Goal: Information Seeking & Learning: Learn about a topic

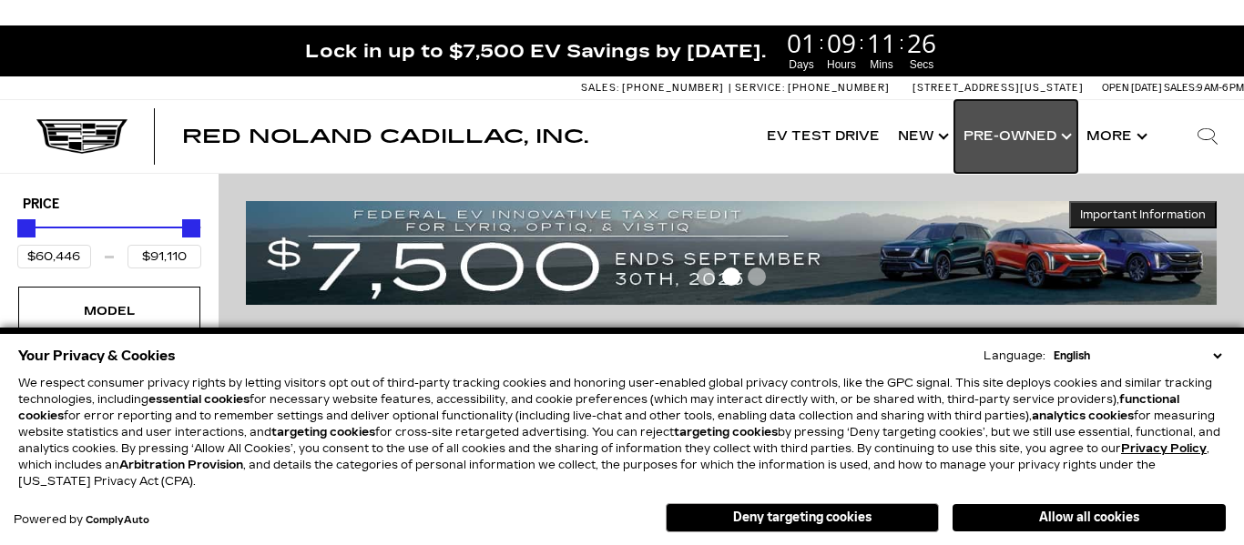
click at [1055, 134] on link "Show Pre-Owned" at bounding box center [1015, 136] width 123 height 73
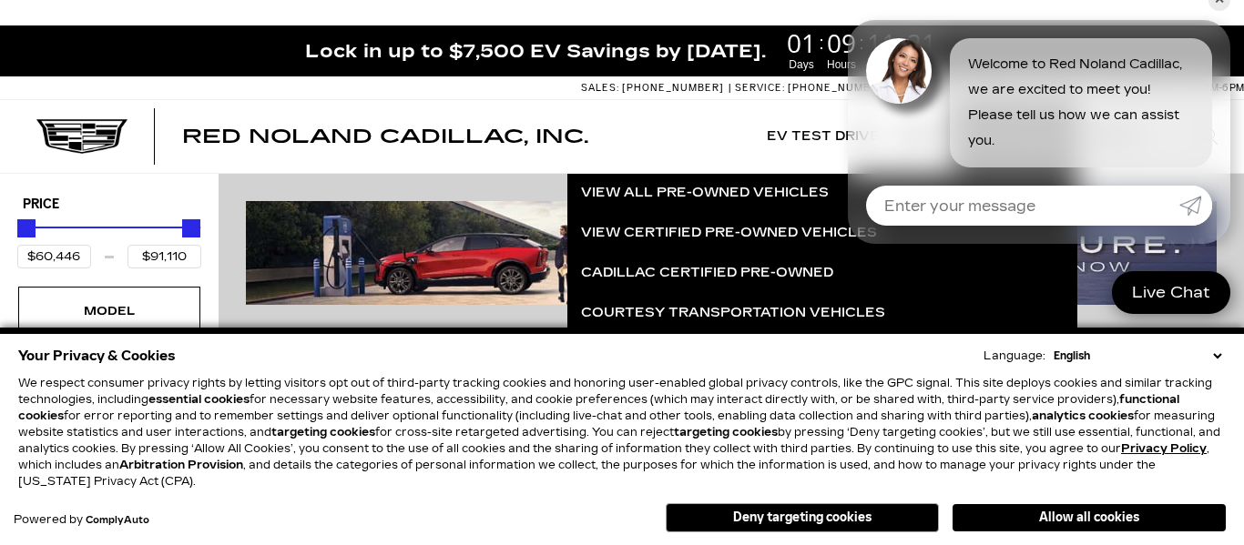
click at [789, 522] on button "Deny targeting cookies" at bounding box center [802, 518] width 273 height 29
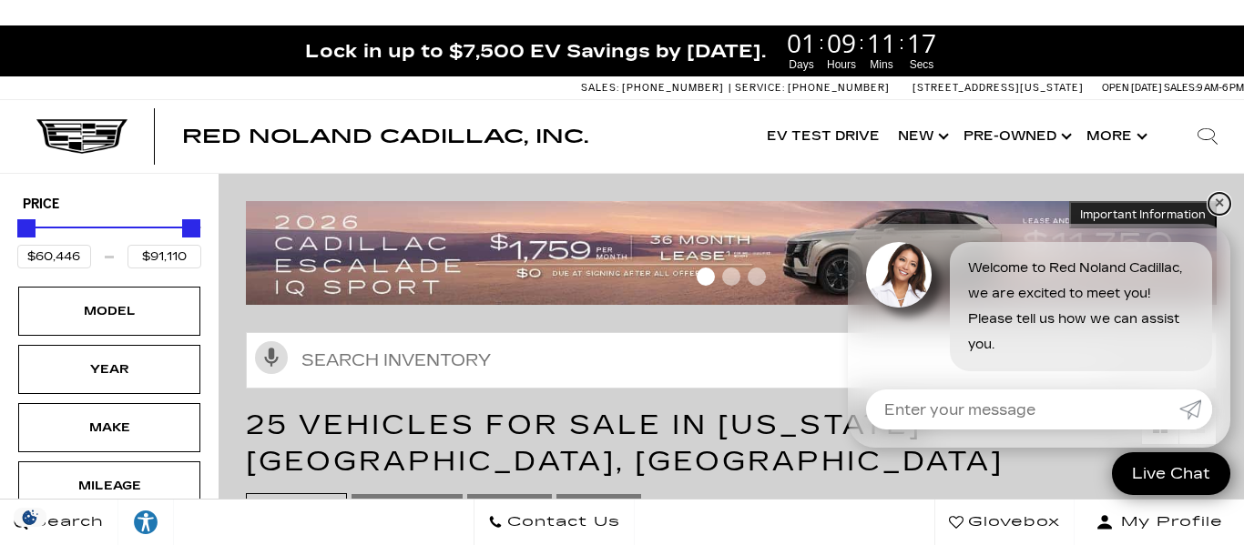
click at [1222, 209] on link "✕" at bounding box center [1219, 204] width 22 height 22
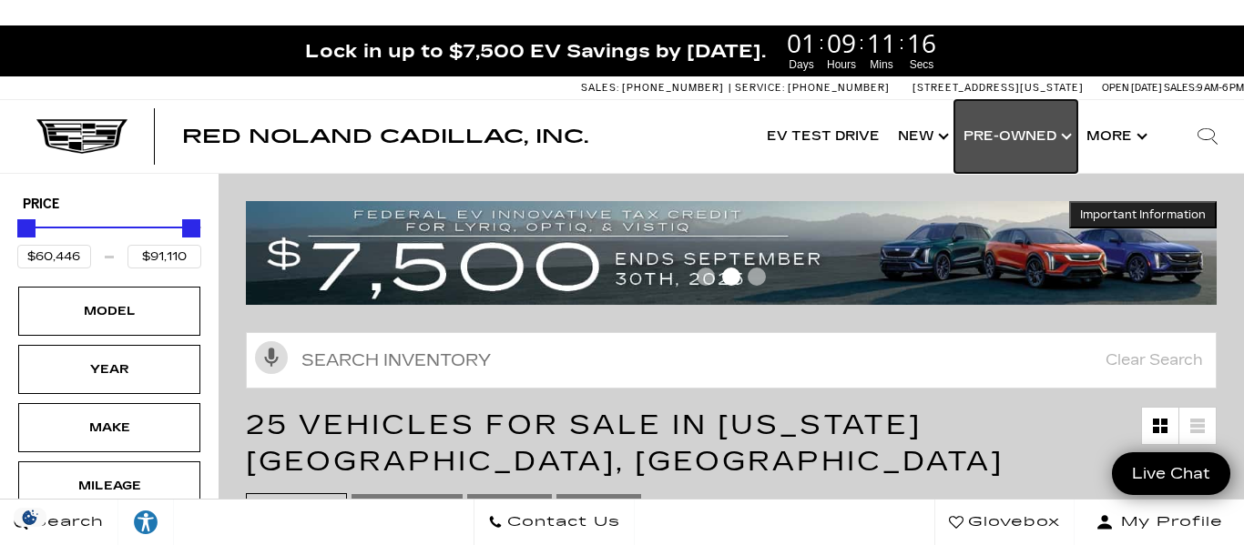
click at [1038, 134] on link "Show Pre-Owned" at bounding box center [1015, 136] width 123 height 73
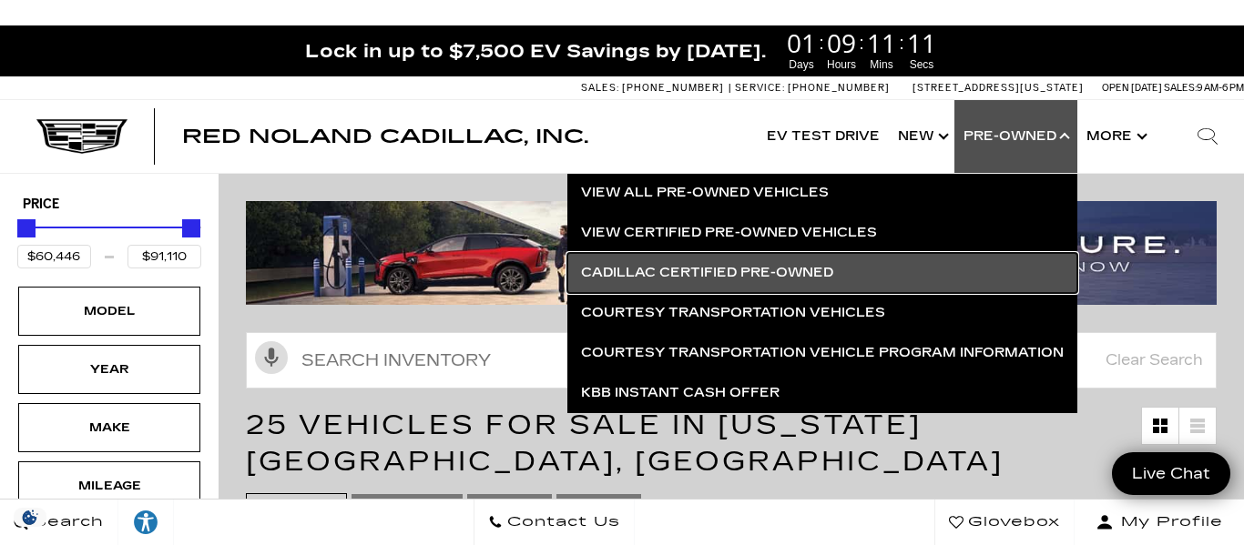
click at [811, 270] on link "Cadillac Certified Pre-Owned" at bounding box center [822, 273] width 510 height 40
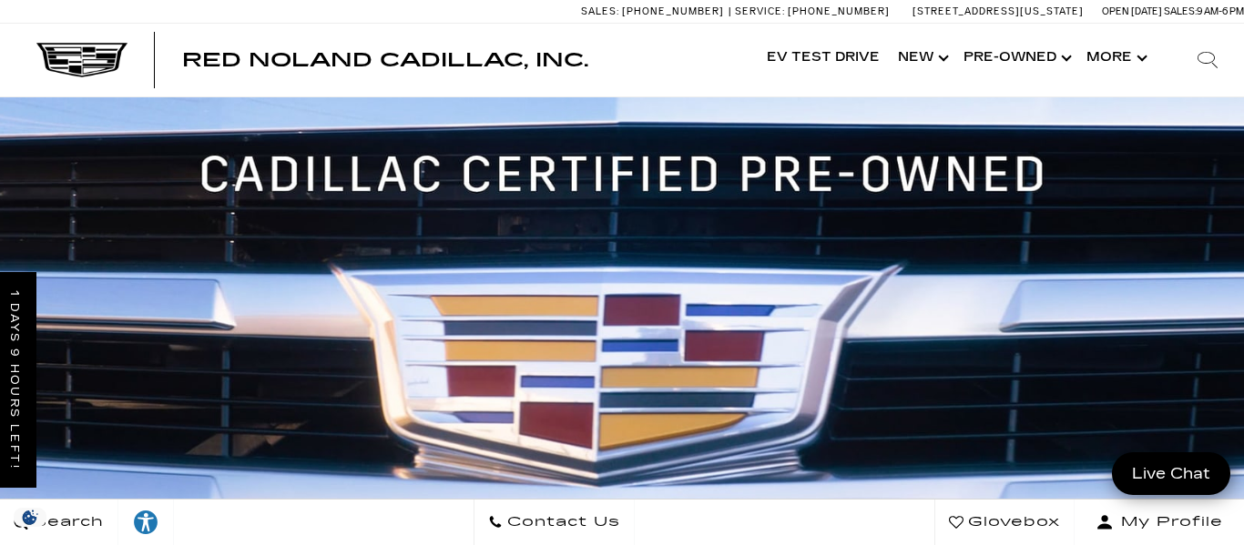
scroll to position [2, 0]
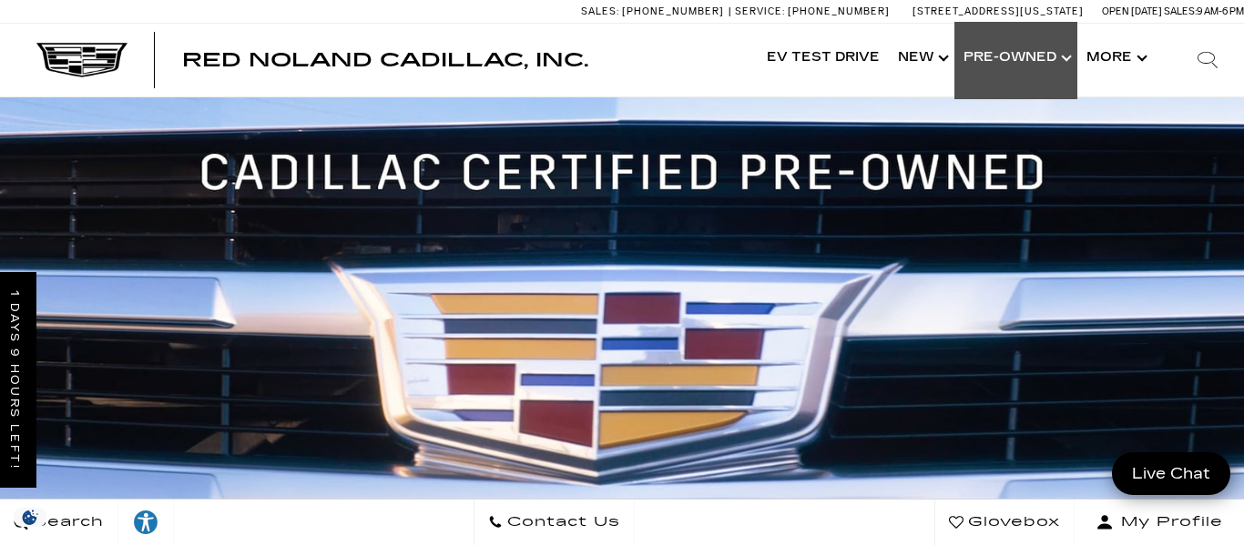
click at [1046, 51] on link "Show Pre-Owned" at bounding box center [1015, 58] width 123 height 73
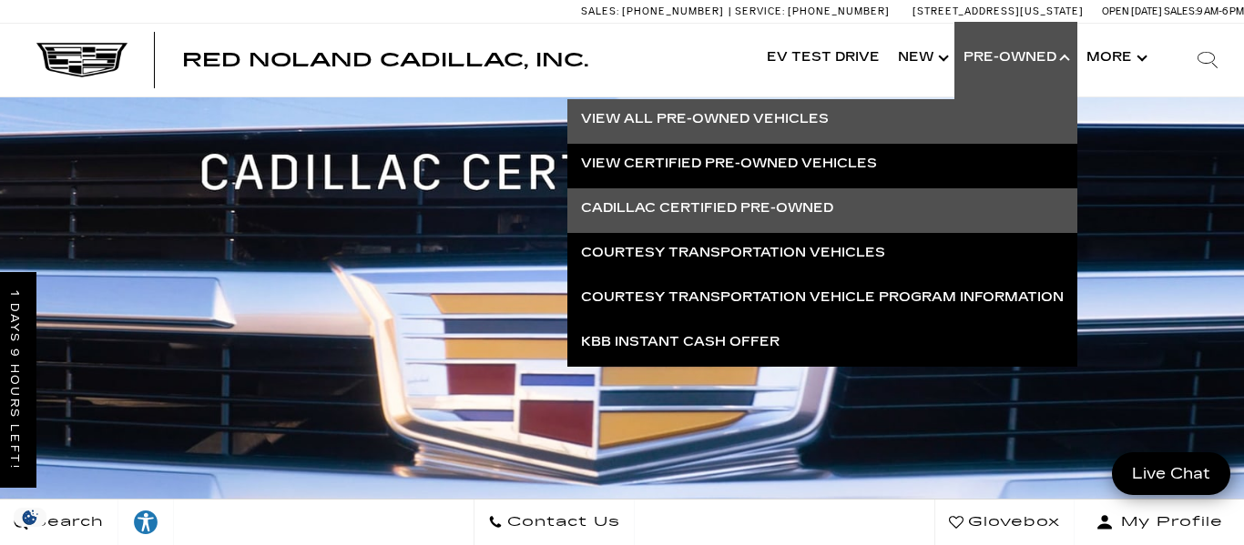
click at [830, 118] on link "View All Pre-Owned Vehicles" at bounding box center [822, 119] width 510 height 40
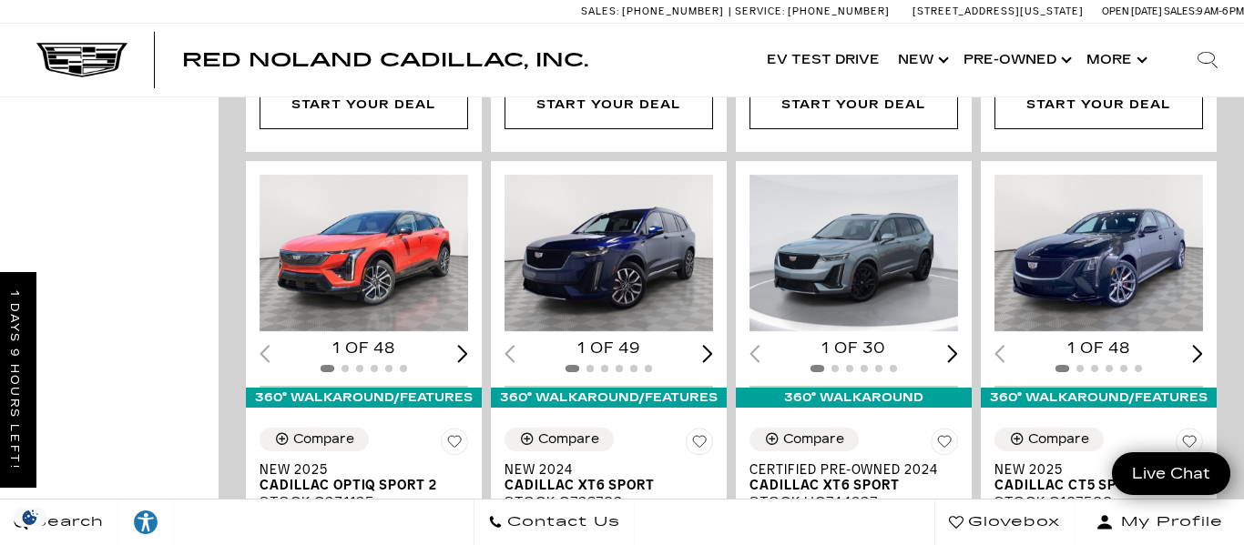
scroll to position [2587, 0]
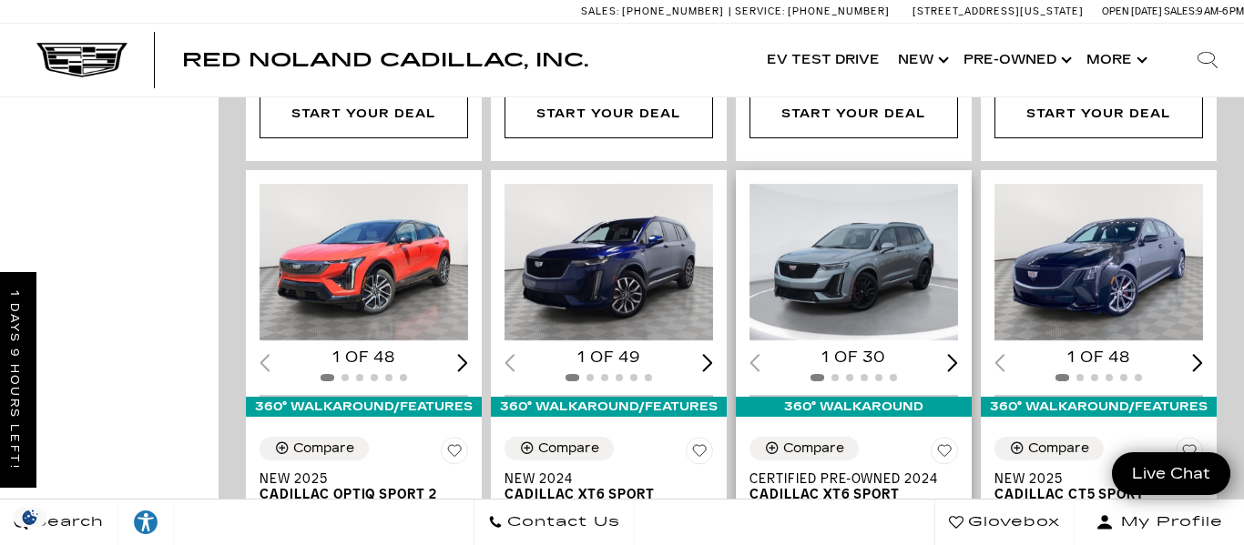
click at [954, 354] on div "Next slide" at bounding box center [952, 362] width 11 height 17
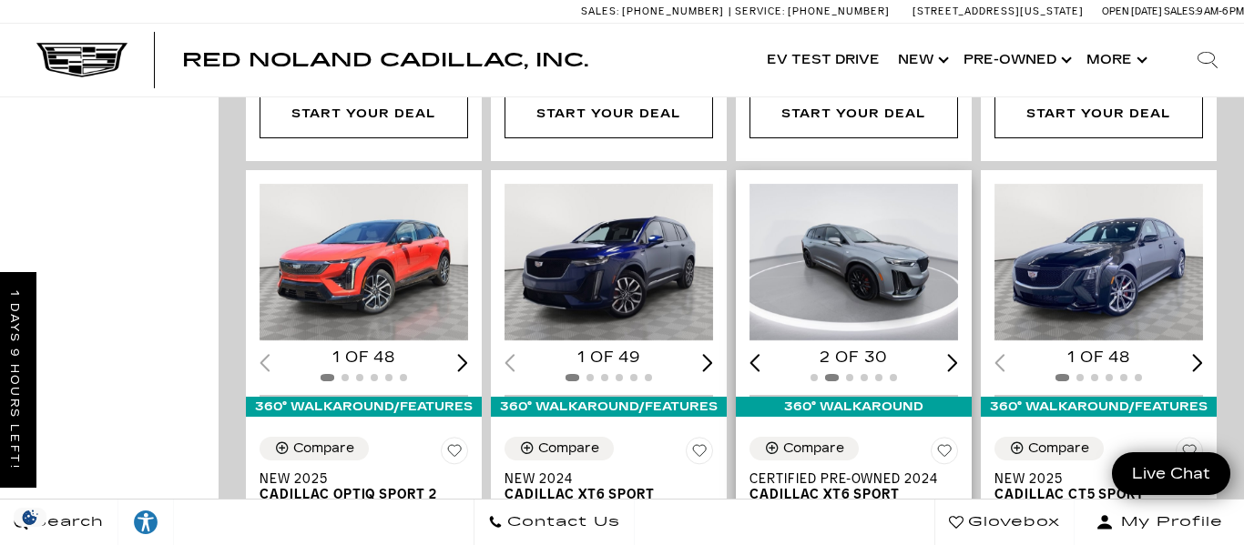
click at [954, 354] on div "Next slide" at bounding box center [952, 362] width 11 height 17
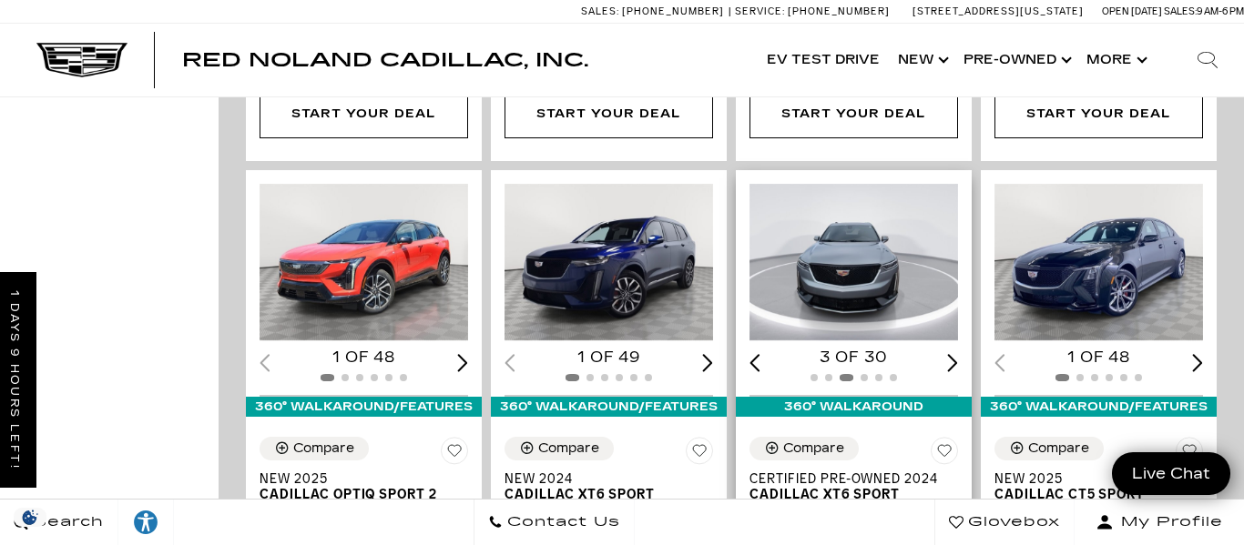
click at [954, 354] on div "Next slide" at bounding box center [952, 362] width 11 height 17
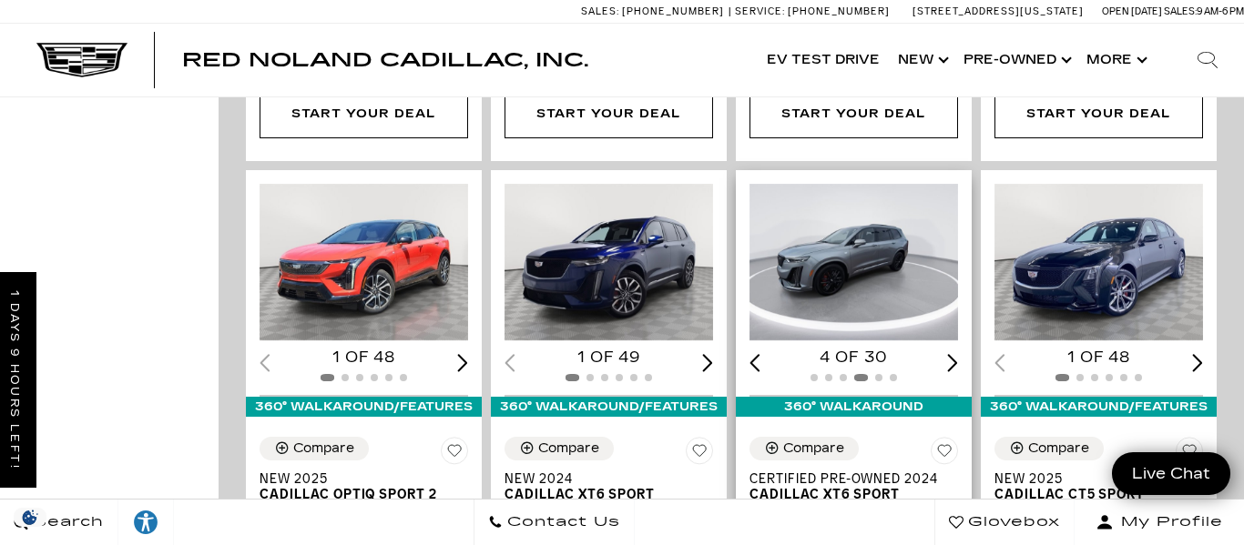
click at [954, 354] on div "Next slide" at bounding box center [952, 362] width 11 height 17
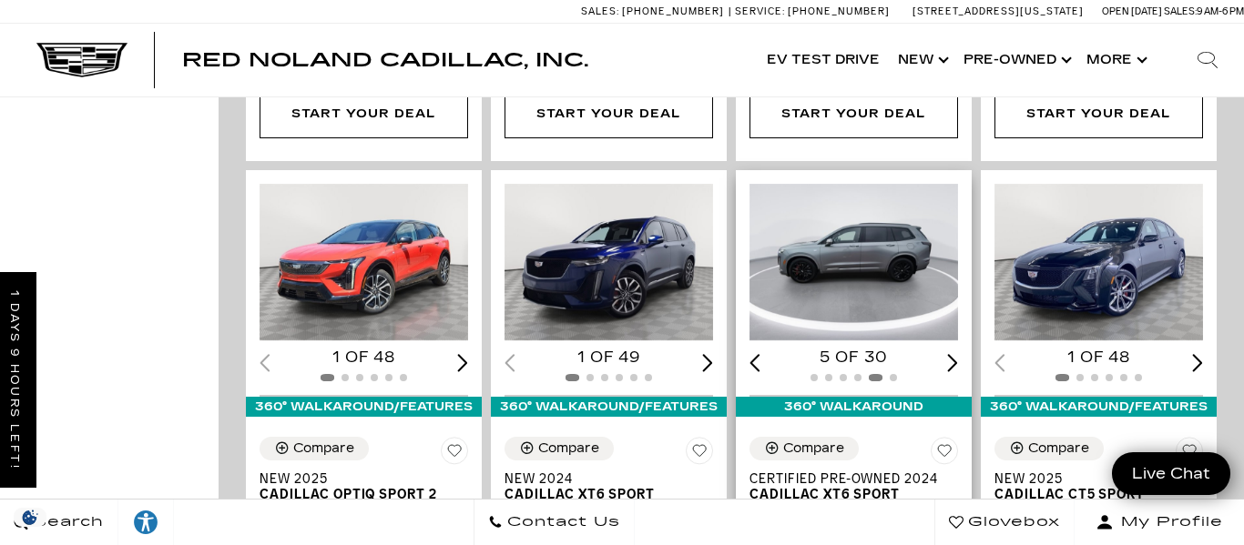
click at [954, 354] on div "Next slide" at bounding box center [952, 362] width 11 height 17
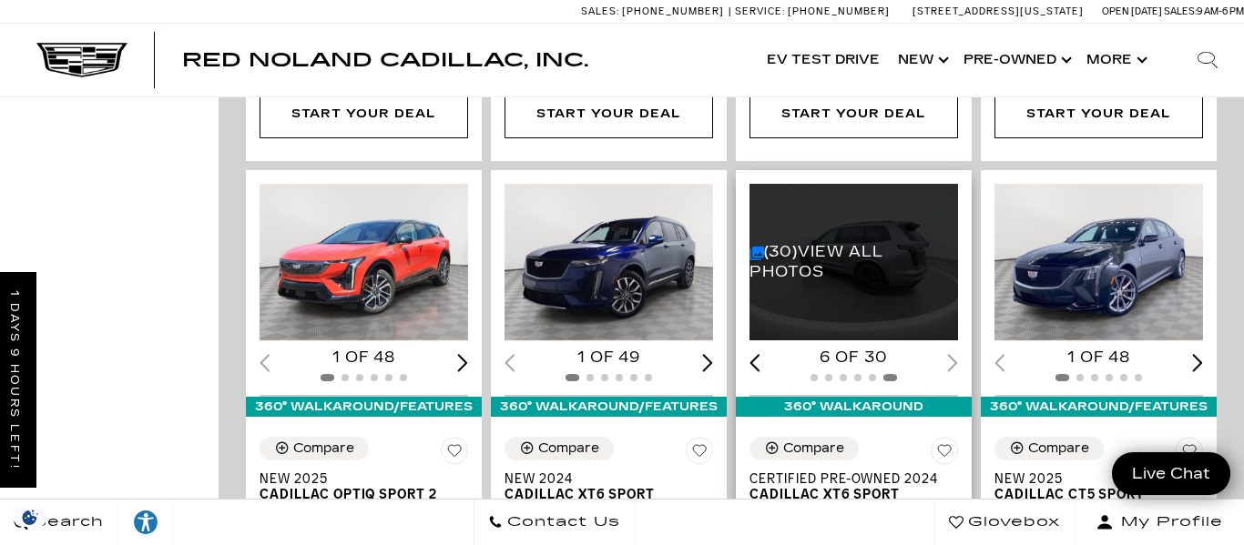
click at [954, 348] on div "6 of 30" at bounding box center [853, 358] width 209 height 20
click at [767, 243] on link "(30) View All Photos" at bounding box center [816, 261] width 134 height 37
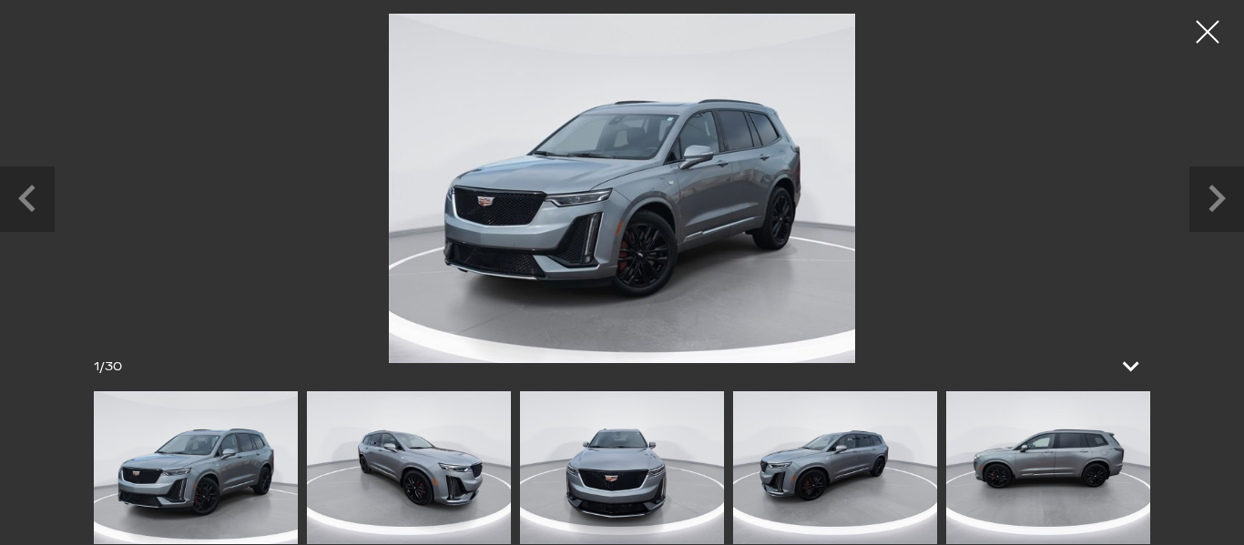
click at [844, 464] on img at bounding box center [835, 468] width 204 height 153
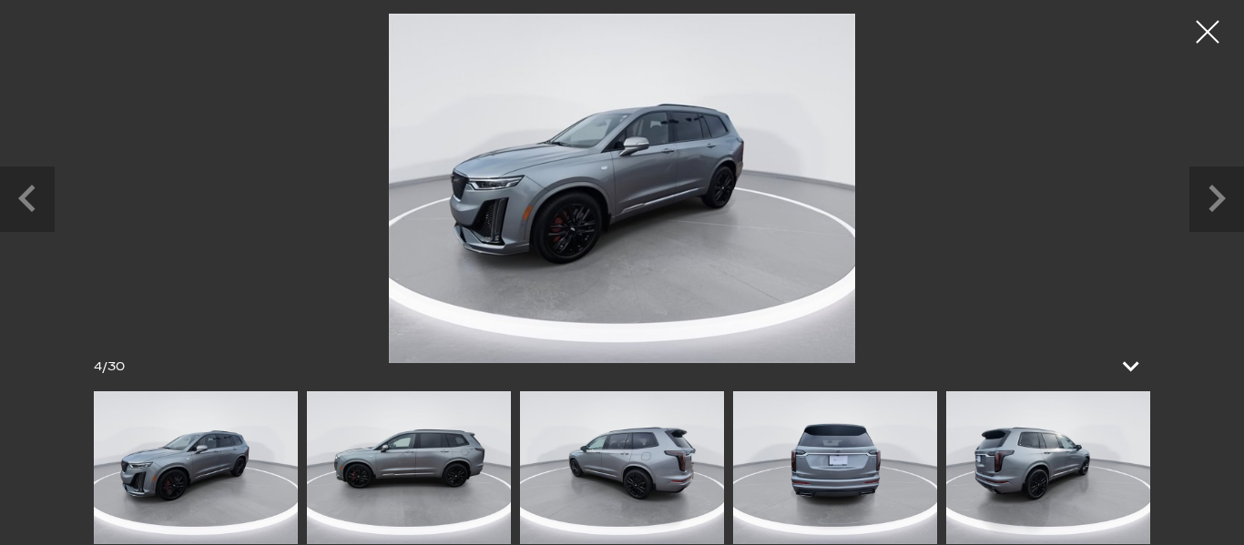
click at [1075, 461] on img at bounding box center [1048, 468] width 204 height 153
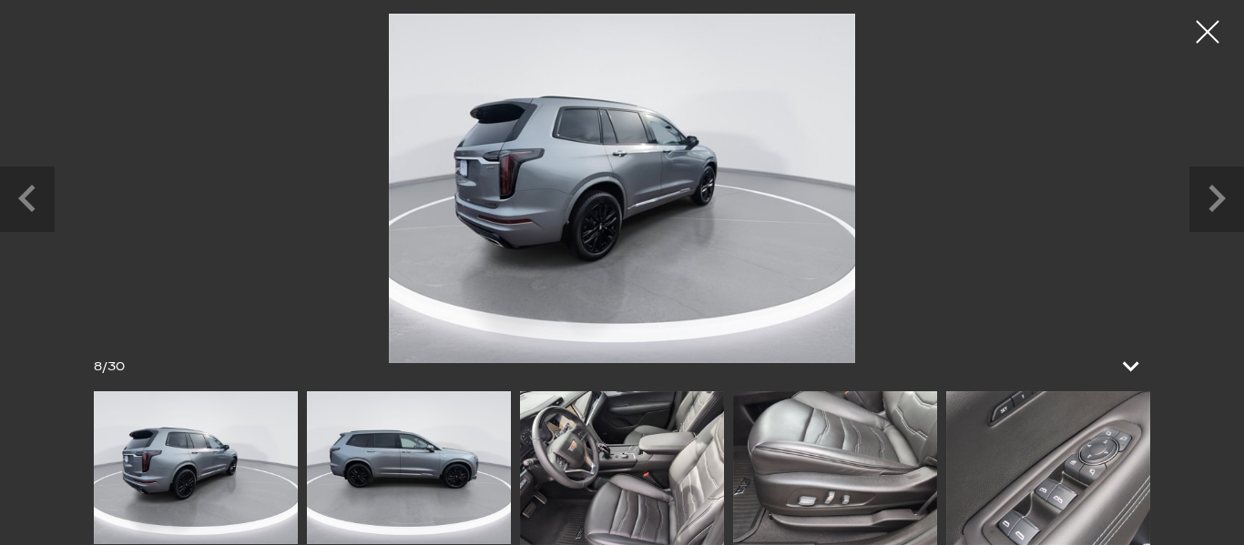
click at [693, 457] on img at bounding box center [622, 469] width 204 height 154
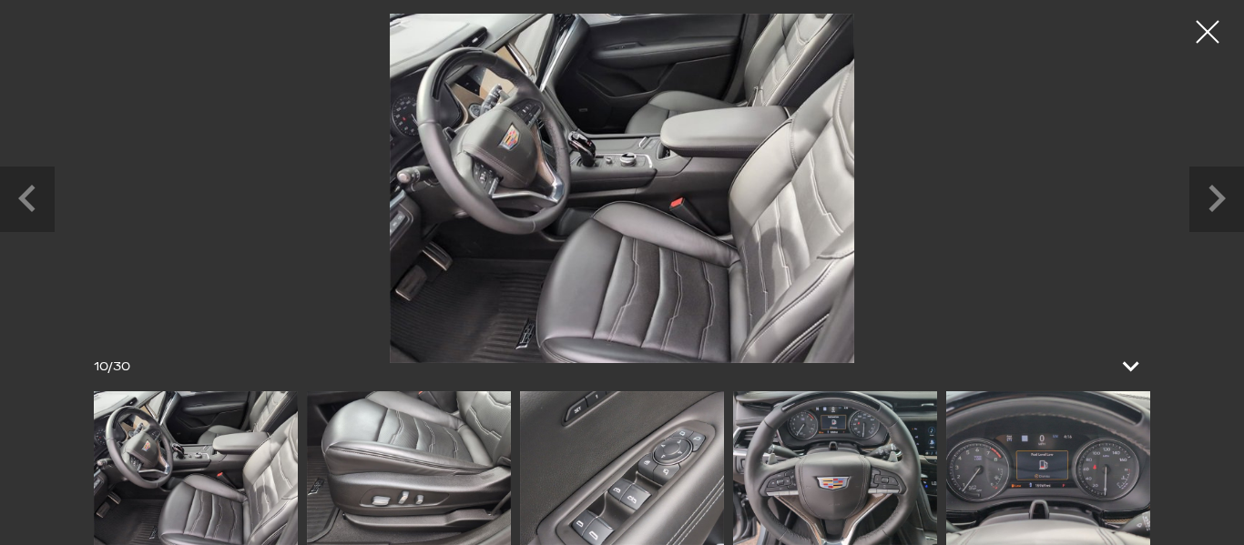
click at [688, 475] on img at bounding box center [622, 469] width 204 height 154
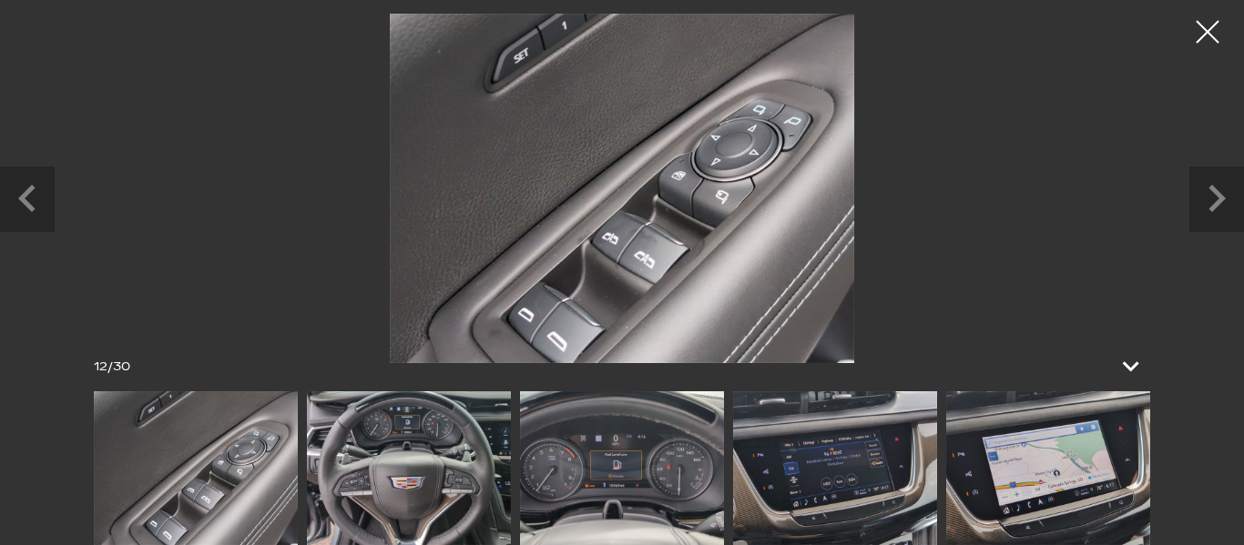
click at [692, 476] on img at bounding box center [622, 469] width 204 height 154
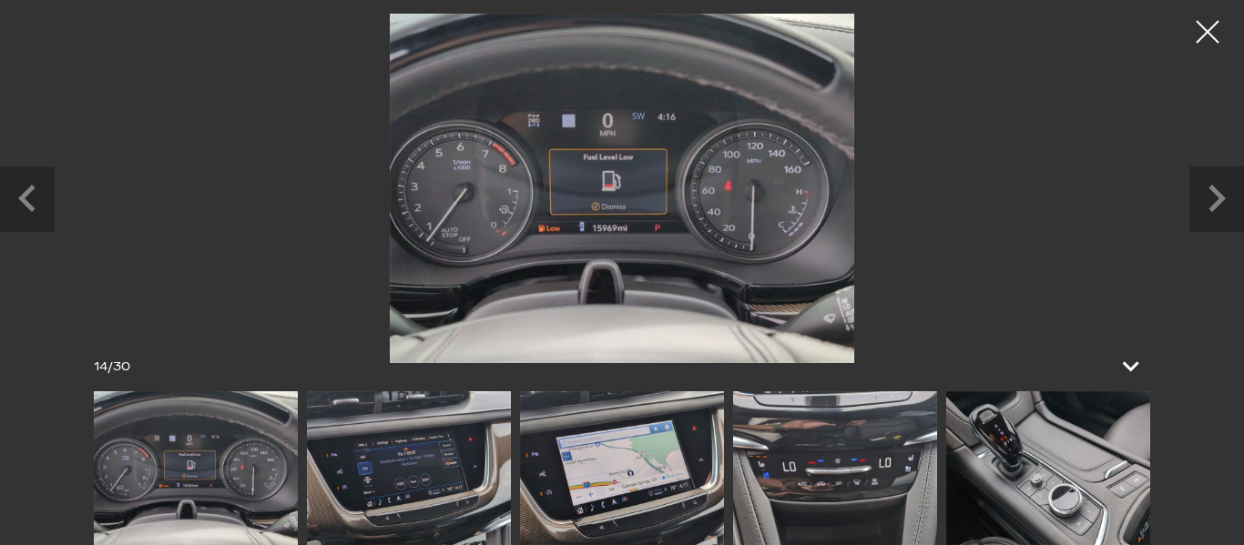
click at [692, 476] on img at bounding box center [622, 469] width 204 height 154
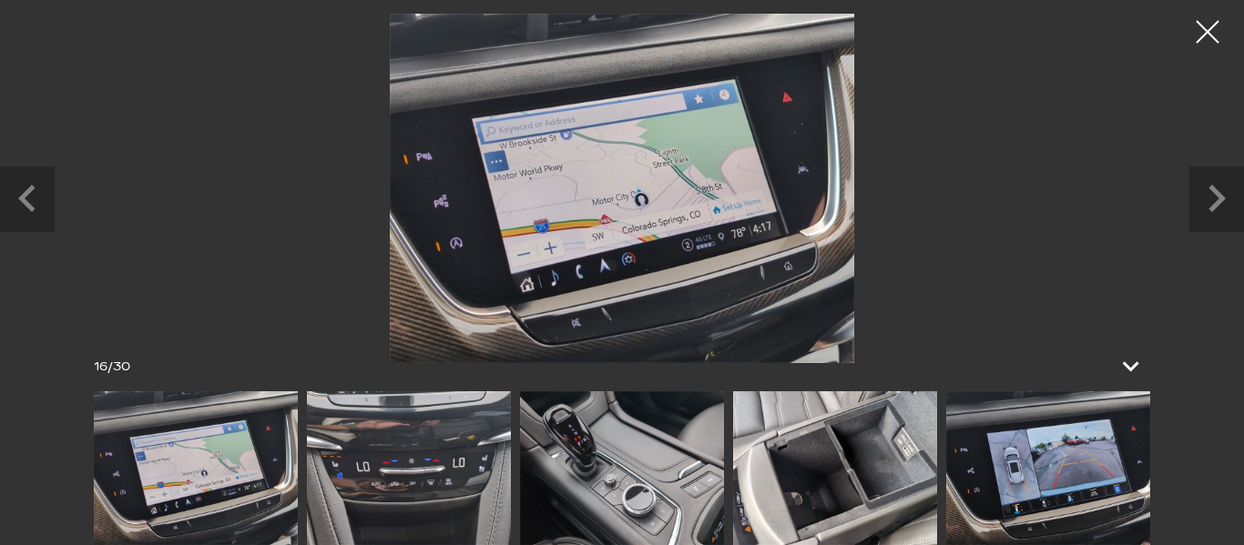
click at [677, 471] on img at bounding box center [622, 469] width 204 height 154
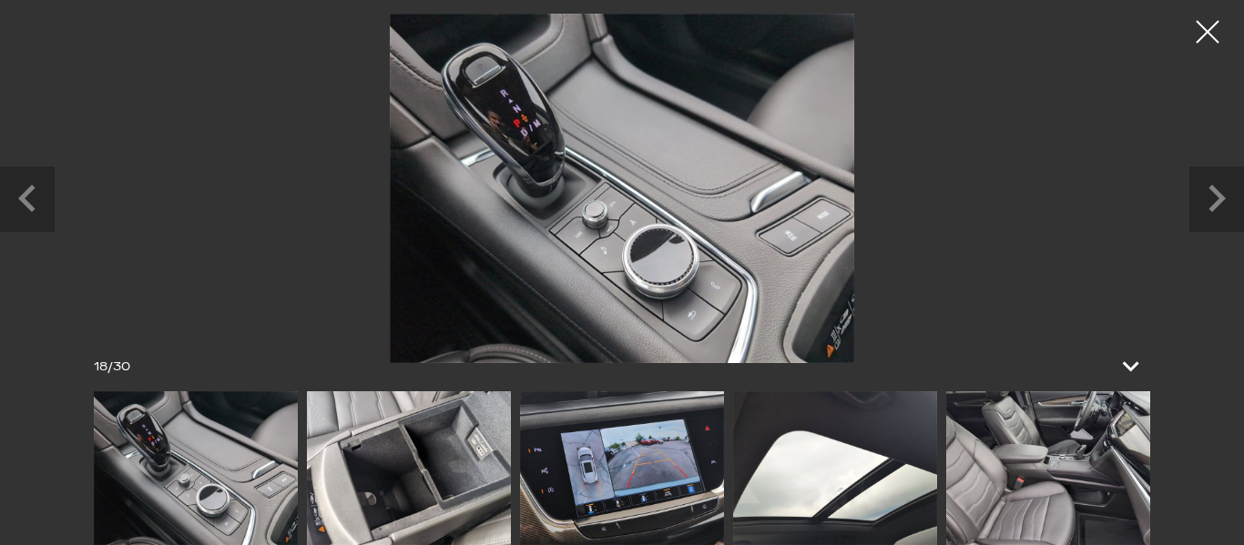
click at [627, 464] on img at bounding box center [622, 469] width 204 height 154
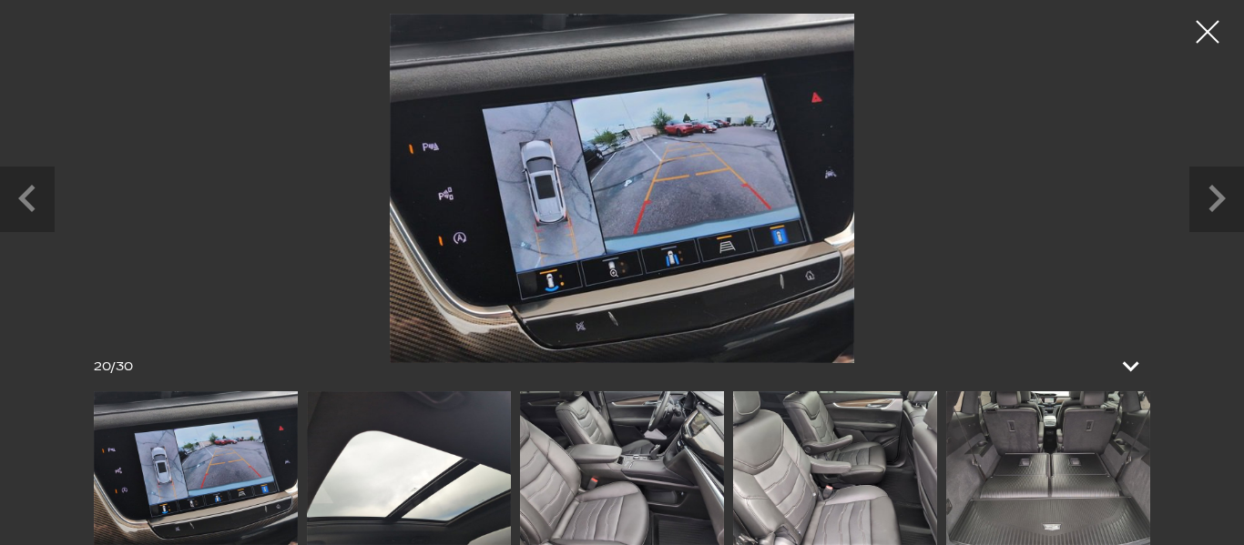
click at [627, 464] on img at bounding box center [622, 469] width 204 height 154
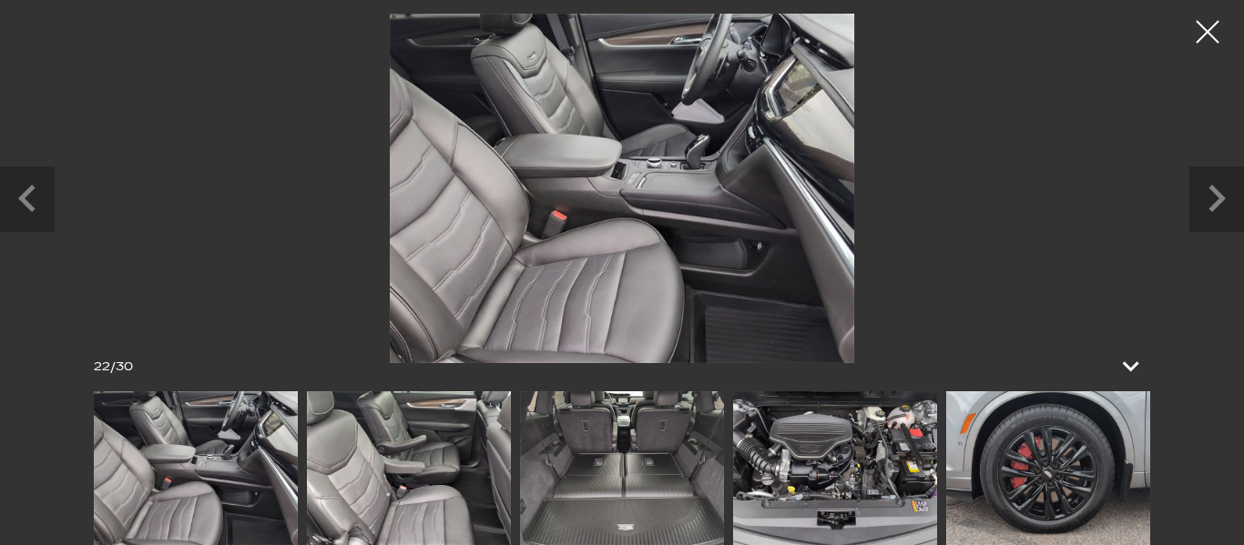
click at [627, 464] on img at bounding box center [622, 469] width 204 height 154
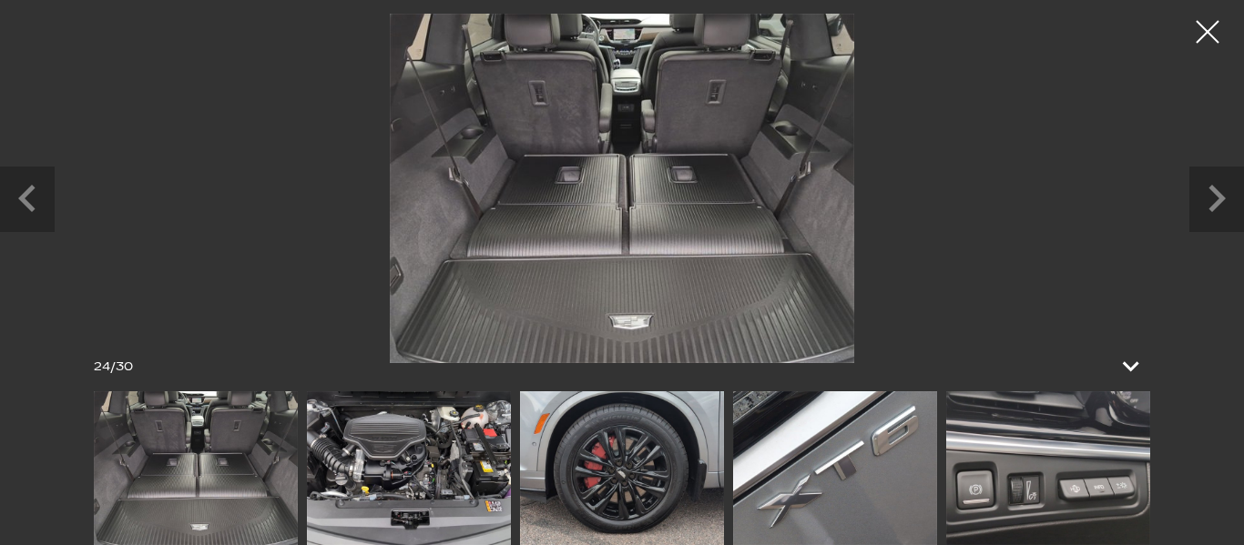
click at [627, 464] on img at bounding box center [622, 469] width 204 height 154
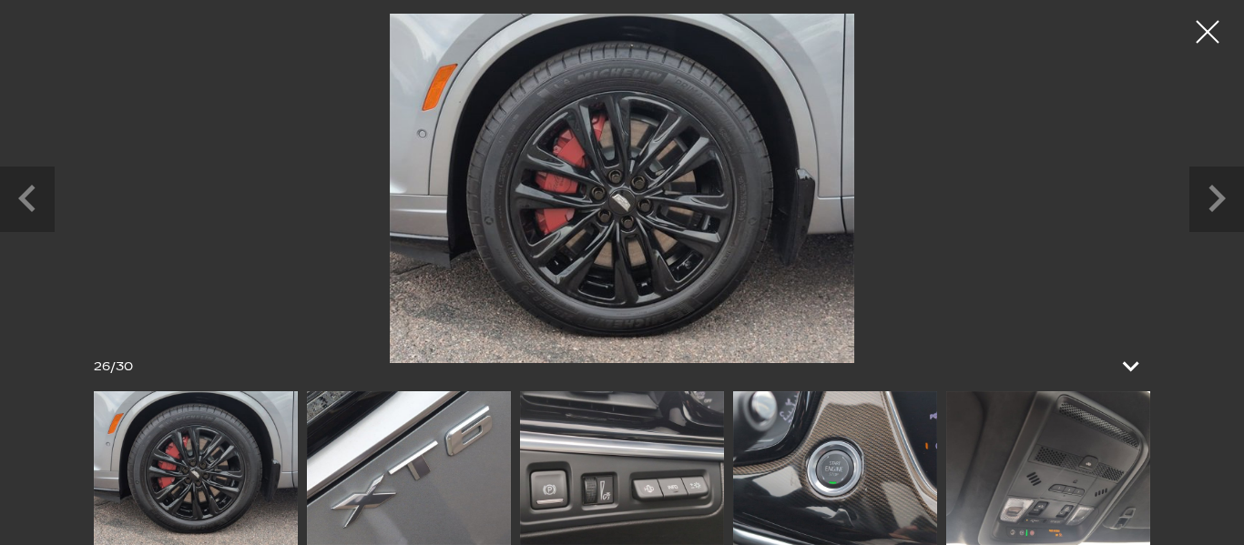
click at [627, 464] on img at bounding box center [622, 469] width 204 height 154
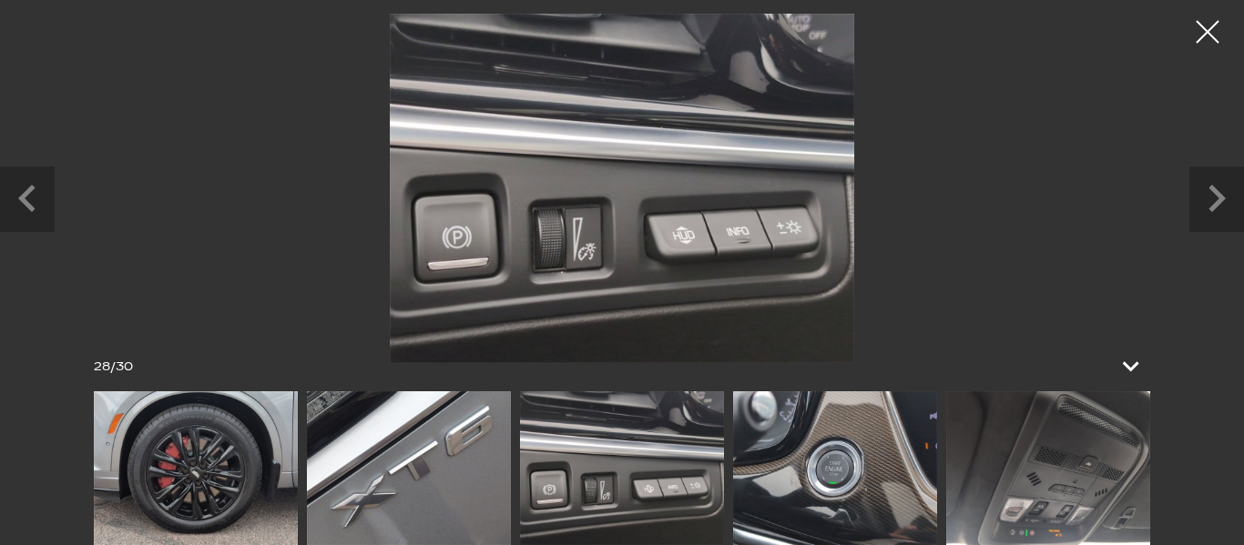
click at [787, 484] on img at bounding box center [835, 469] width 204 height 154
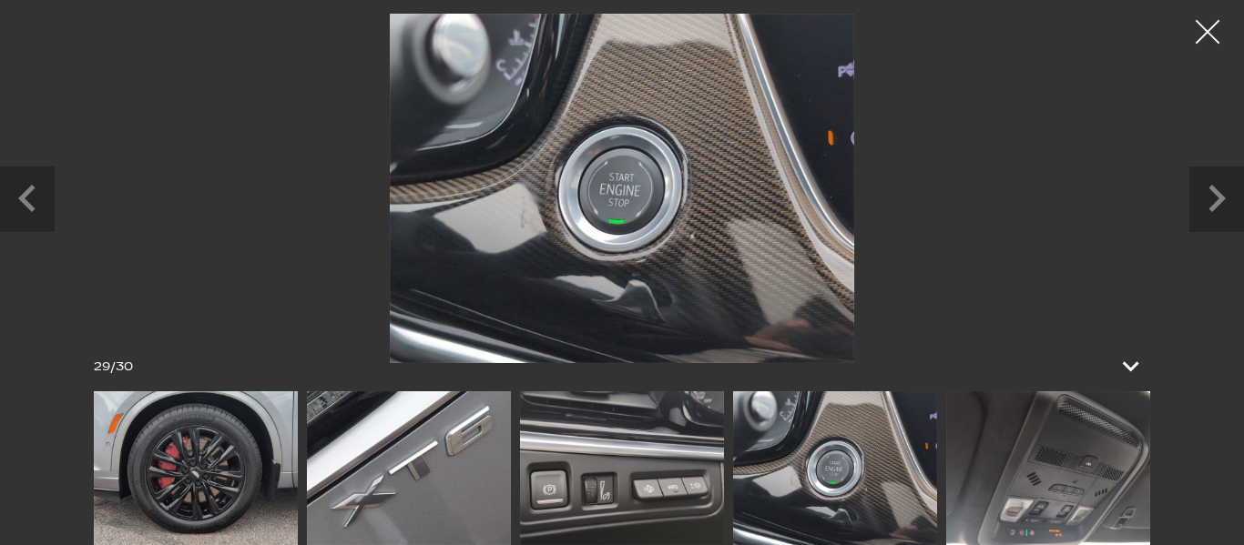
click at [1213, 42] on div at bounding box center [1208, 32] width 48 height 48
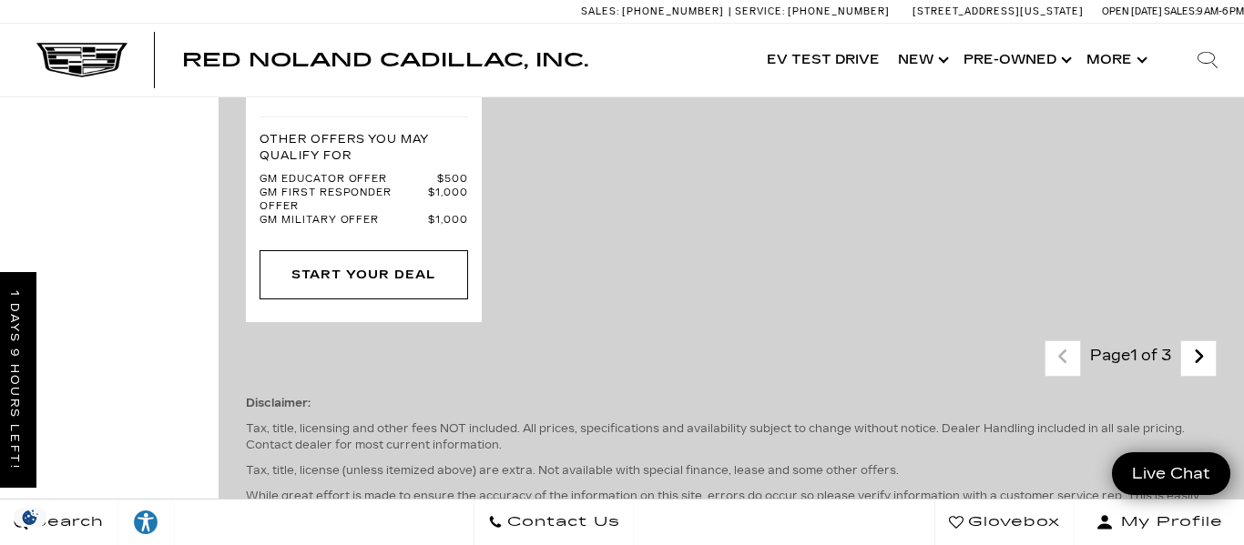
scroll to position [5000, 0]
click at [1211, 341] on link "Next - Page" at bounding box center [1198, 357] width 39 height 32
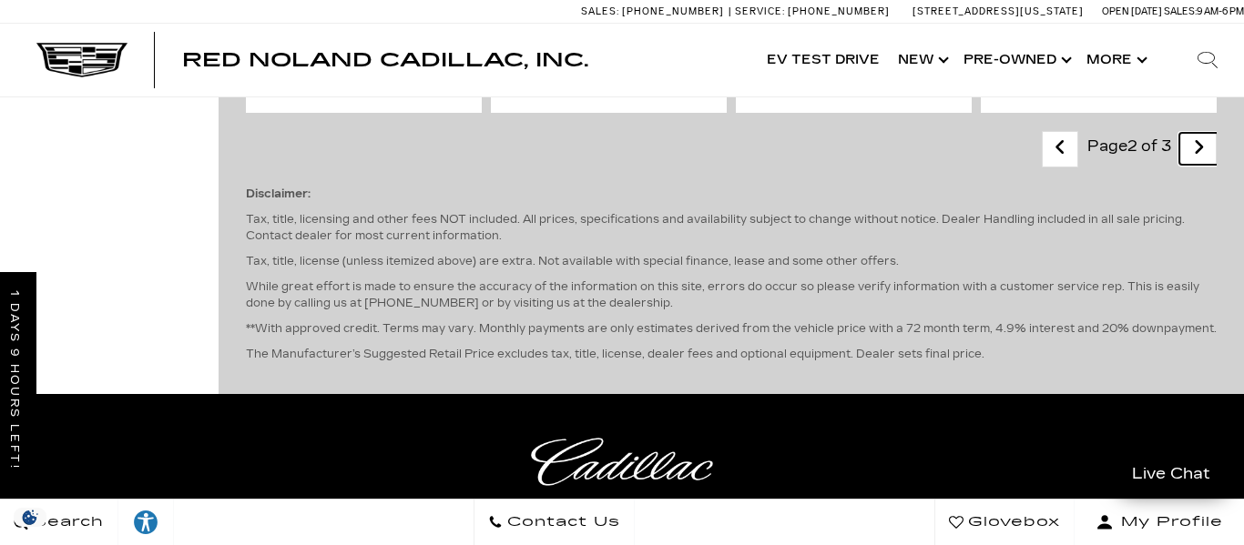
scroll to position [4024, 0]
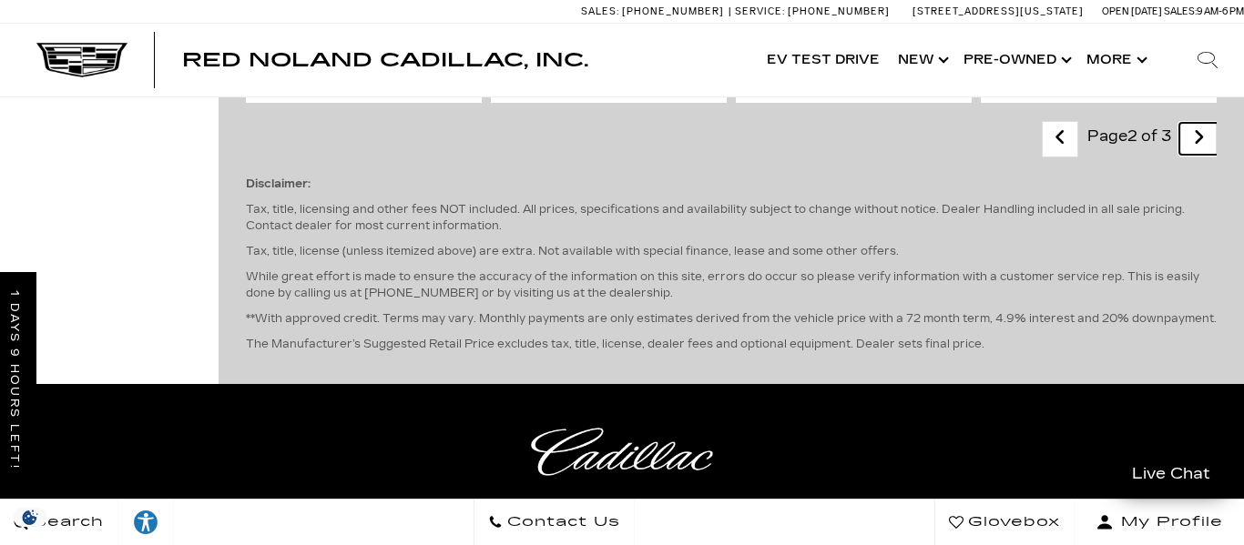
click at [1190, 140] on link "Next - Page" at bounding box center [1198, 139] width 39 height 32
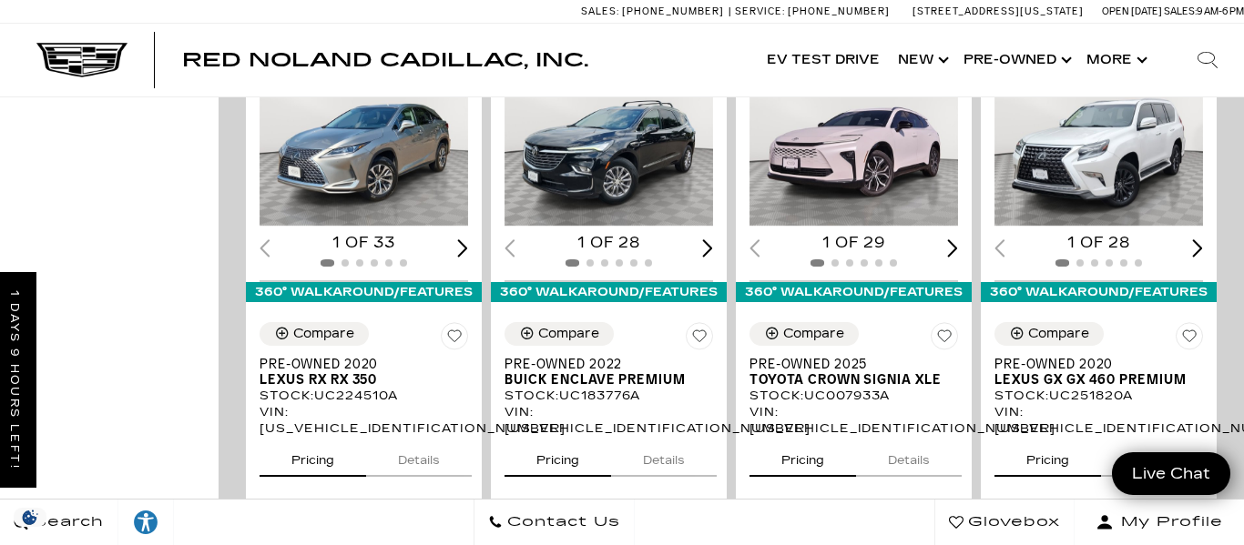
scroll to position [1003, 0]
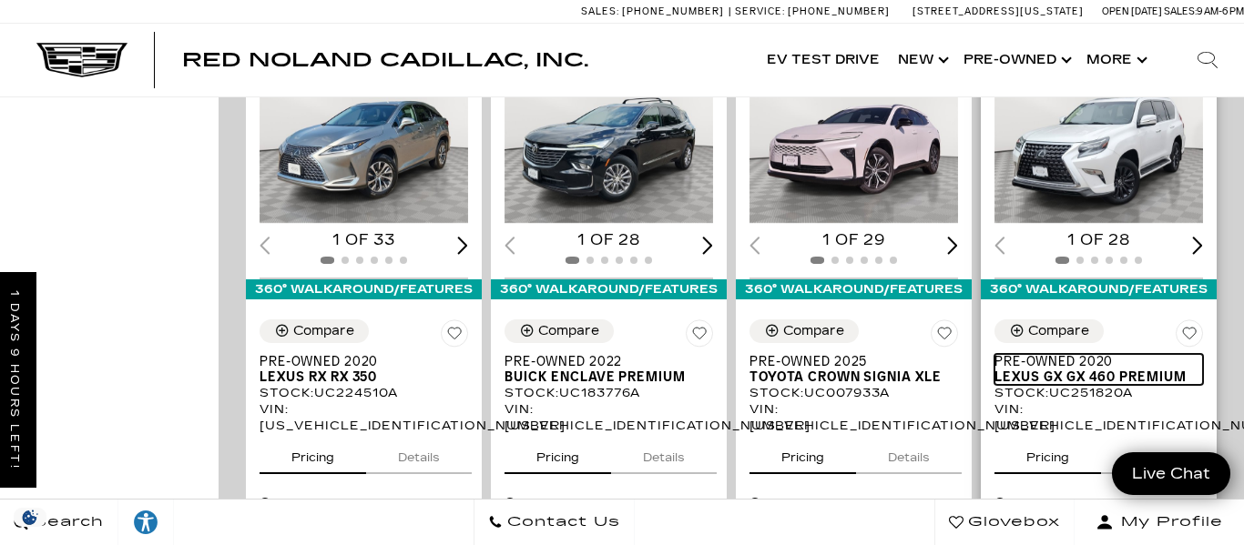
click at [1077, 370] on span "Lexus GX GX 460 Premium" at bounding box center [1091, 377] width 195 height 15
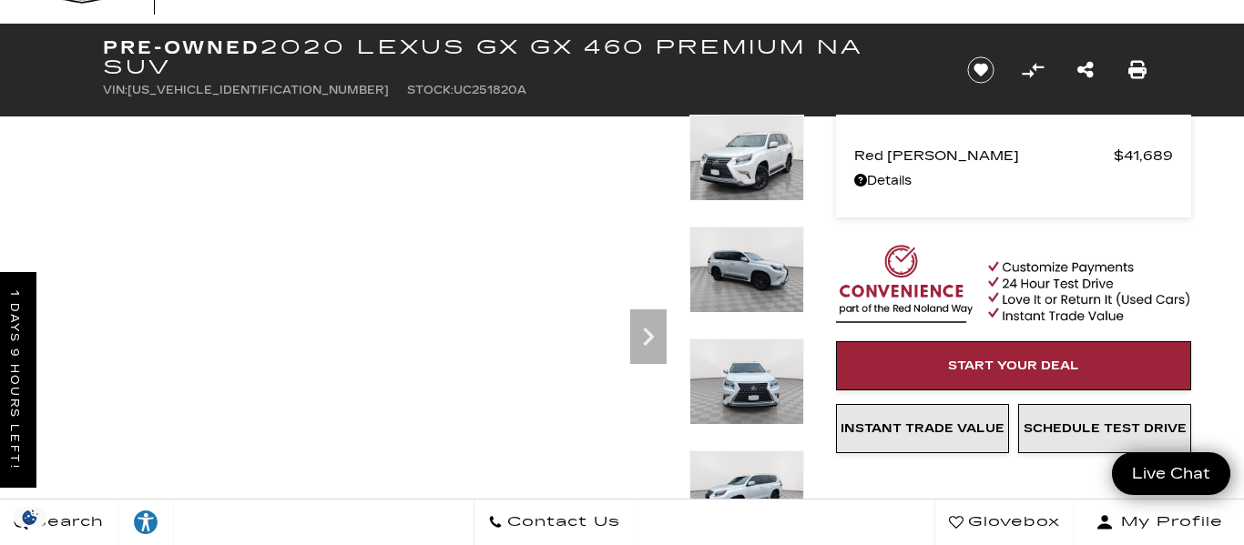
scroll to position [75, 0]
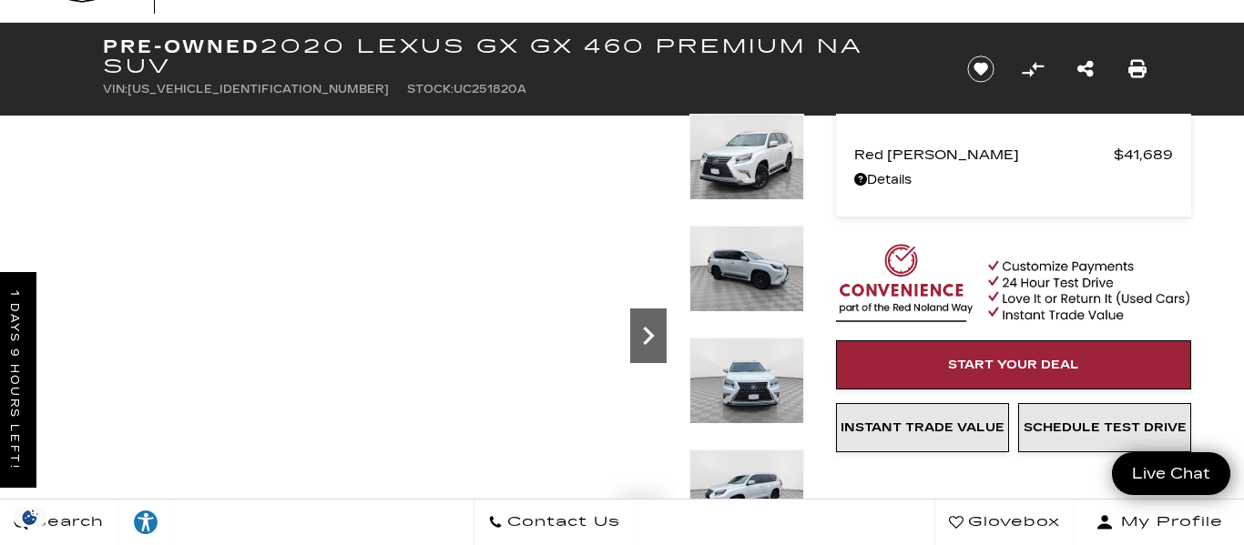
click at [642, 342] on icon "Next" at bounding box center [648, 336] width 36 height 36
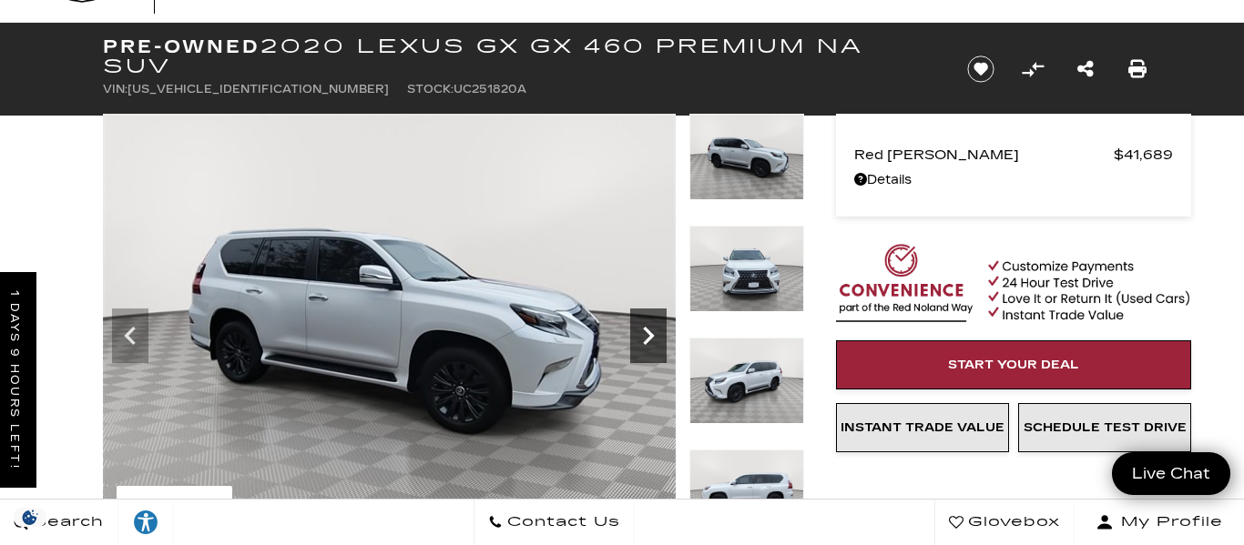
click at [642, 342] on icon "Next" at bounding box center [648, 336] width 36 height 36
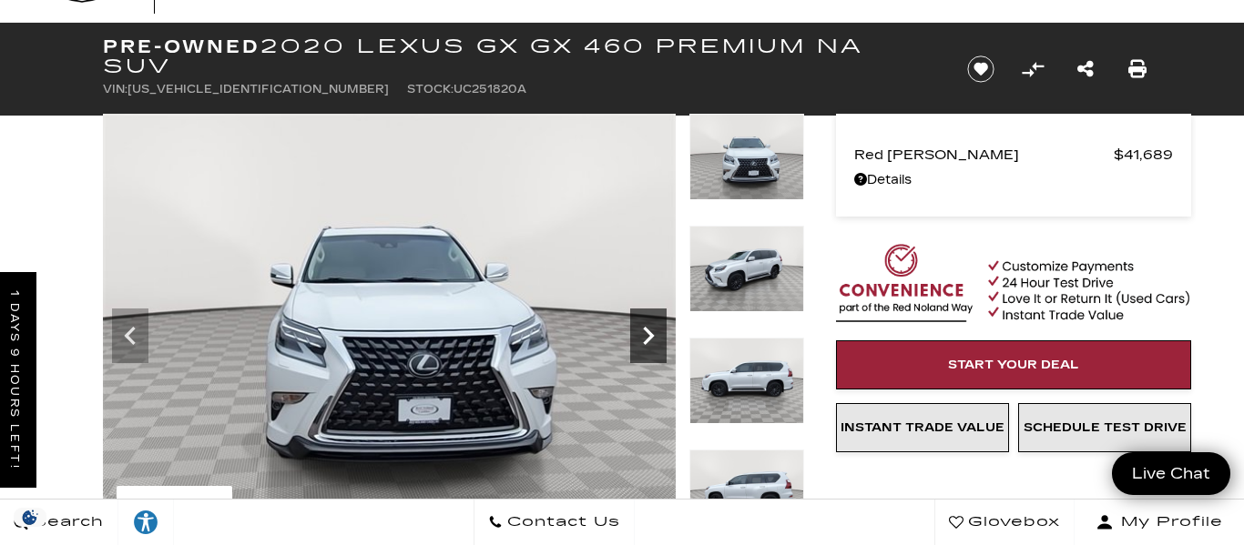
click at [642, 342] on icon "Next" at bounding box center [648, 336] width 36 height 36
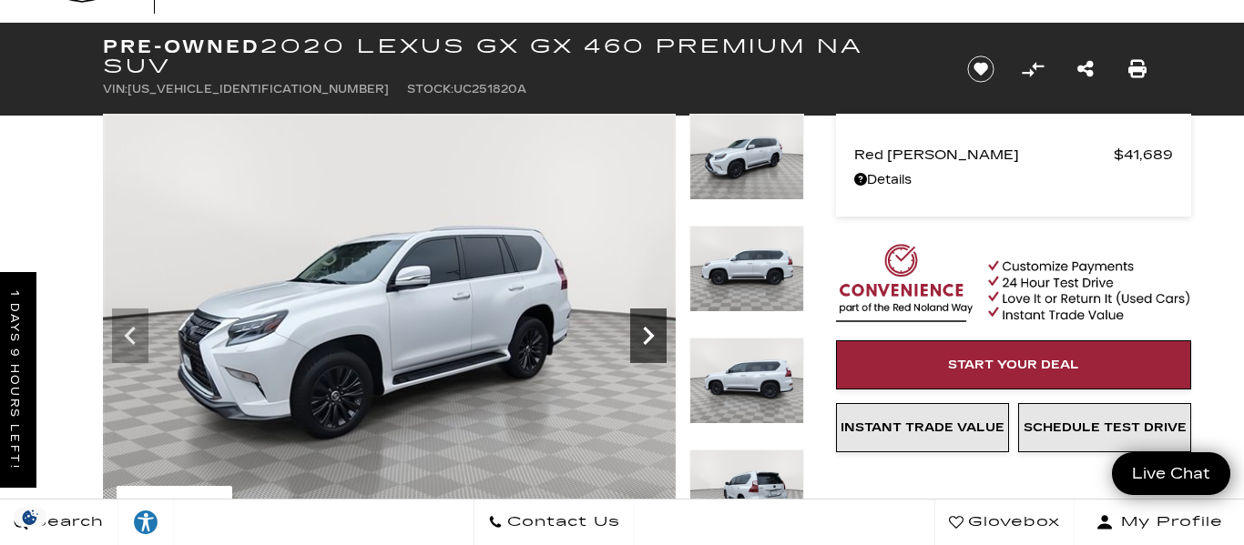
click at [642, 342] on icon "Next" at bounding box center [648, 336] width 36 height 36
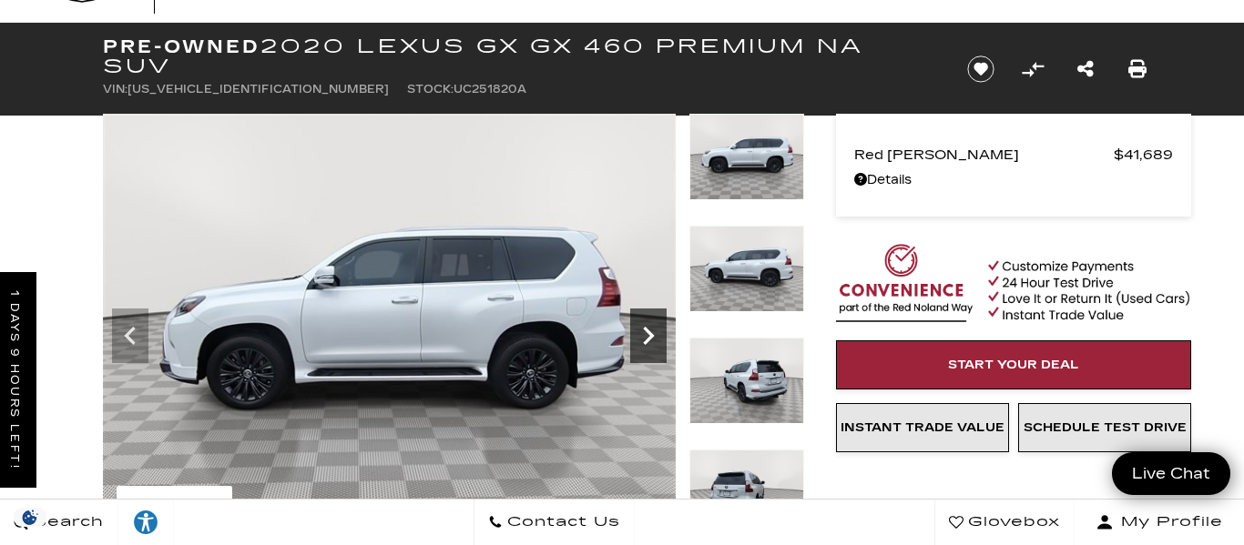
click at [642, 342] on icon "Next" at bounding box center [648, 336] width 36 height 36
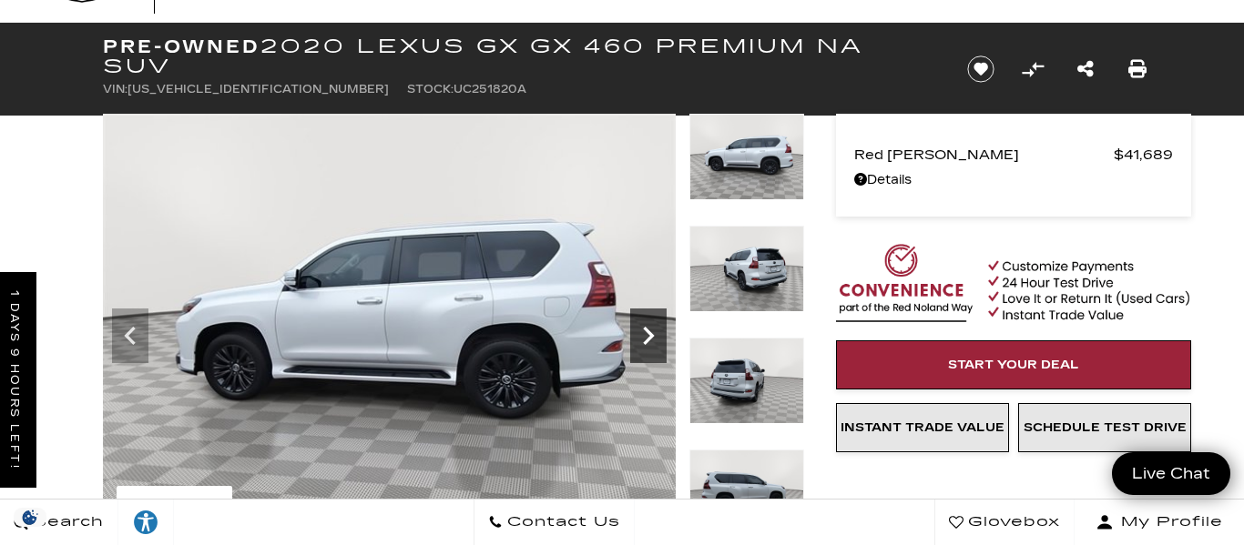
click at [642, 342] on icon "Next" at bounding box center [648, 336] width 36 height 36
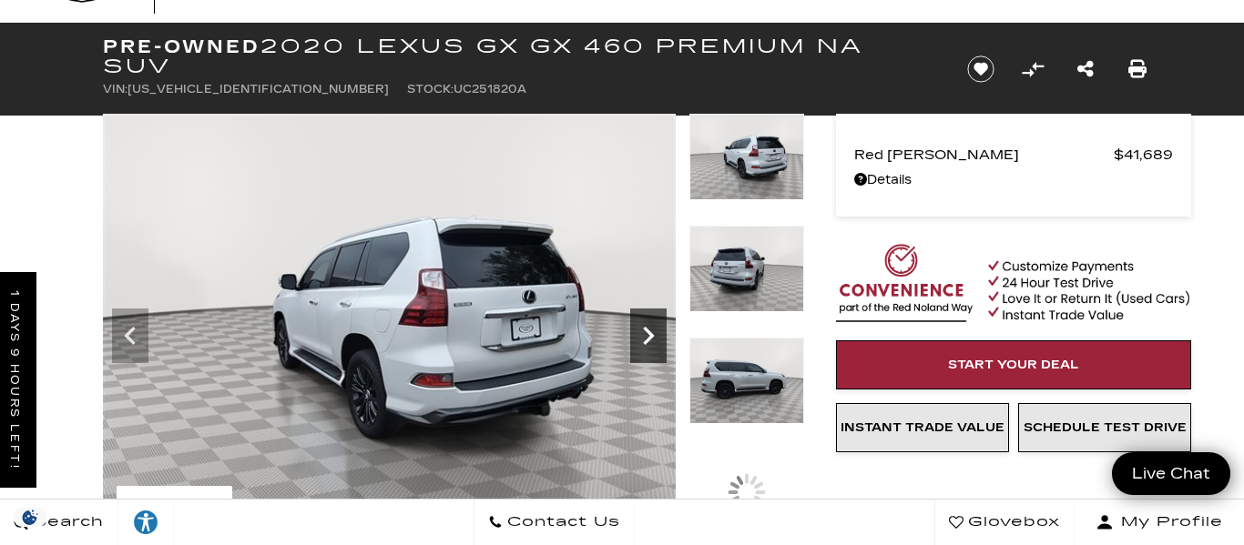
click at [642, 342] on icon "Next" at bounding box center [648, 336] width 36 height 36
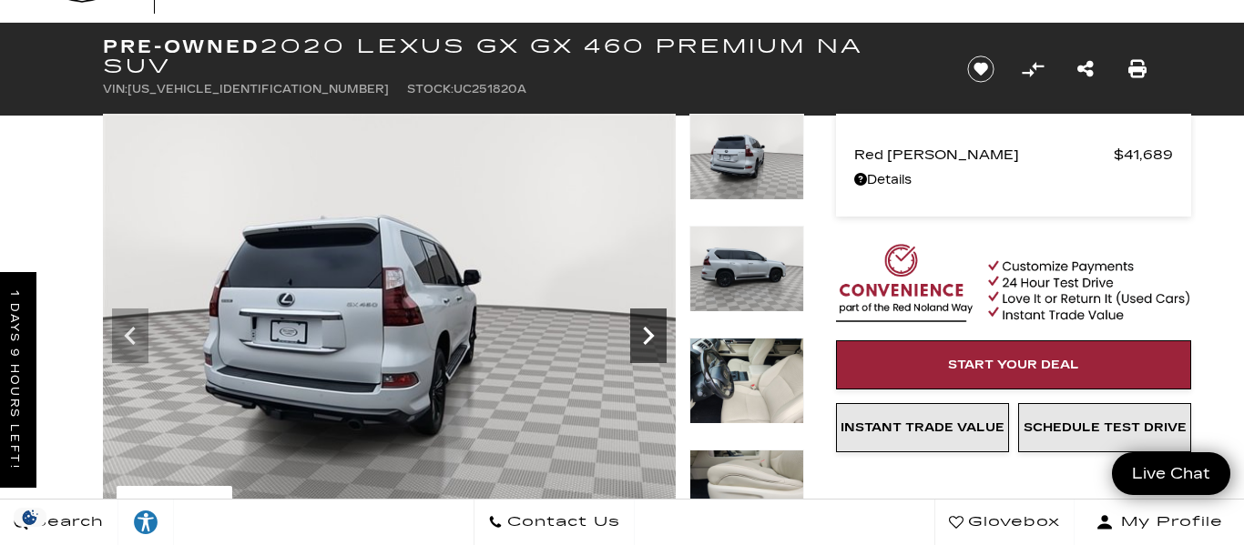
click at [645, 342] on icon "Next" at bounding box center [648, 336] width 11 height 18
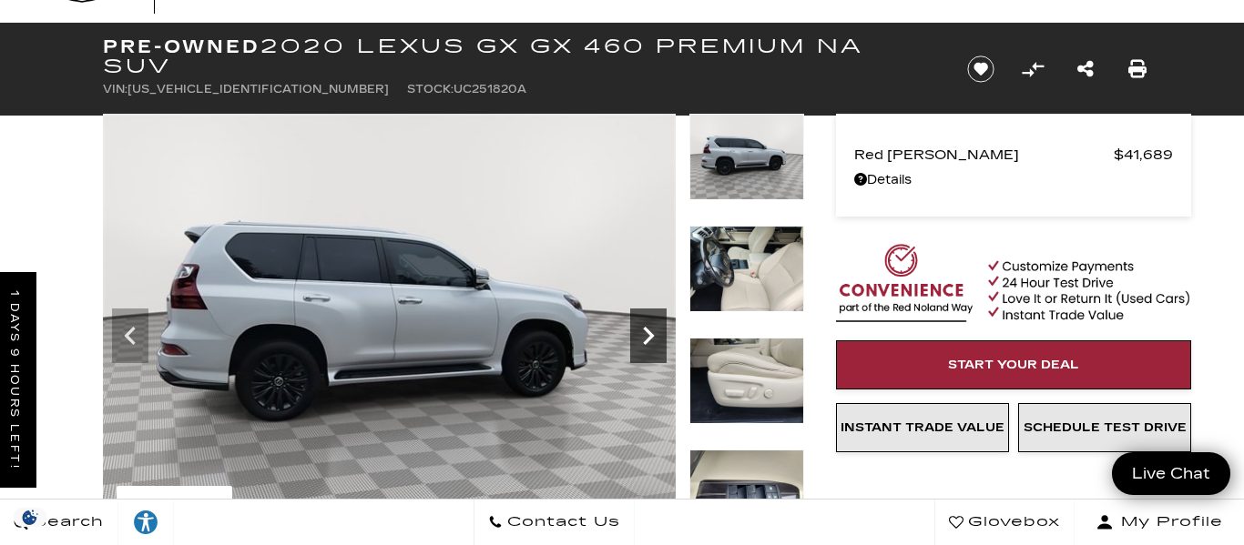
click at [643, 342] on icon "Next" at bounding box center [648, 336] width 11 height 18
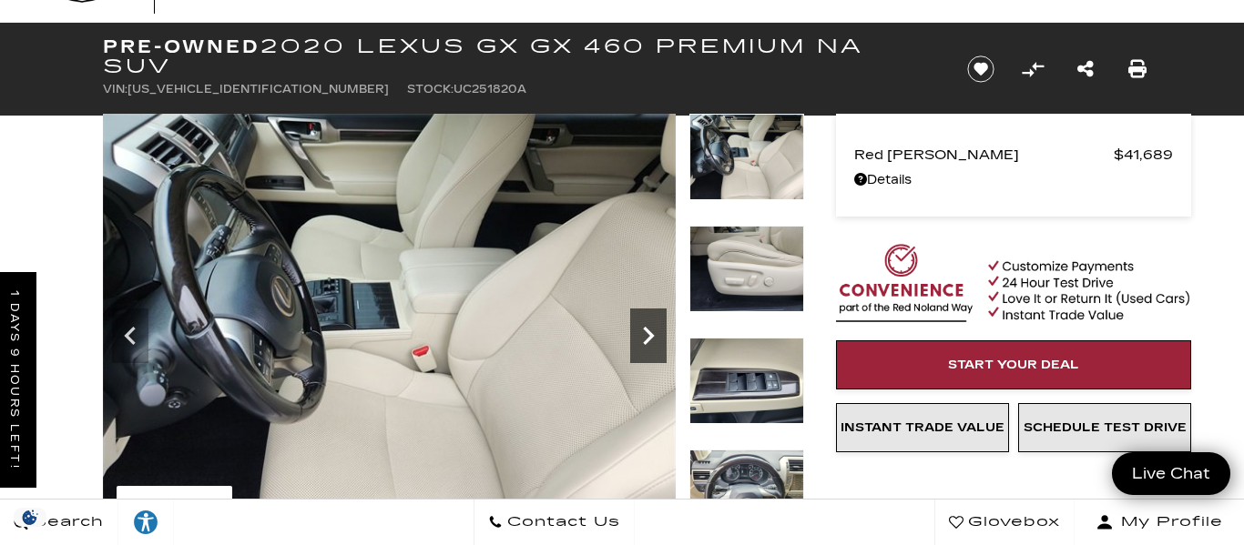
click at [643, 342] on icon "Next" at bounding box center [648, 336] width 11 height 18
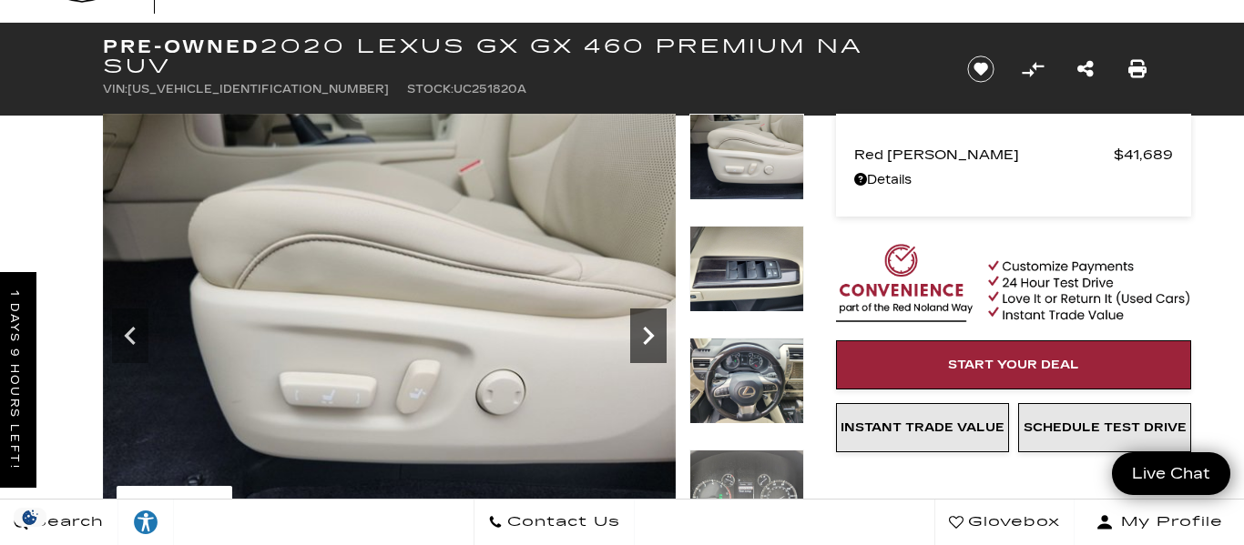
click at [643, 342] on icon "Next" at bounding box center [648, 336] width 11 height 18
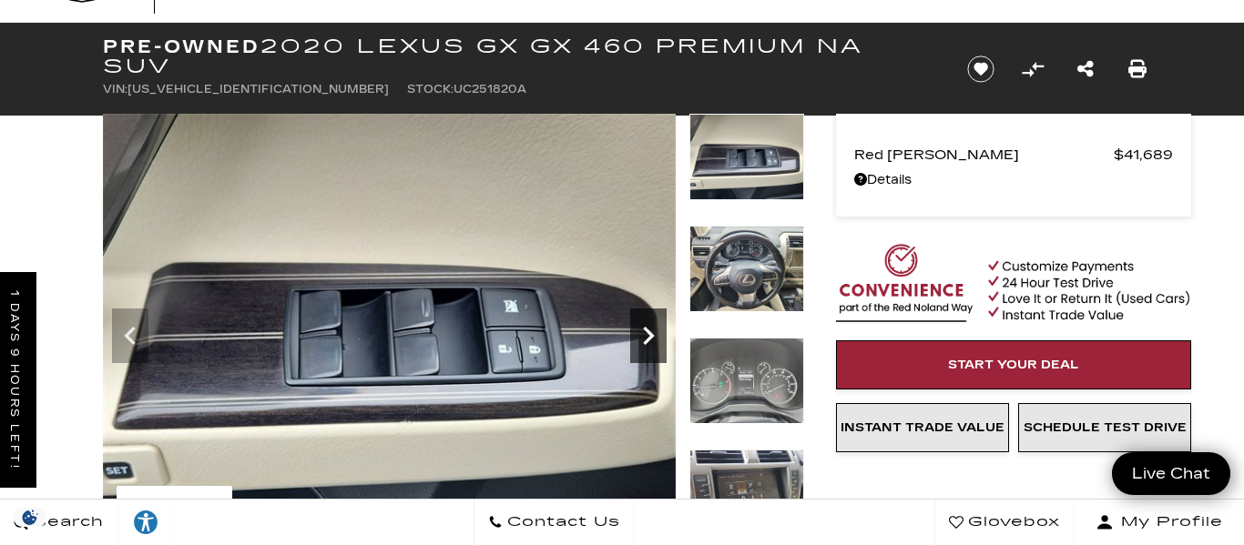
click at [643, 342] on icon "Next" at bounding box center [648, 336] width 11 height 18
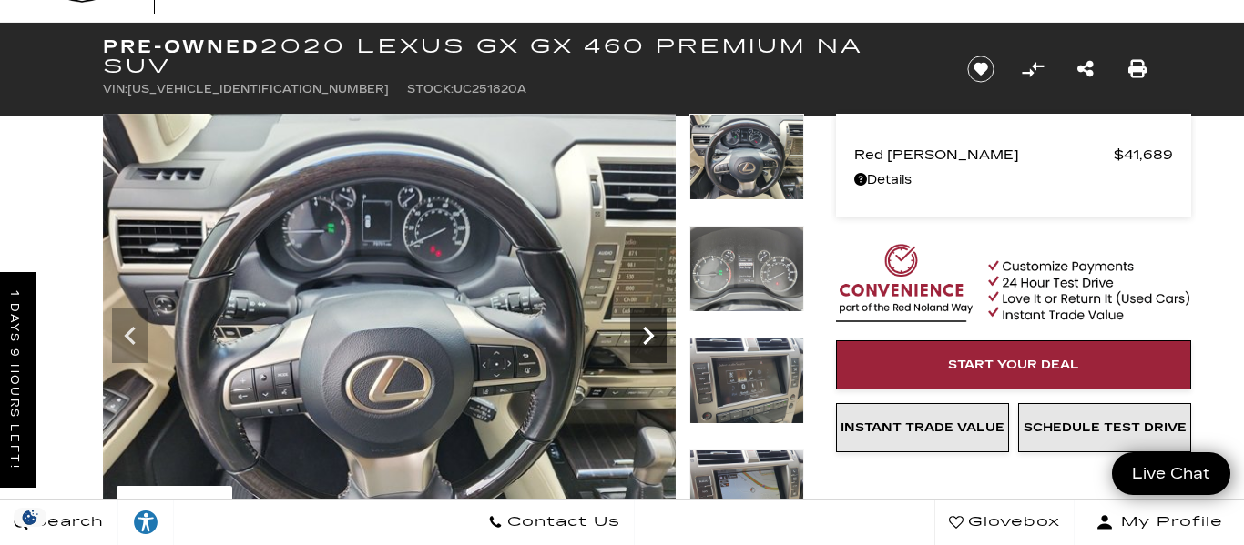
click at [643, 342] on icon "Next" at bounding box center [648, 336] width 11 height 18
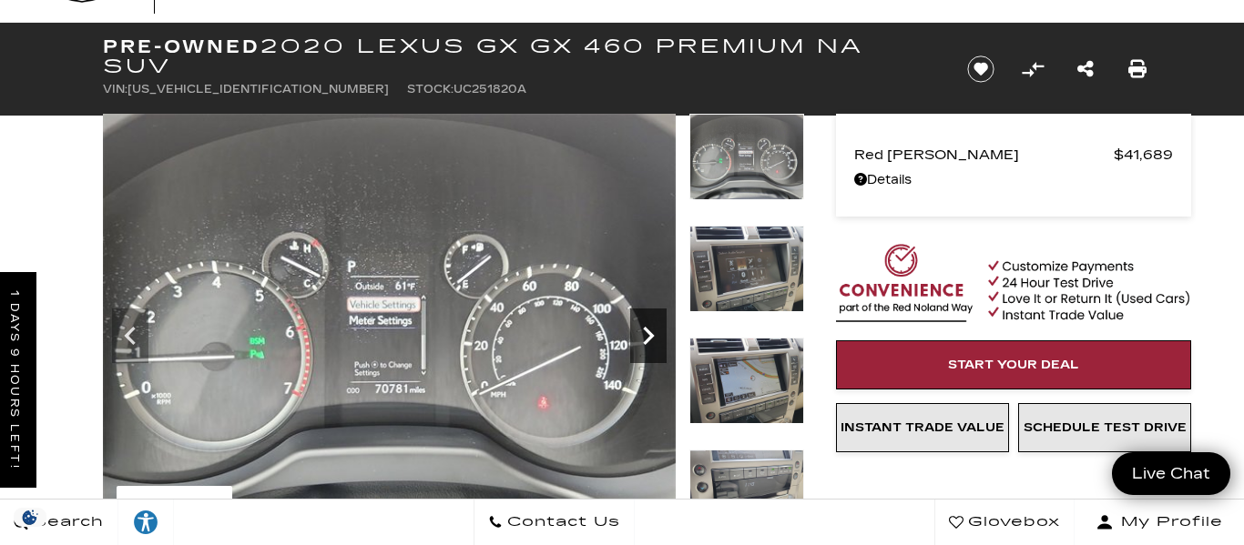
click at [643, 342] on icon "Next" at bounding box center [648, 336] width 36 height 36
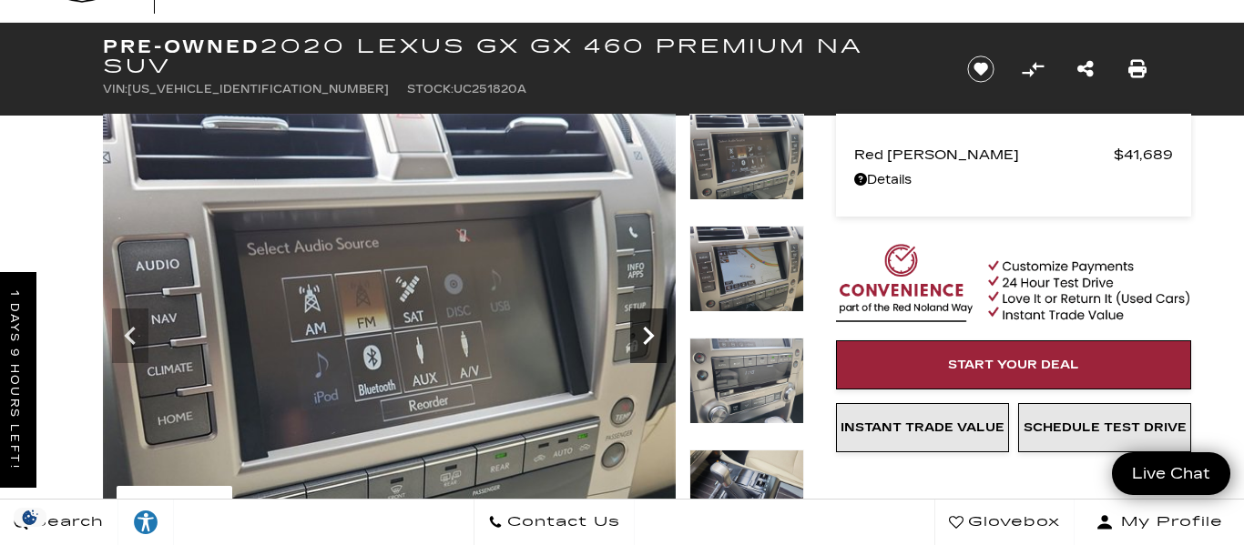
click at [643, 342] on icon "Next" at bounding box center [648, 336] width 36 height 36
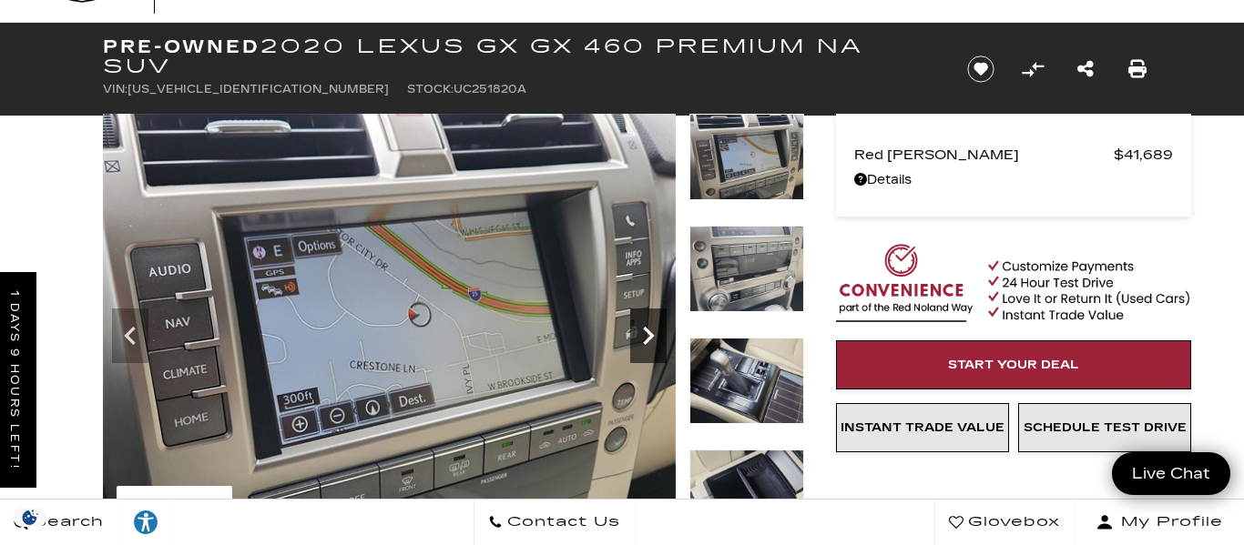
click at [643, 342] on icon "Next" at bounding box center [648, 336] width 36 height 36
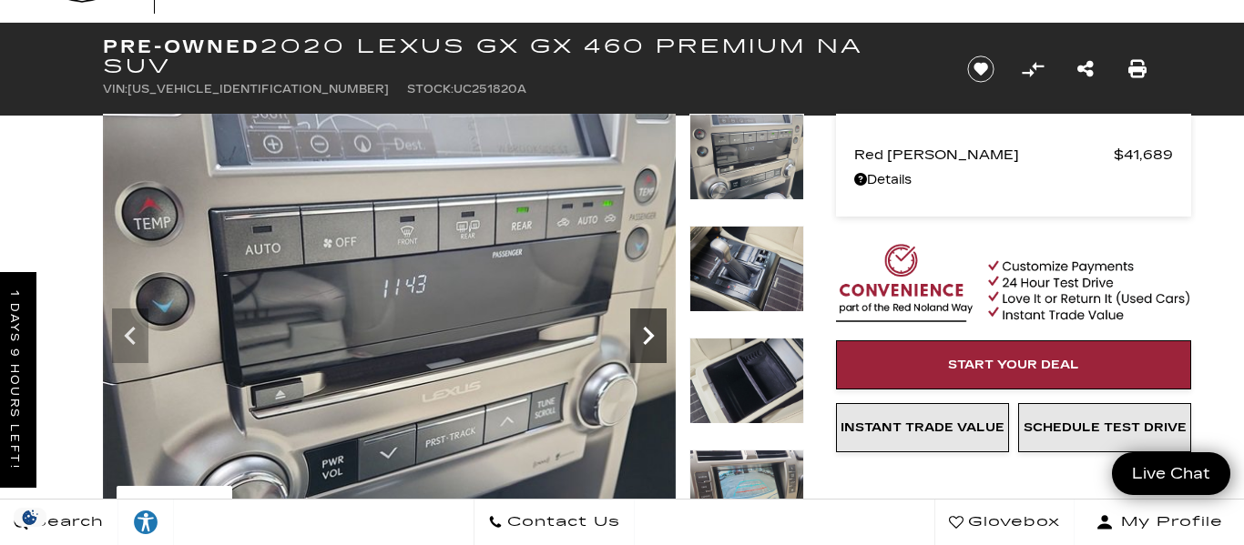
click at [643, 342] on icon "Next" at bounding box center [648, 336] width 36 height 36
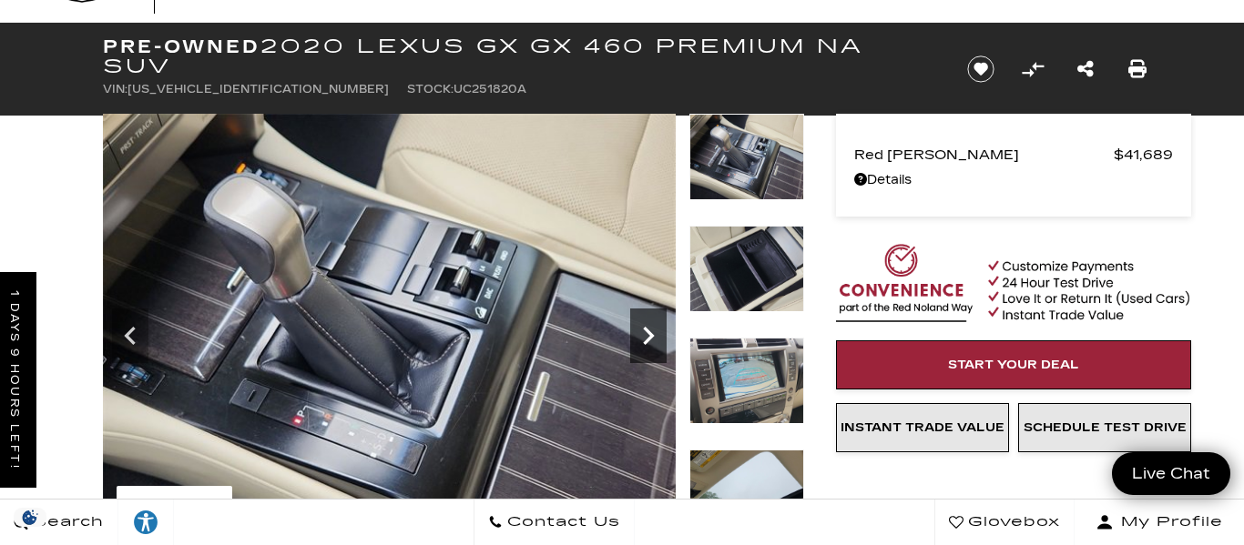
click at [643, 342] on icon "Next" at bounding box center [648, 336] width 36 height 36
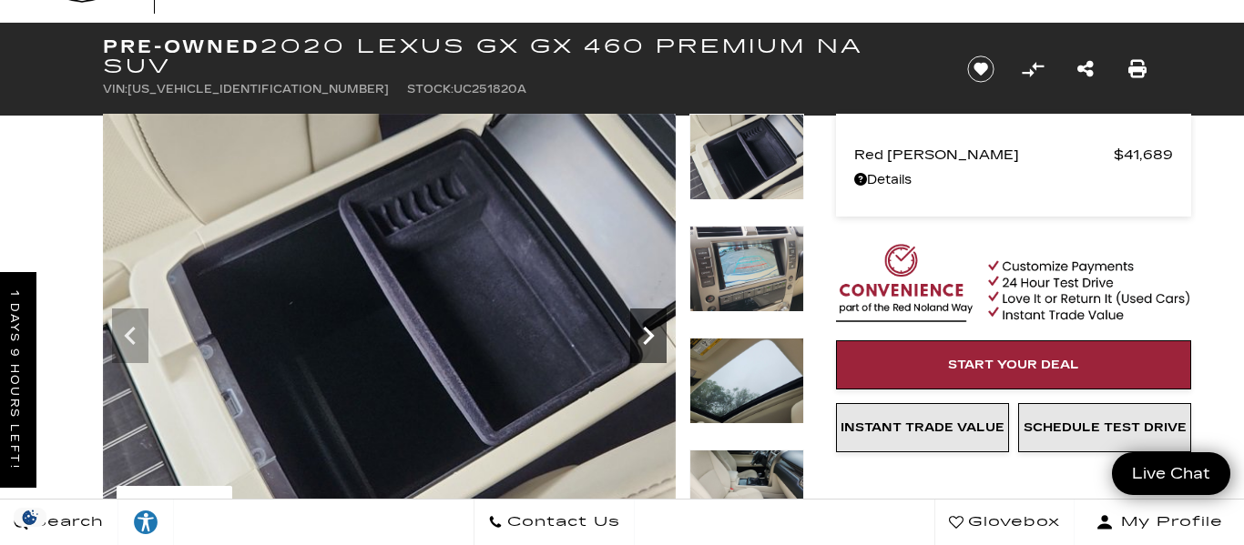
click at [643, 342] on icon "Next" at bounding box center [648, 336] width 36 height 36
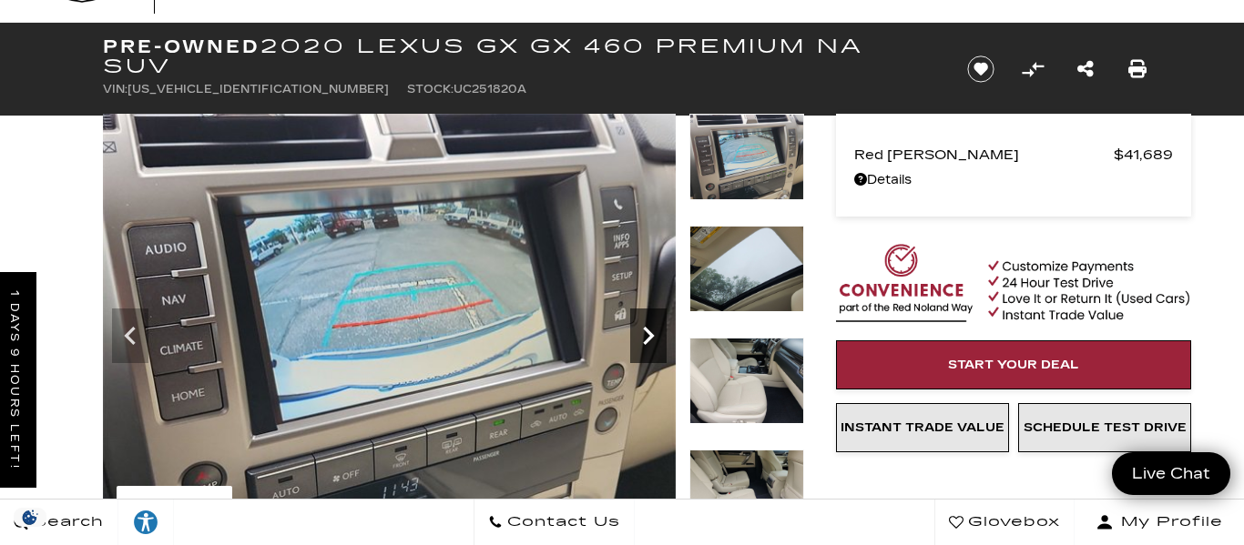
click at [643, 342] on icon "Next" at bounding box center [648, 336] width 36 height 36
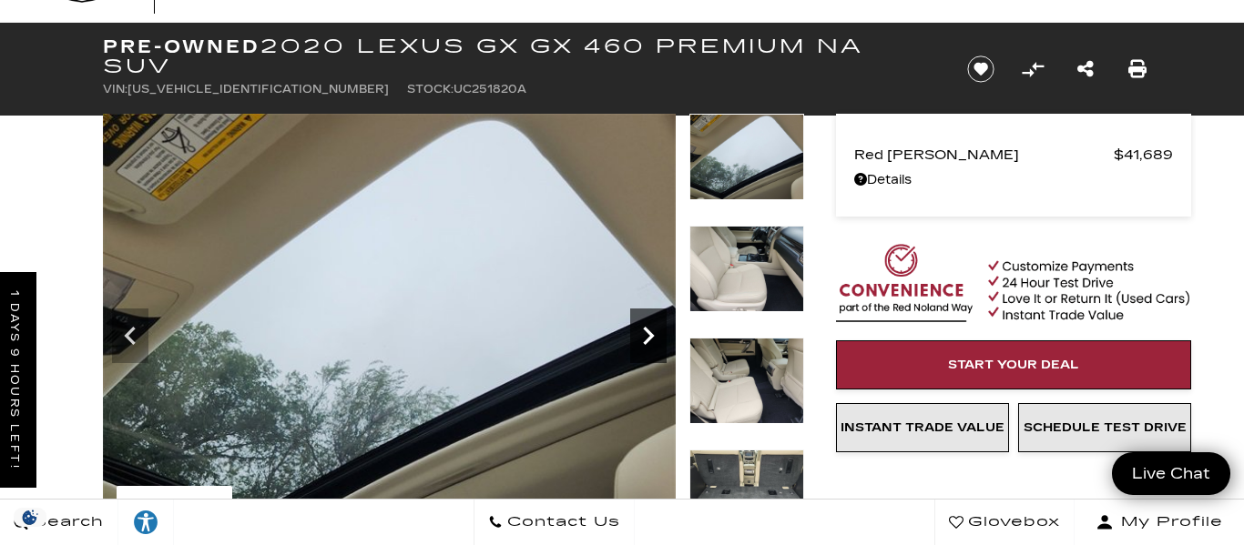
click at [643, 342] on icon "Next" at bounding box center [648, 336] width 36 height 36
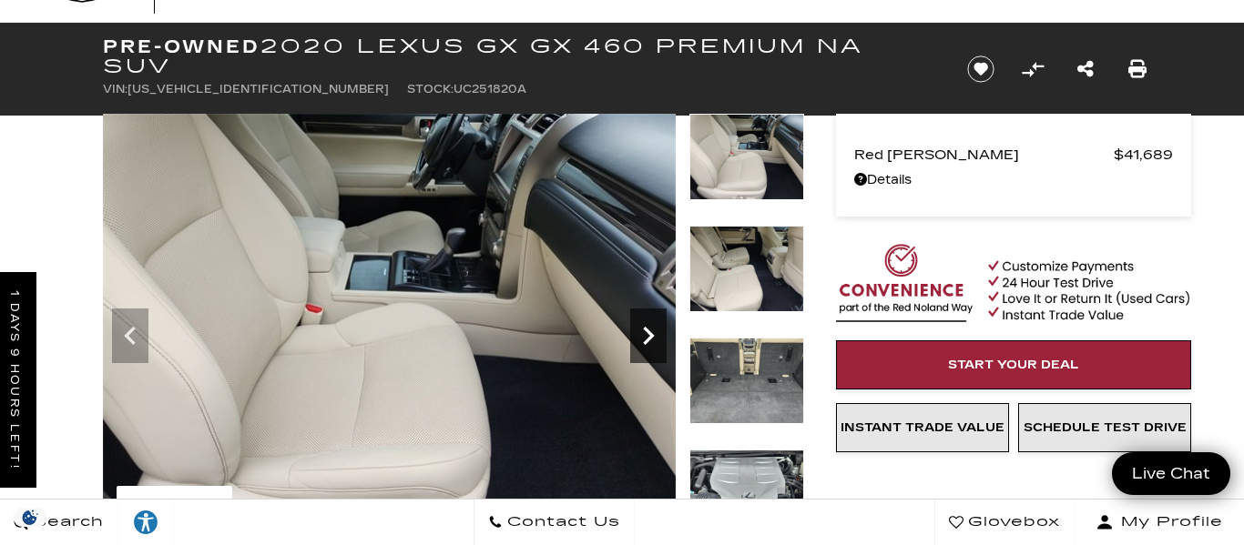
click at [643, 342] on icon "Next" at bounding box center [648, 336] width 36 height 36
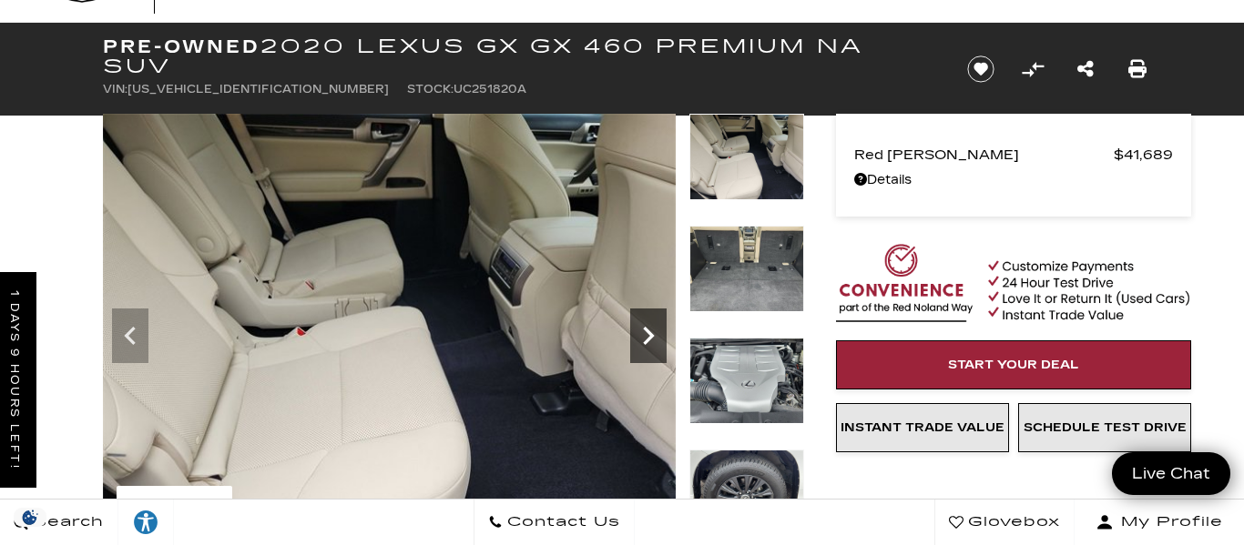
click at [643, 342] on icon "Next" at bounding box center [648, 336] width 36 height 36
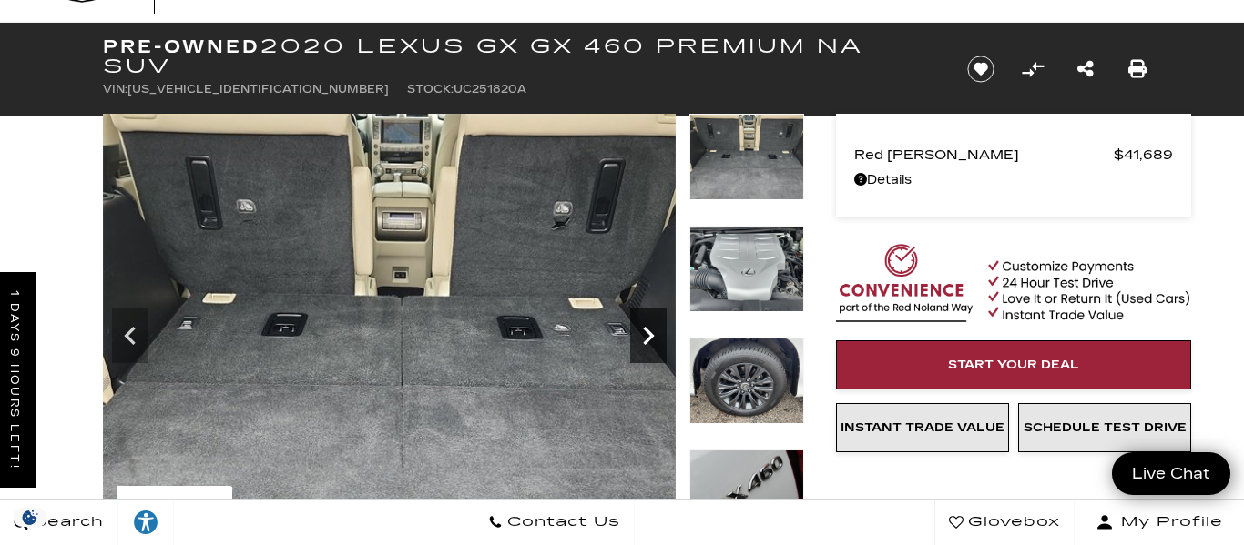
click at [643, 342] on icon "Next" at bounding box center [648, 336] width 36 height 36
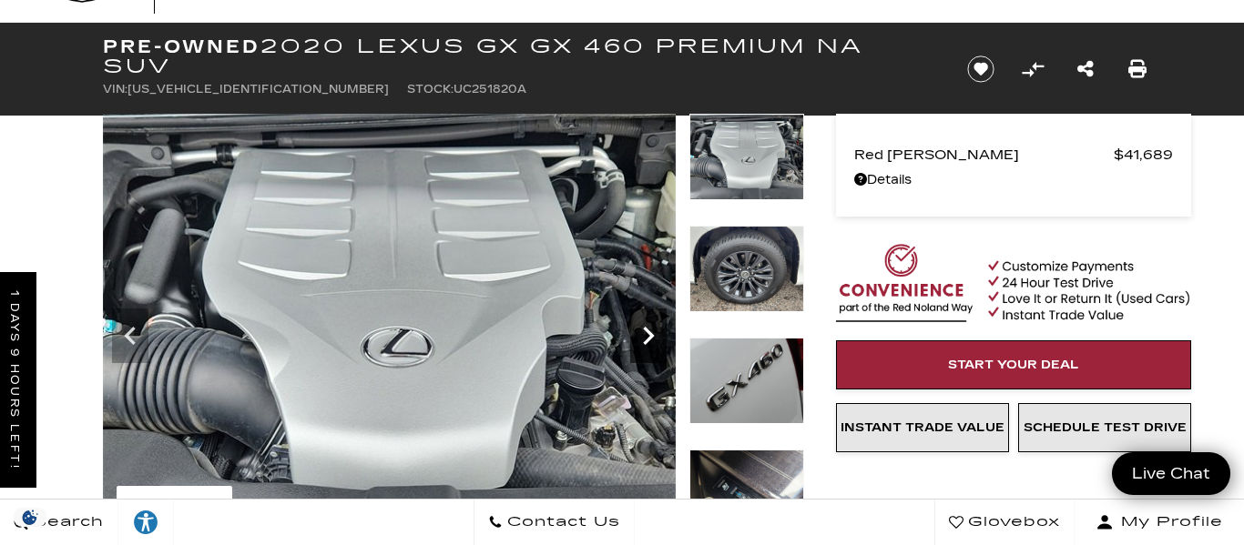
click at [643, 342] on icon "Next" at bounding box center [648, 336] width 36 height 36
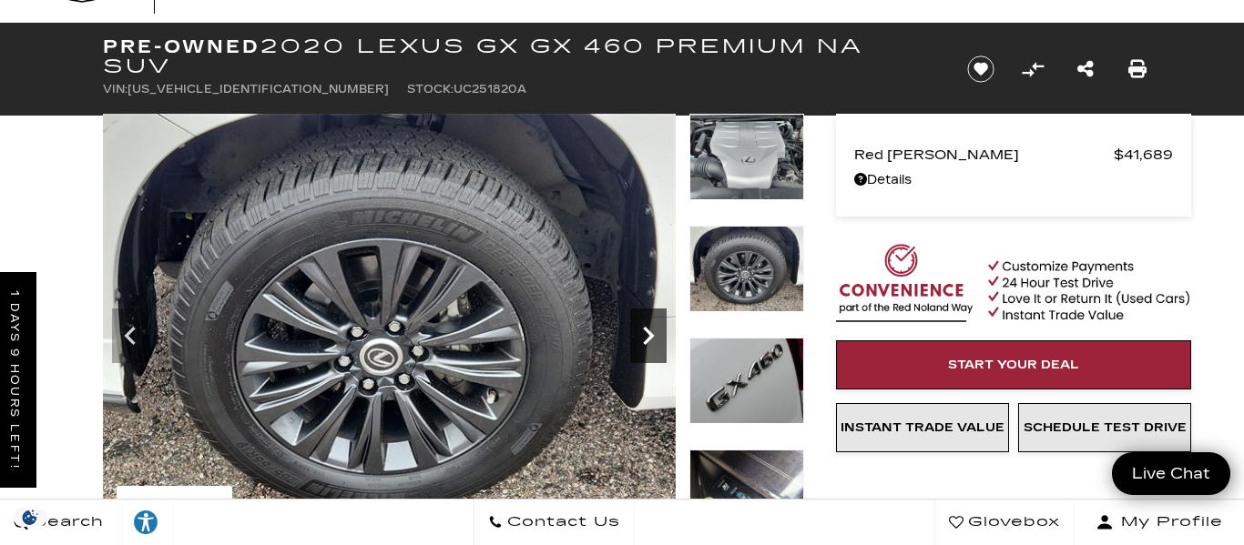
click at [643, 342] on icon "Next" at bounding box center [648, 336] width 36 height 36
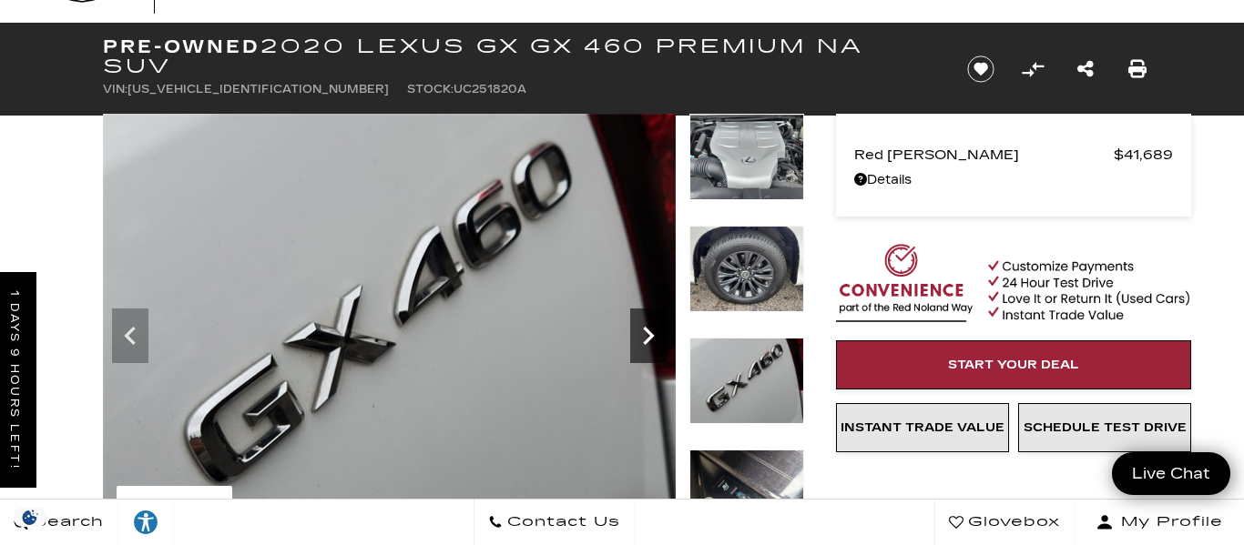
click at [643, 342] on icon "Next" at bounding box center [648, 336] width 36 height 36
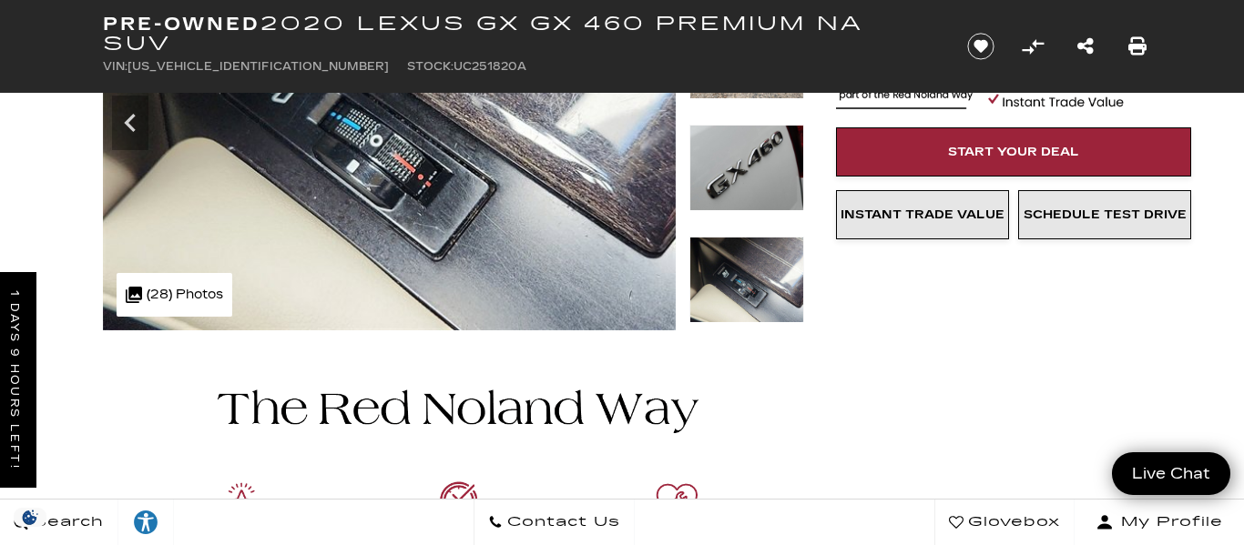
scroll to position [0, 0]
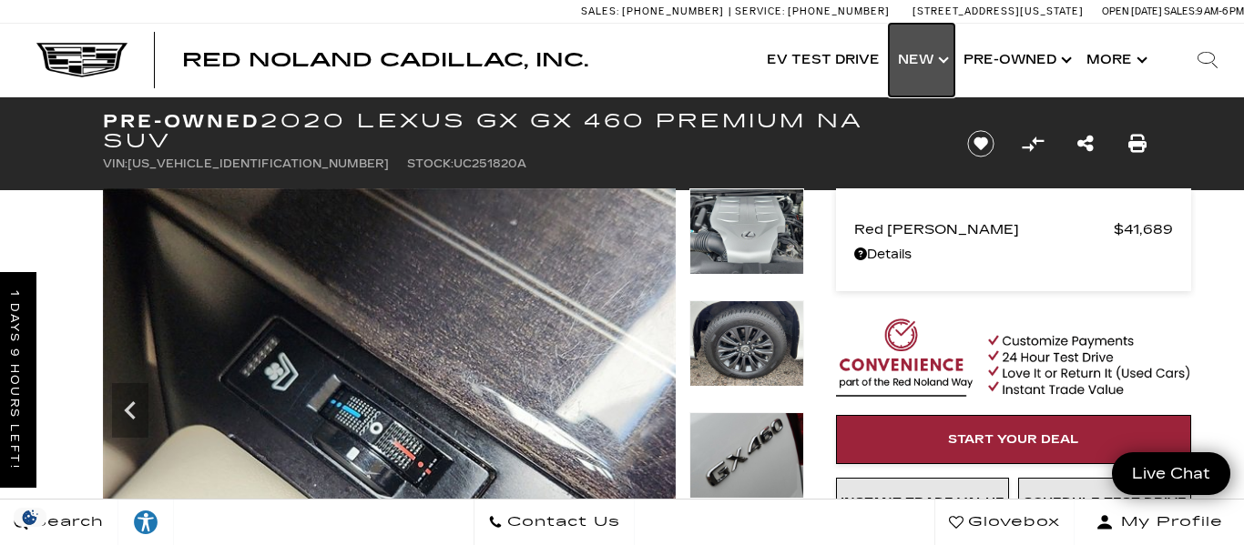
click at [933, 56] on link "Show New" at bounding box center [922, 60] width 66 height 73
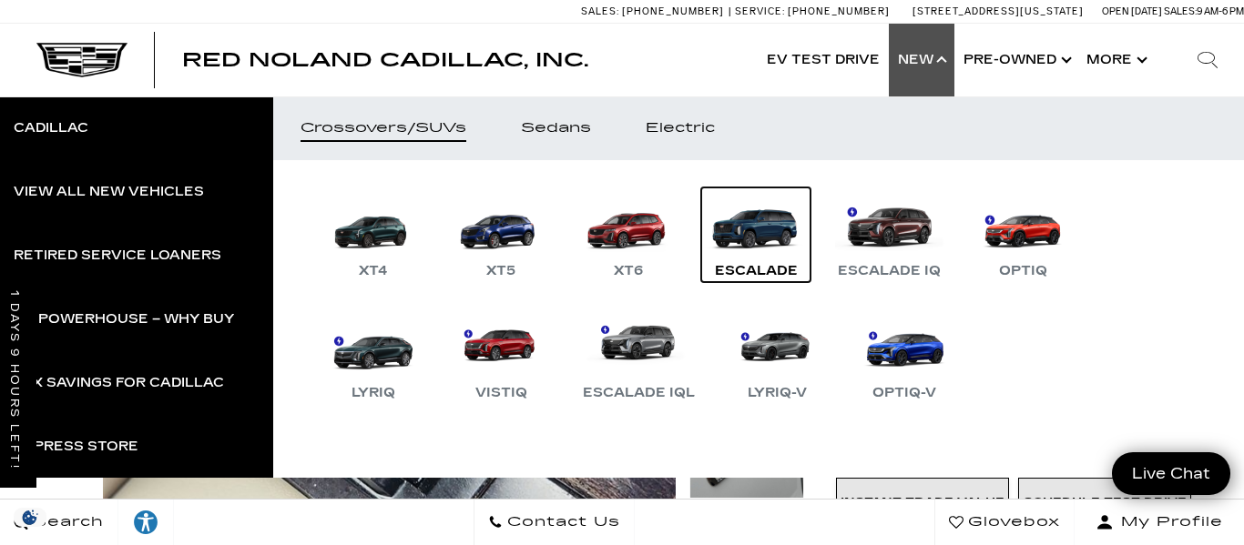
click at [769, 218] on link "Escalade" at bounding box center [755, 235] width 109 height 95
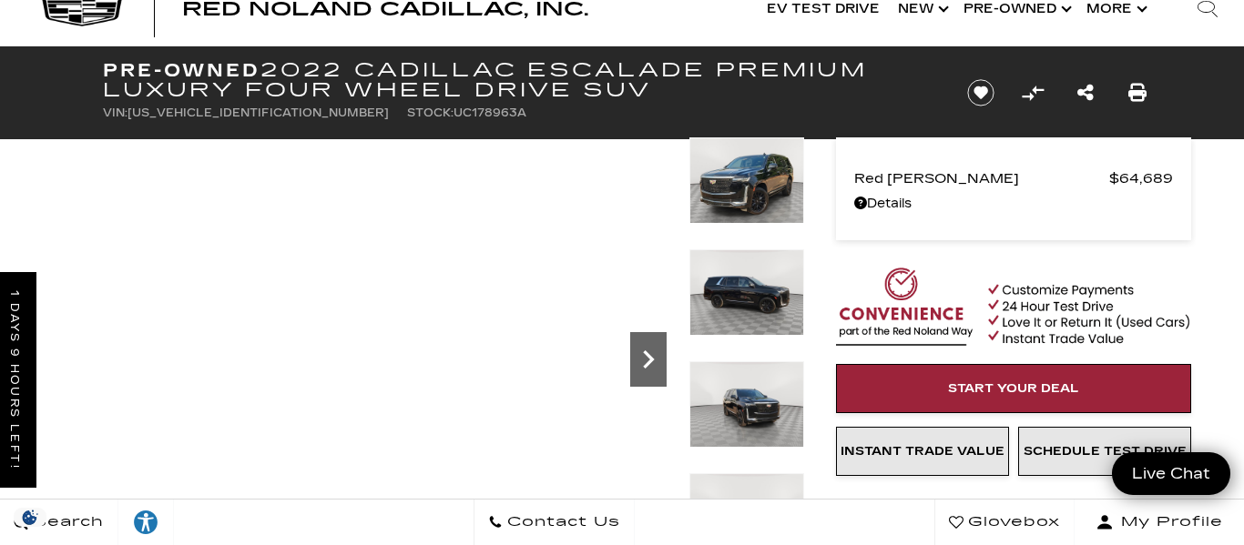
scroll to position [58, 0]
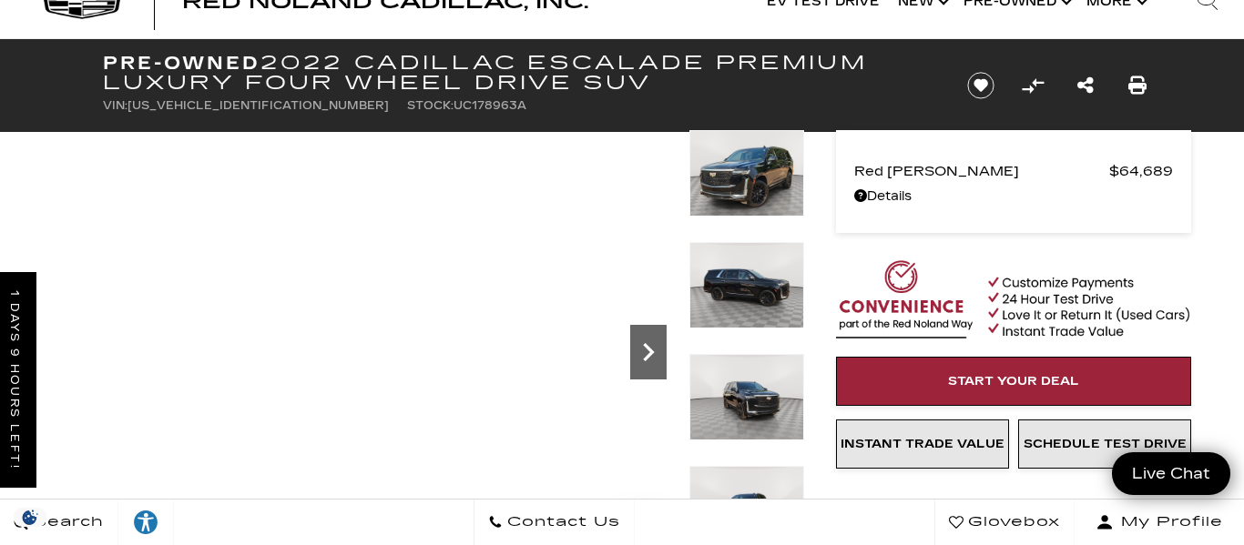
click at [647, 359] on icon "Next" at bounding box center [648, 352] width 11 height 18
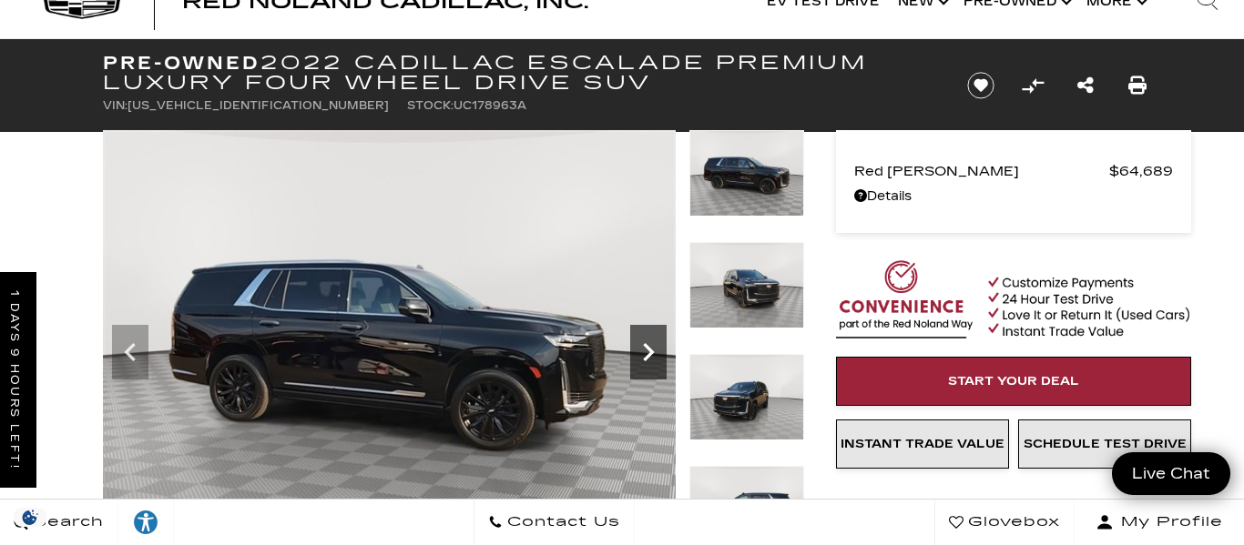
click at [647, 359] on icon "Next" at bounding box center [648, 352] width 11 height 18
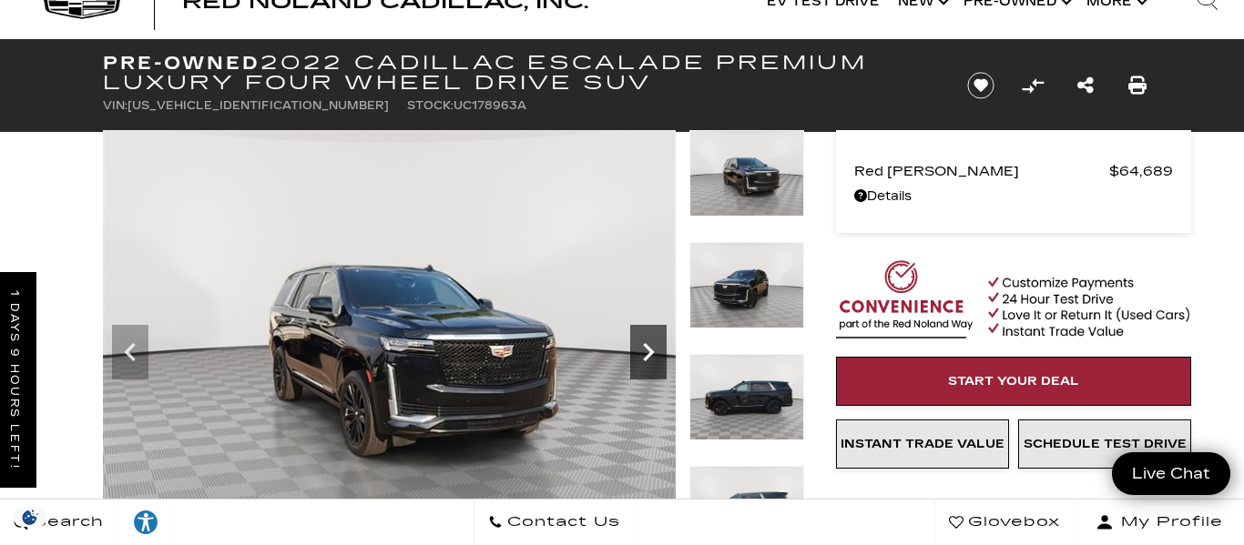
click at [647, 359] on icon "Next" at bounding box center [648, 352] width 11 height 18
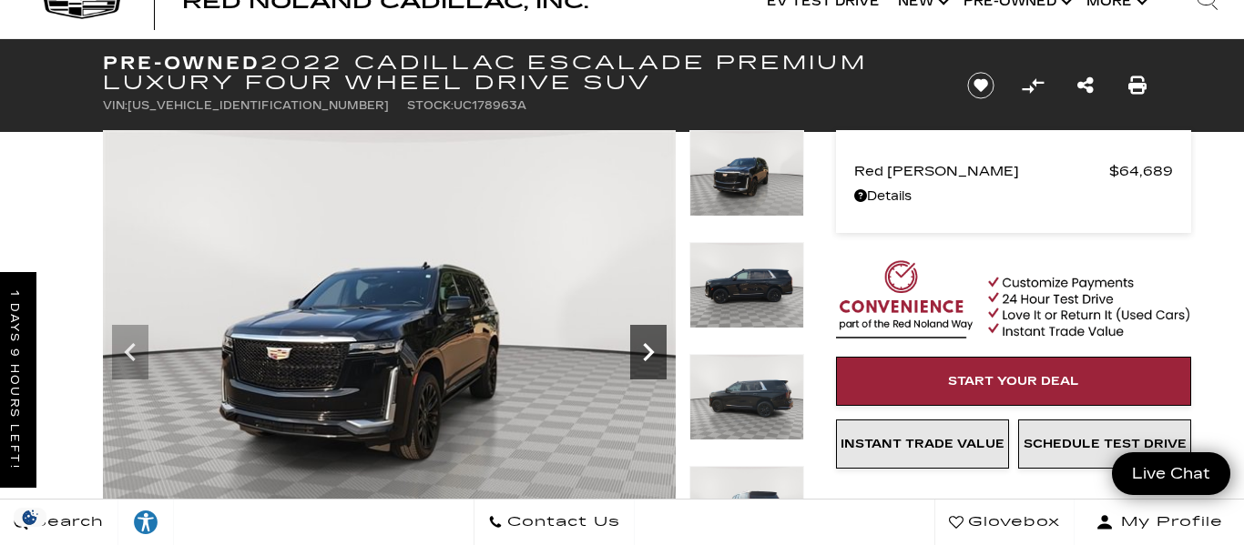
click at [647, 359] on icon "Next" at bounding box center [648, 352] width 11 height 18
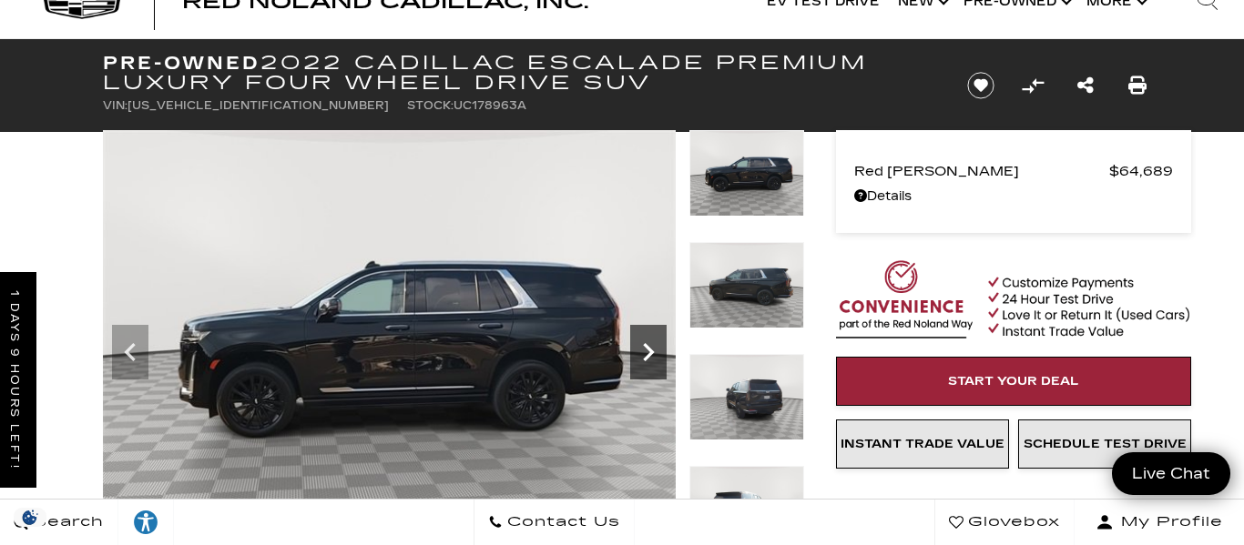
click at [647, 359] on icon "Next" at bounding box center [648, 352] width 11 height 18
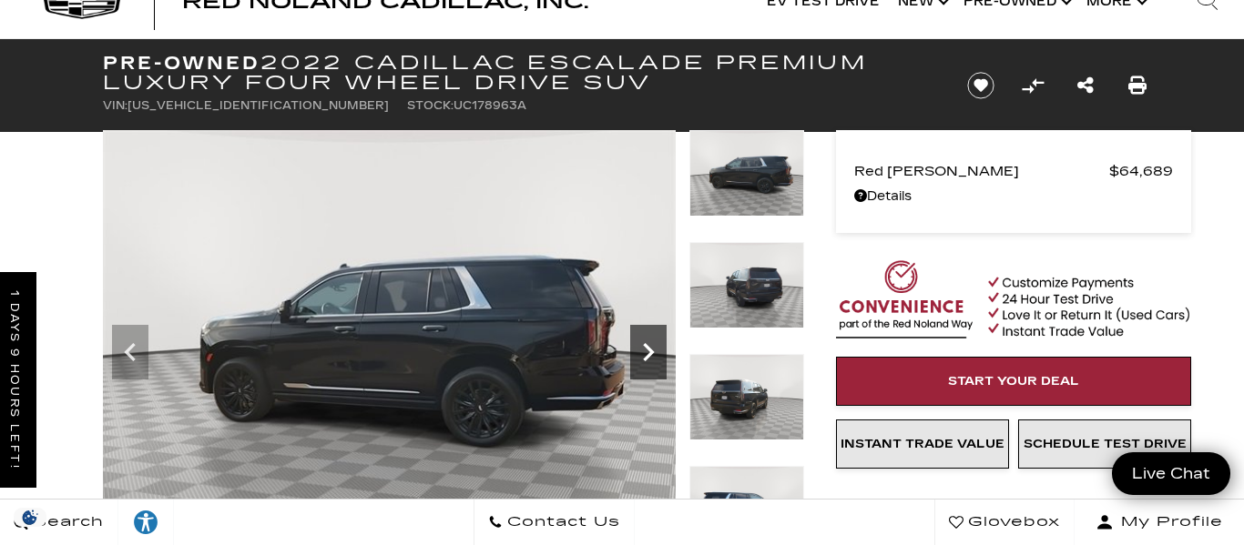
click at [647, 359] on icon "Next" at bounding box center [648, 352] width 11 height 18
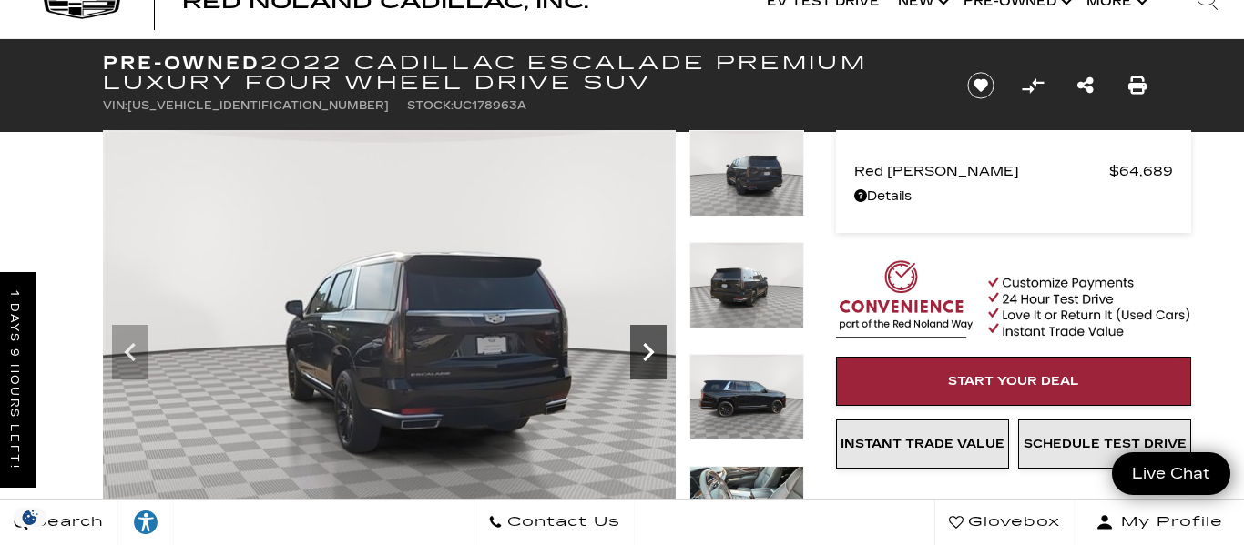
click at [647, 359] on icon "Next" at bounding box center [648, 352] width 11 height 18
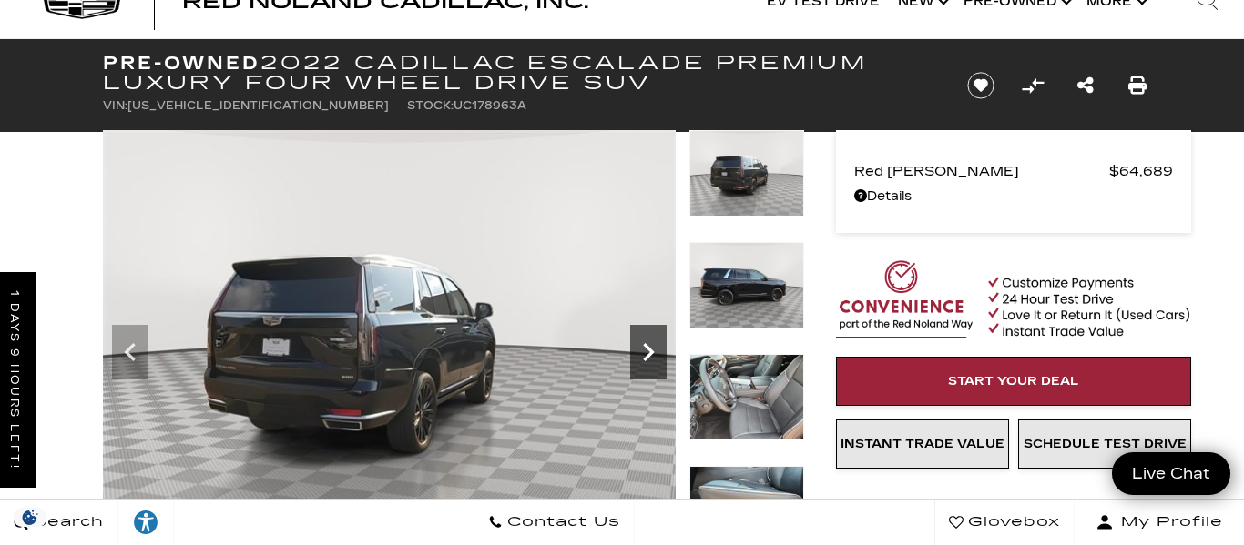
click at [647, 359] on icon "Next" at bounding box center [648, 352] width 11 height 18
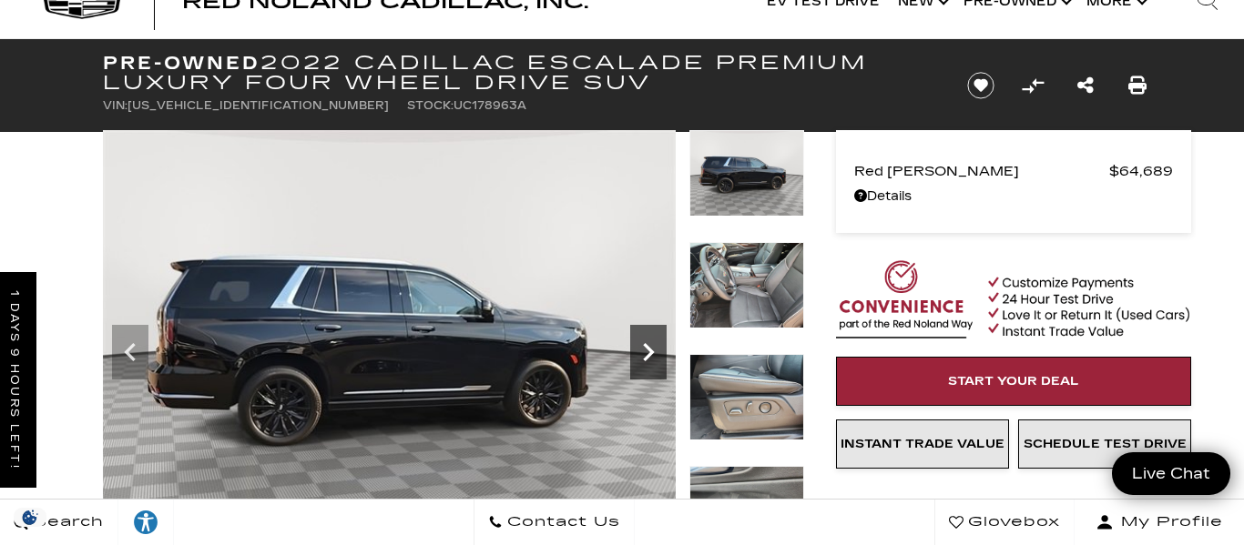
click at [647, 359] on icon "Next" at bounding box center [648, 352] width 11 height 18
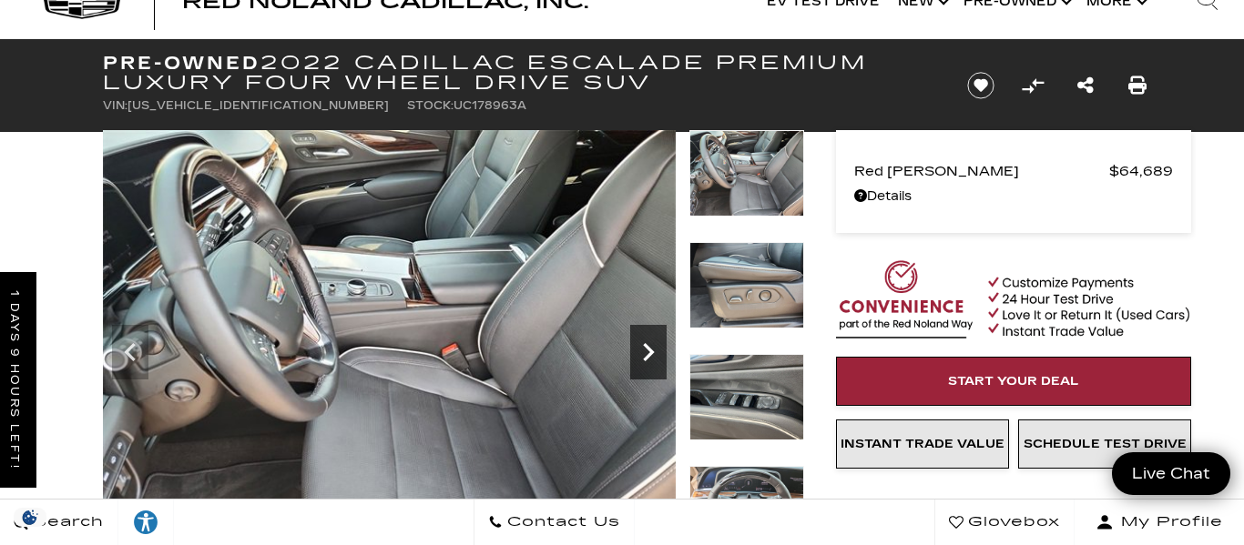
click at [647, 359] on icon "Next" at bounding box center [648, 352] width 11 height 18
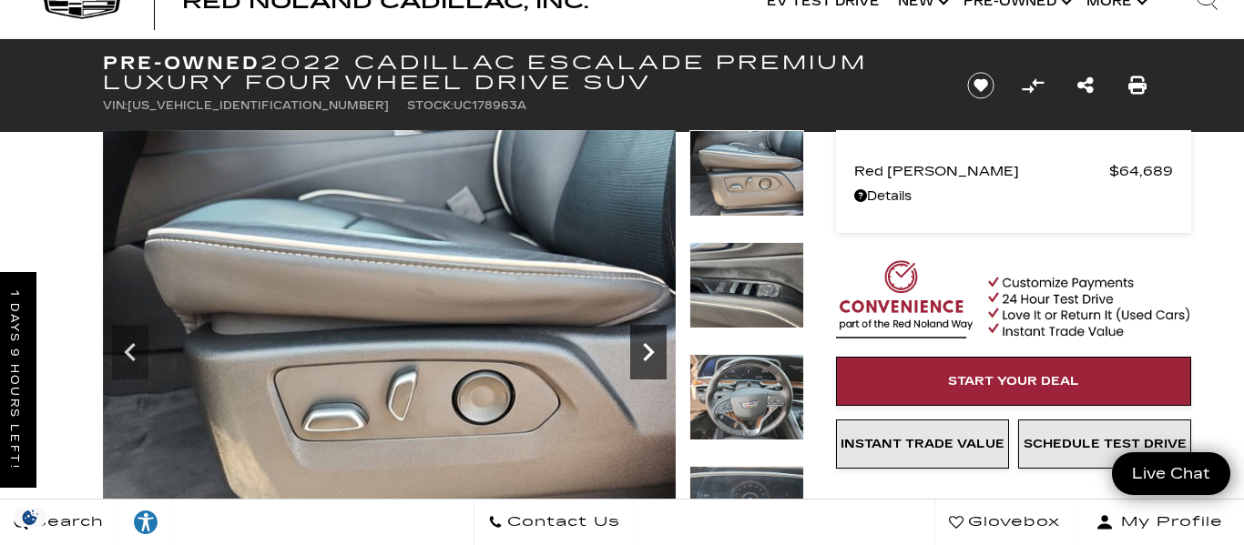
click at [647, 359] on icon "Next" at bounding box center [648, 352] width 11 height 18
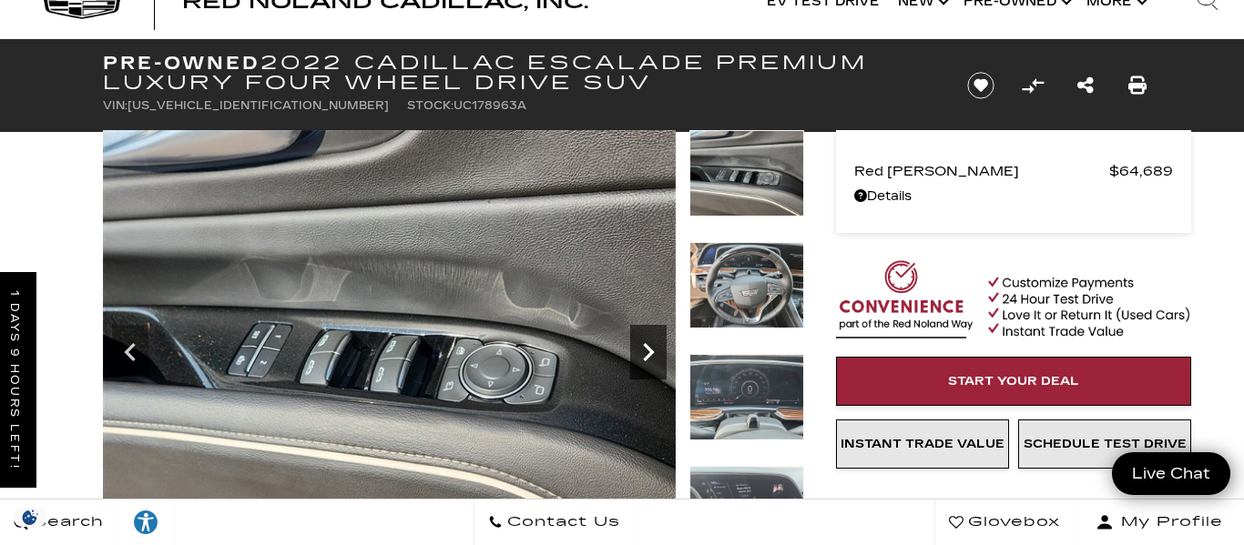
click at [647, 359] on icon "Next" at bounding box center [648, 352] width 11 height 18
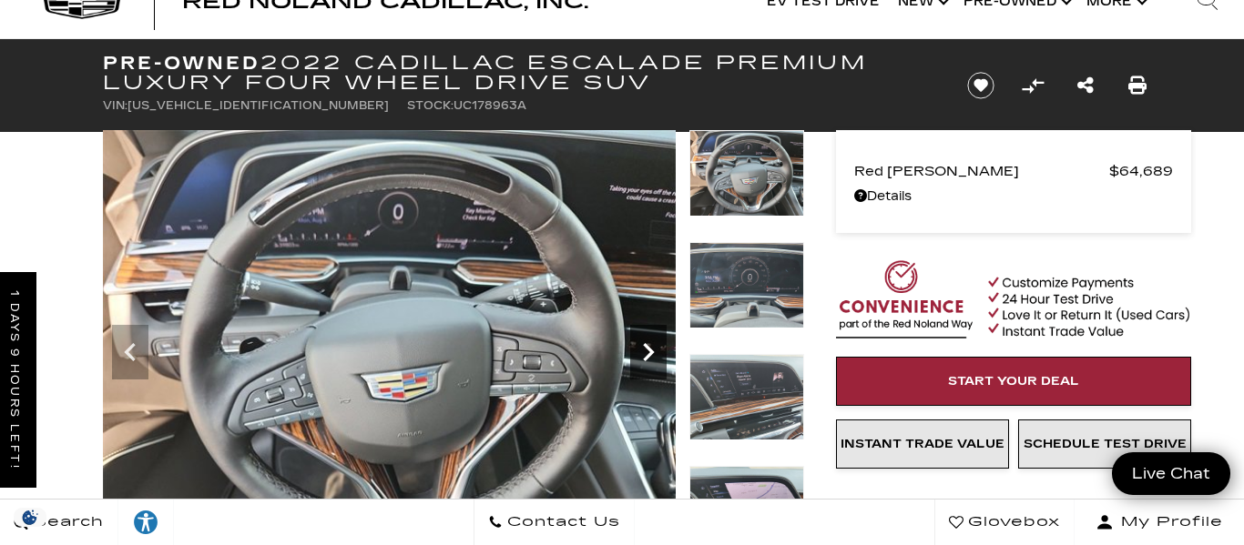
click at [647, 359] on icon "Next" at bounding box center [648, 352] width 11 height 18
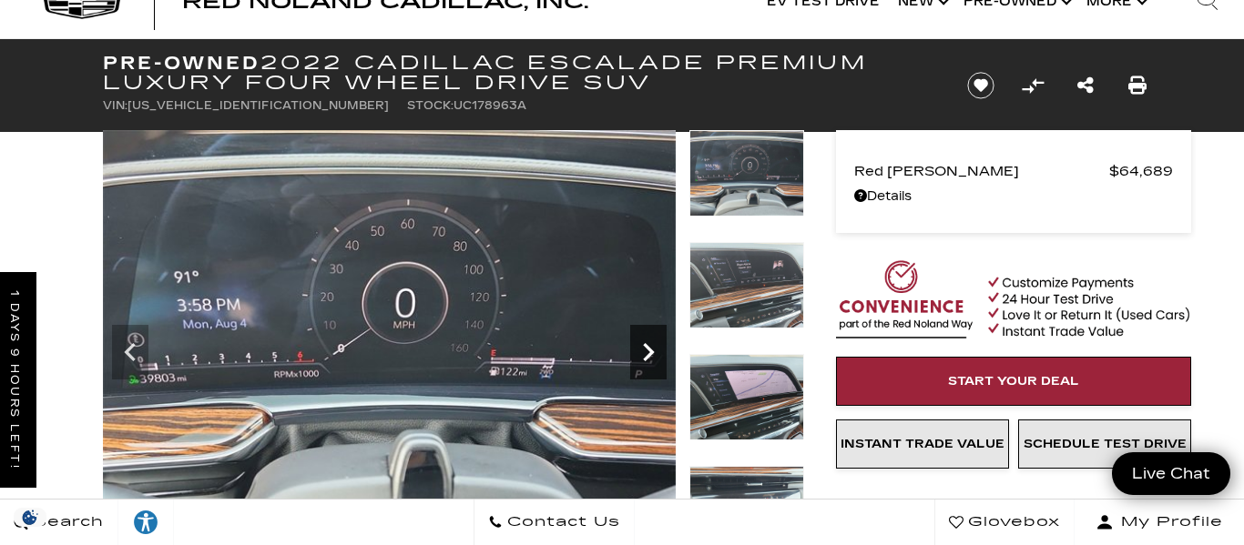
click at [647, 359] on icon "Next" at bounding box center [648, 352] width 11 height 18
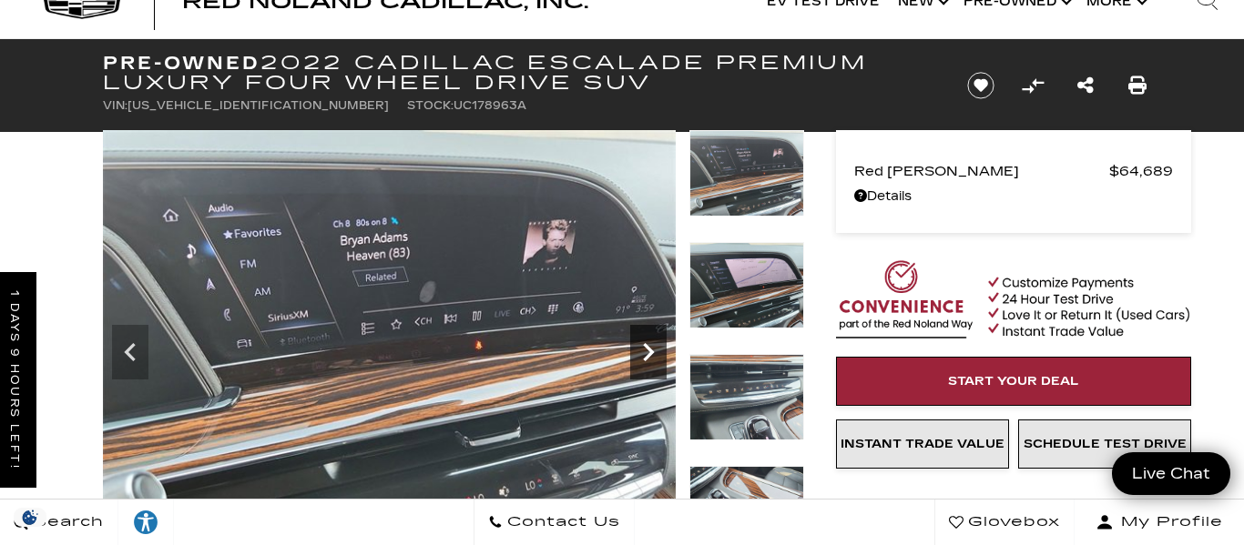
click at [647, 359] on icon "Next" at bounding box center [648, 352] width 11 height 18
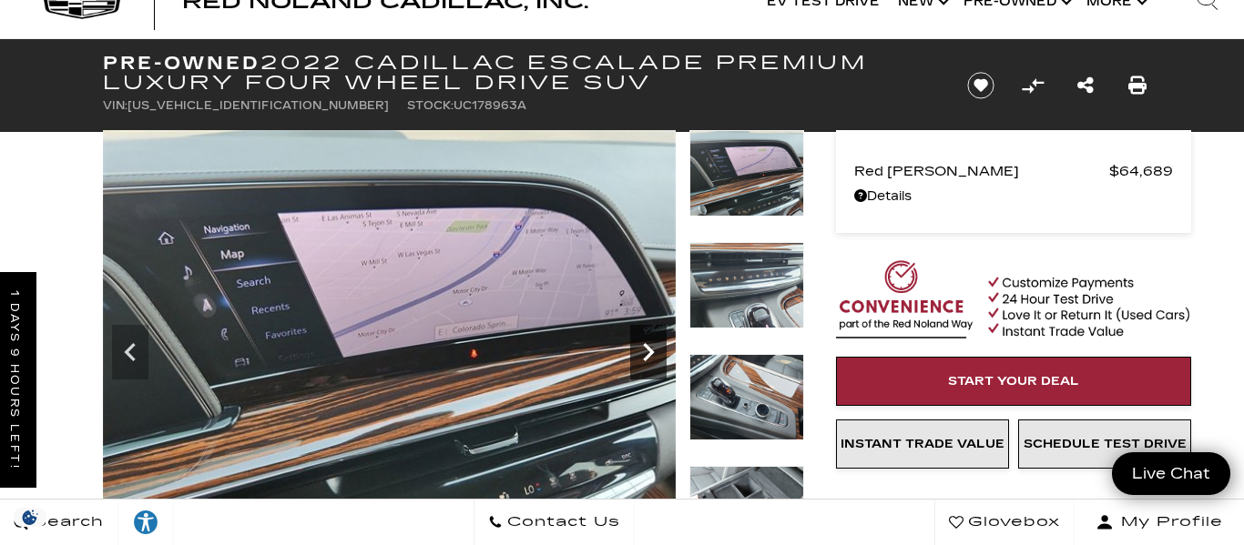
click at [647, 359] on icon "Next" at bounding box center [648, 352] width 11 height 18
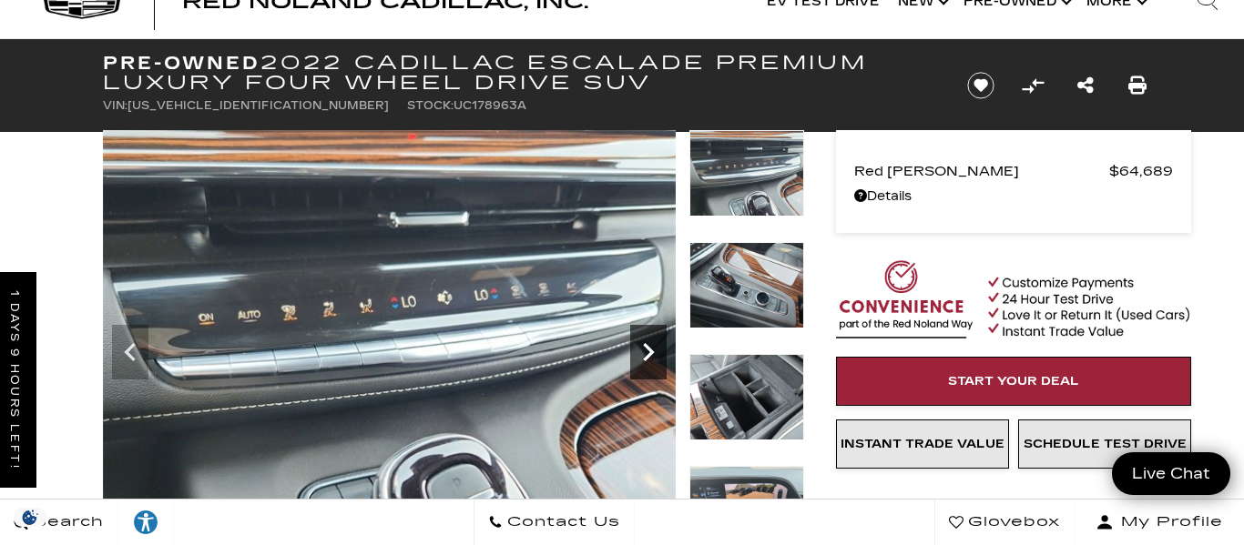
click at [647, 359] on icon "Next" at bounding box center [648, 352] width 11 height 18
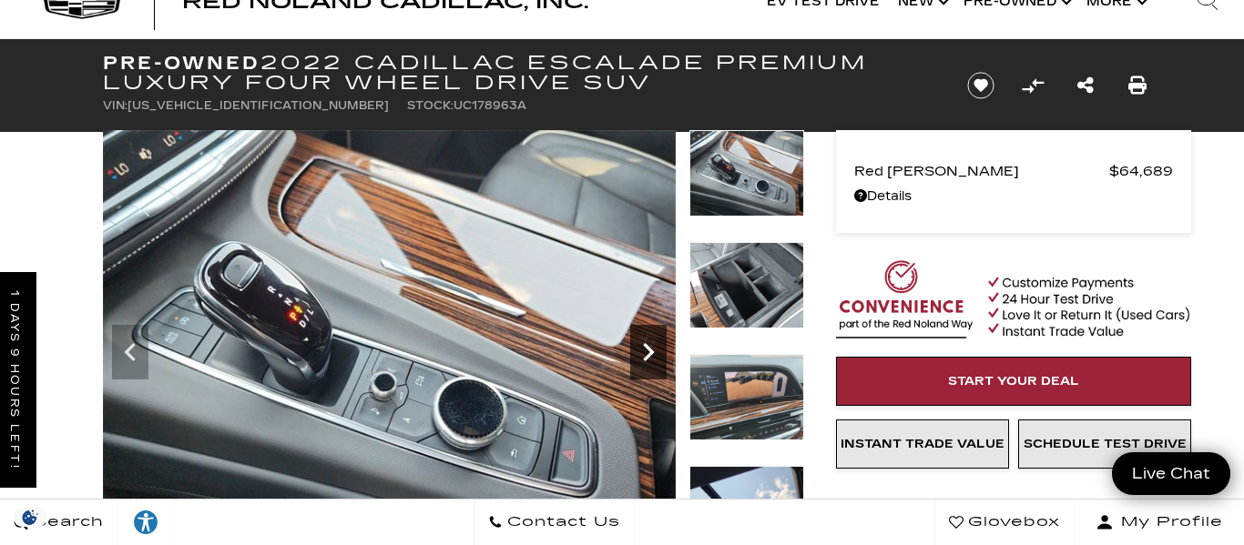
click at [647, 359] on icon "Next" at bounding box center [648, 352] width 11 height 18
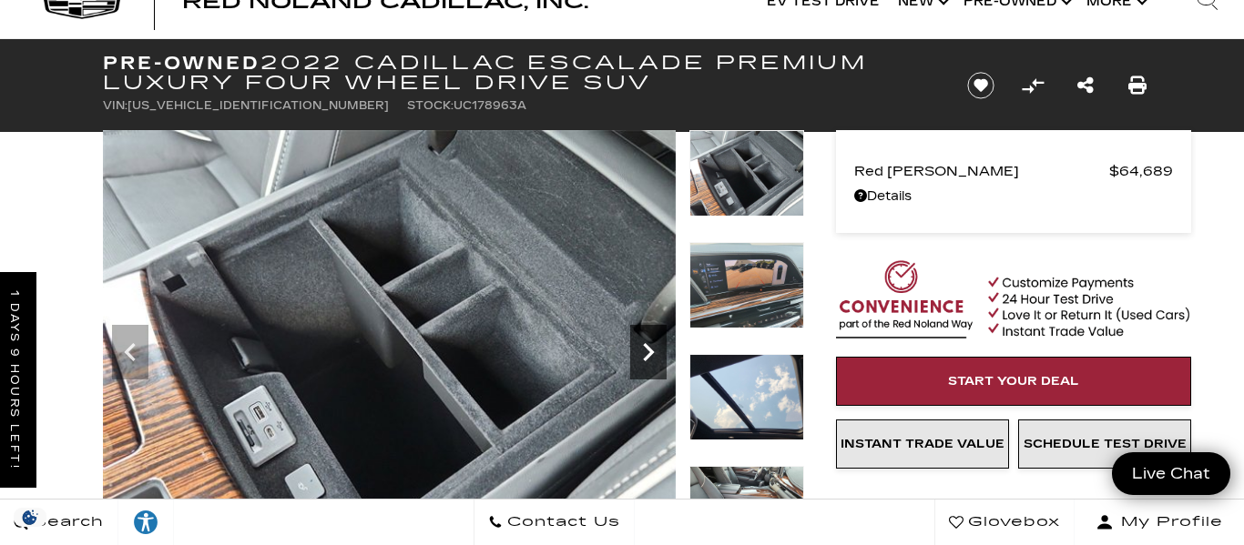
click at [647, 359] on icon "Next" at bounding box center [648, 352] width 11 height 18
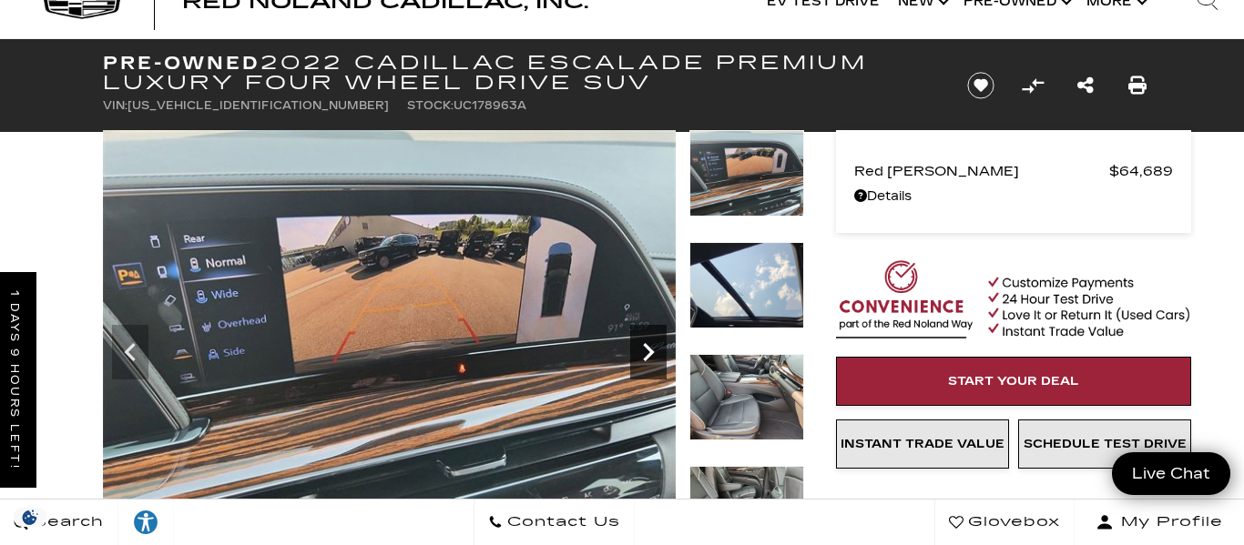
click at [647, 359] on icon "Next" at bounding box center [648, 352] width 11 height 18
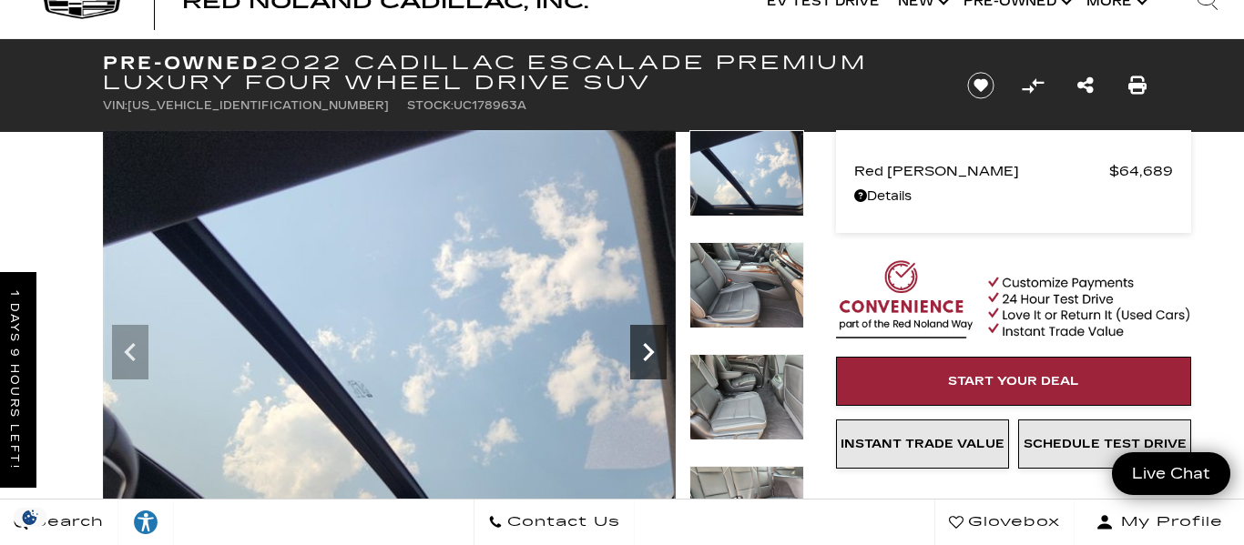
click at [647, 359] on icon "Next" at bounding box center [648, 352] width 11 height 18
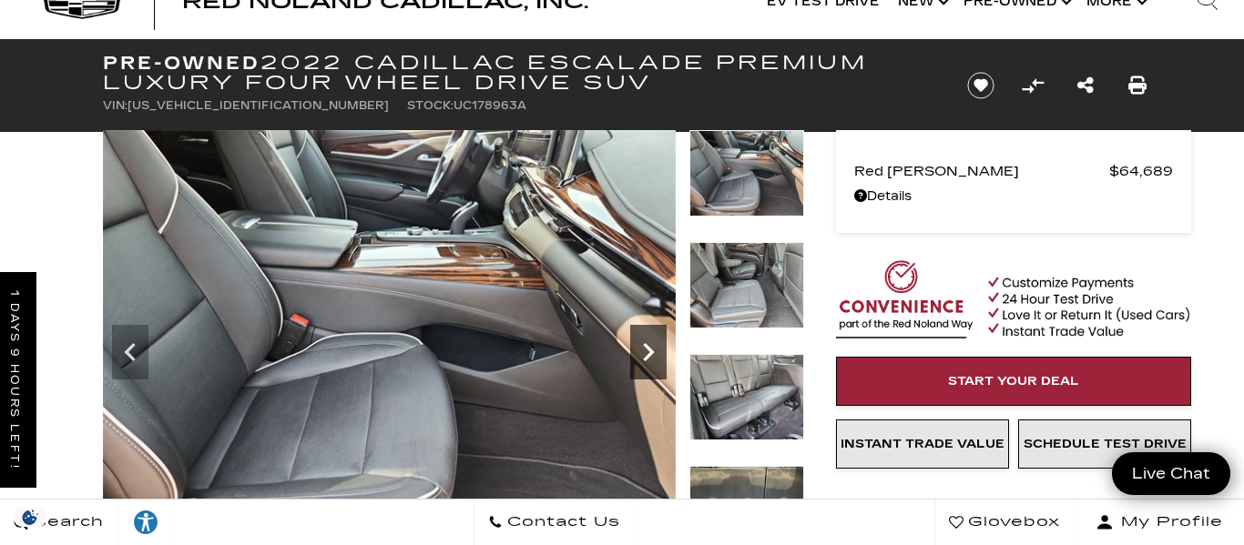
click at [647, 359] on icon "Next" at bounding box center [648, 352] width 11 height 18
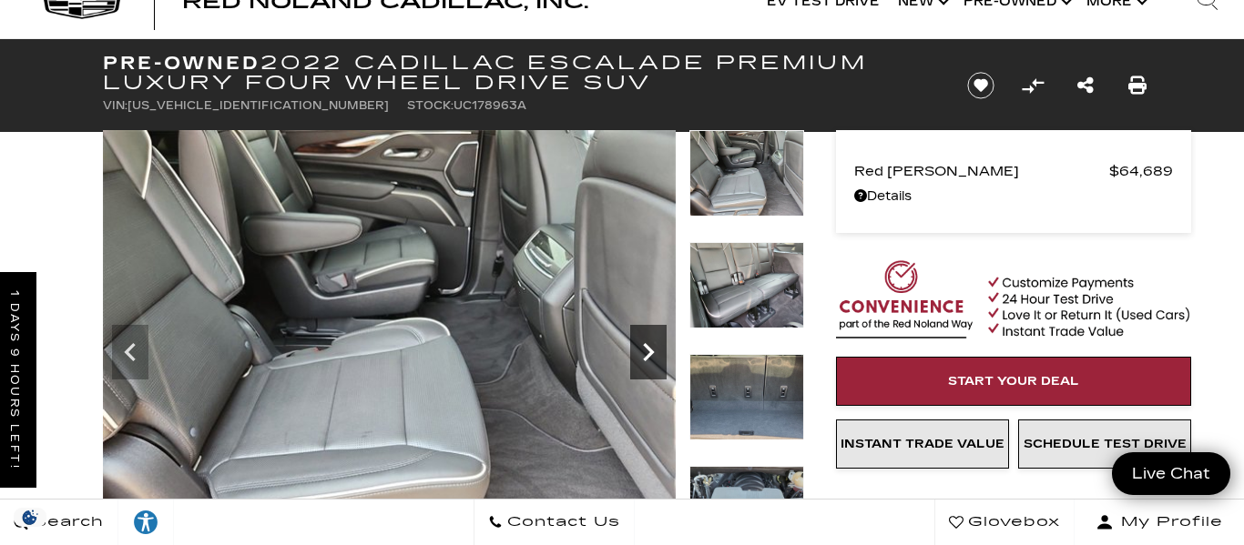
click at [647, 359] on icon "Next" at bounding box center [648, 352] width 11 height 18
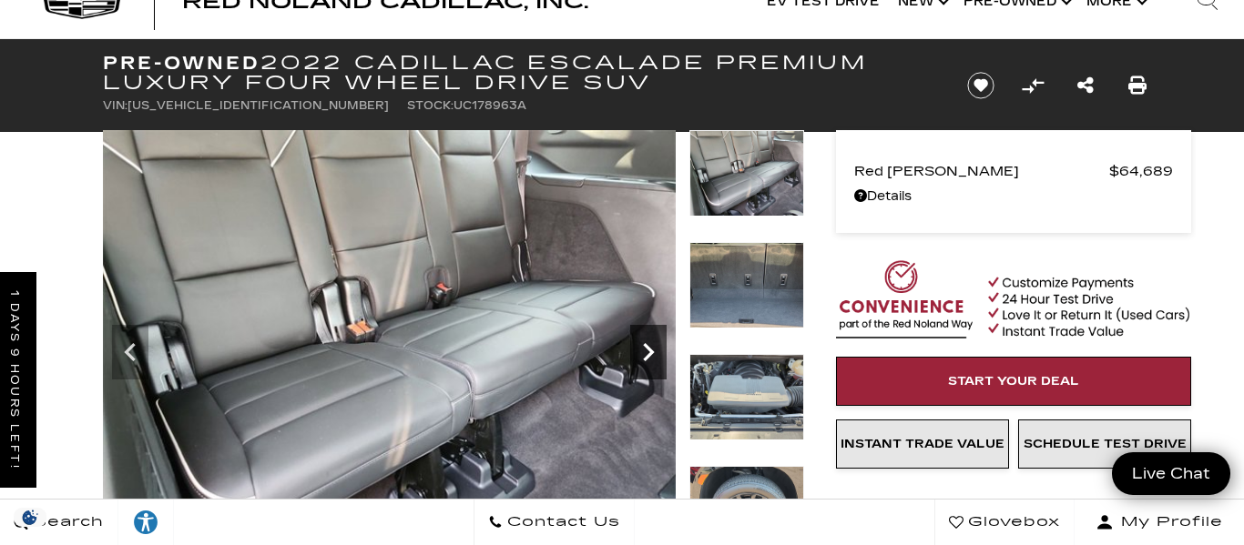
click at [647, 359] on icon "Next" at bounding box center [648, 352] width 11 height 18
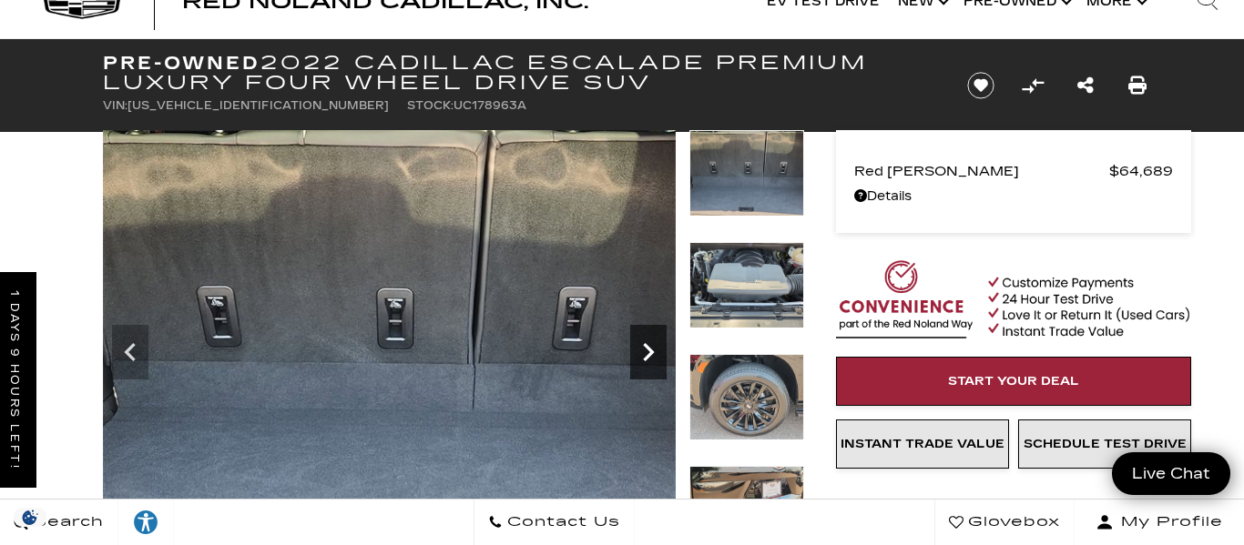
click at [647, 359] on icon "Next" at bounding box center [648, 352] width 11 height 18
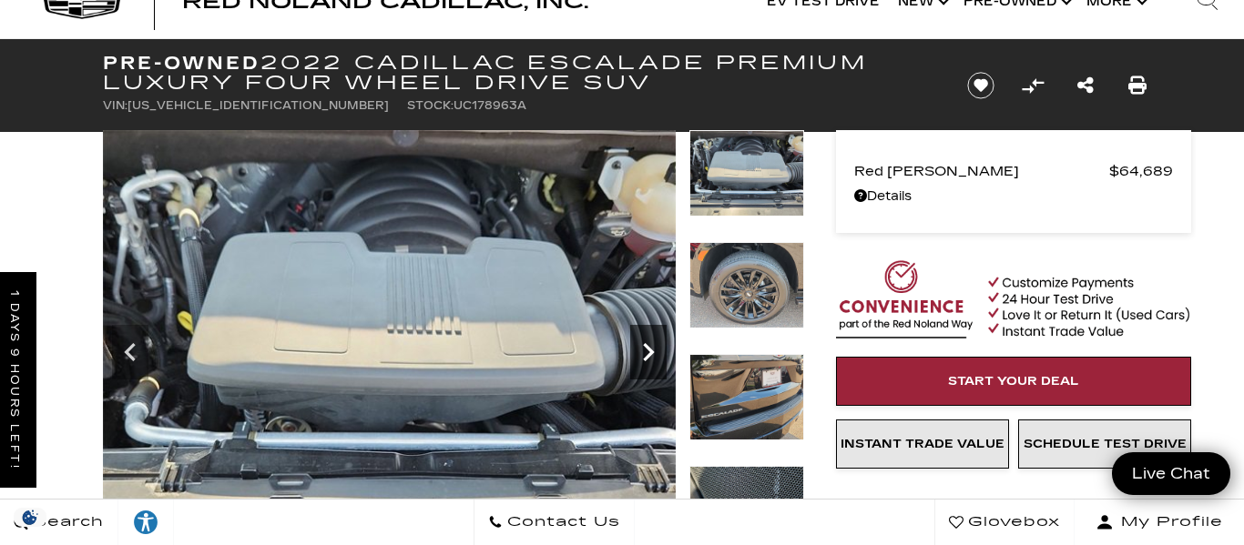
click at [647, 359] on icon "Next" at bounding box center [648, 352] width 11 height 18
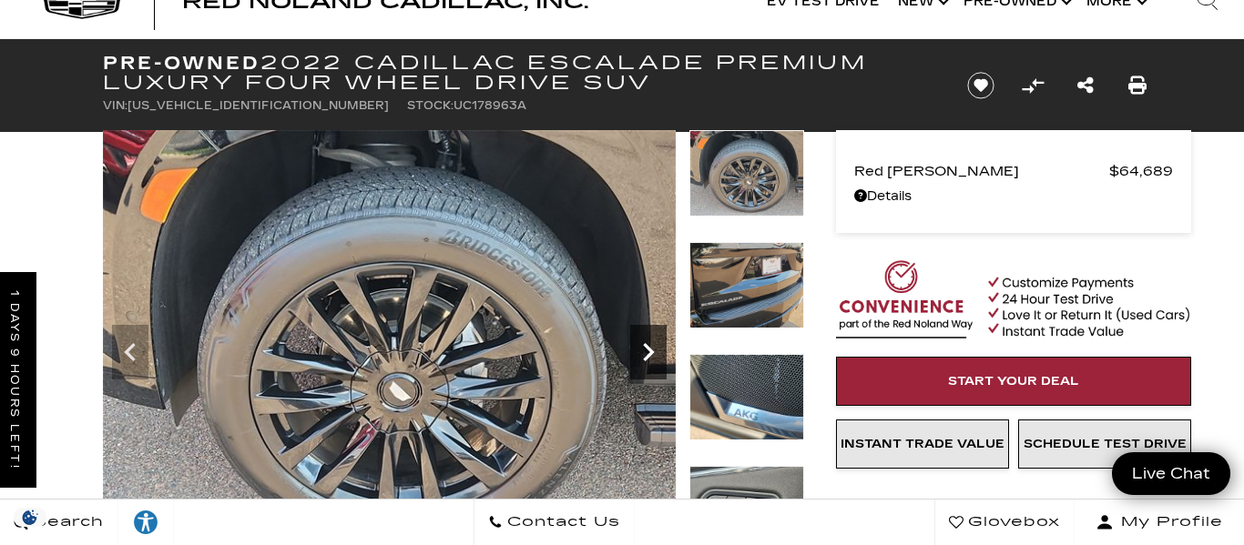
click at [647, 359] on icon "Next" at bounding box center [648, 352] width 11 height 18
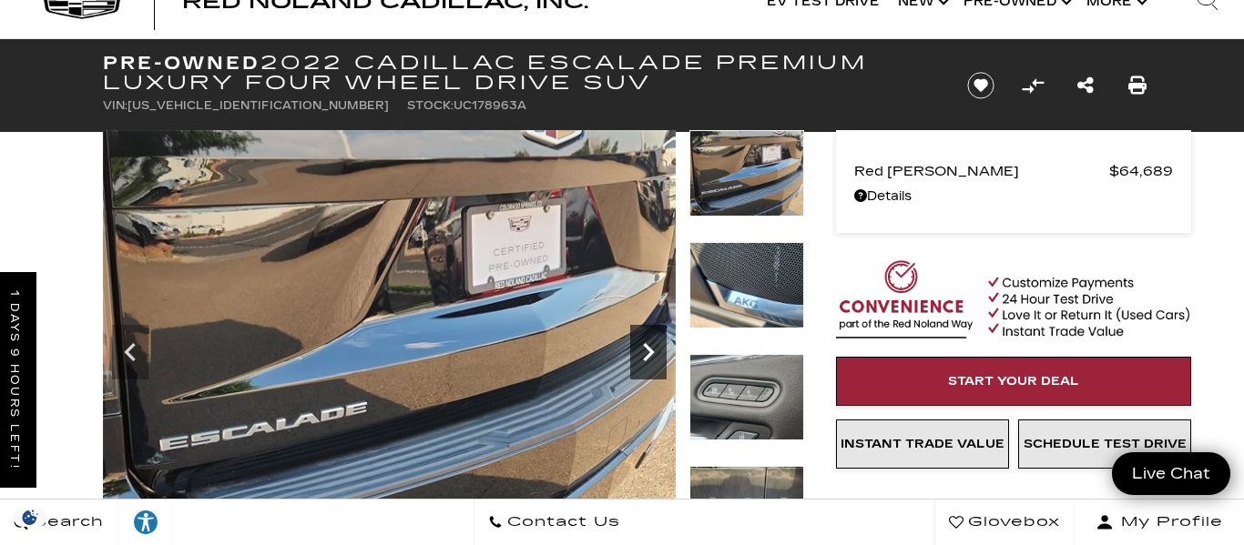
click at [647, 359] on icon "Next" at bounding box center [648, 352] width 11 height 18
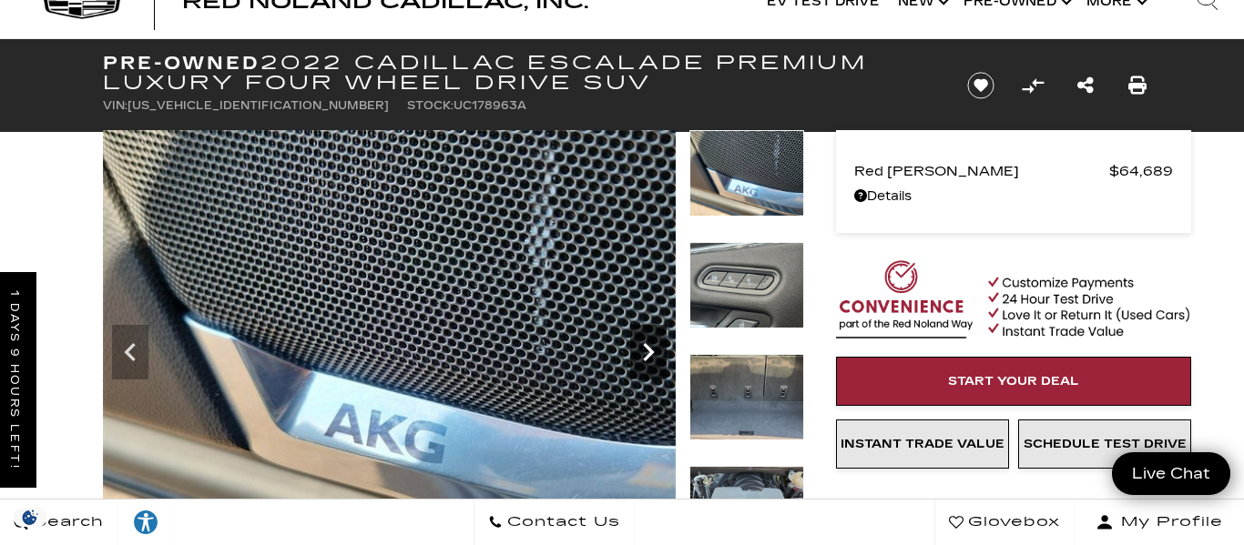
click at [647, 359] on icon "Next" at bounding box center [648, 352] width 11 height 18
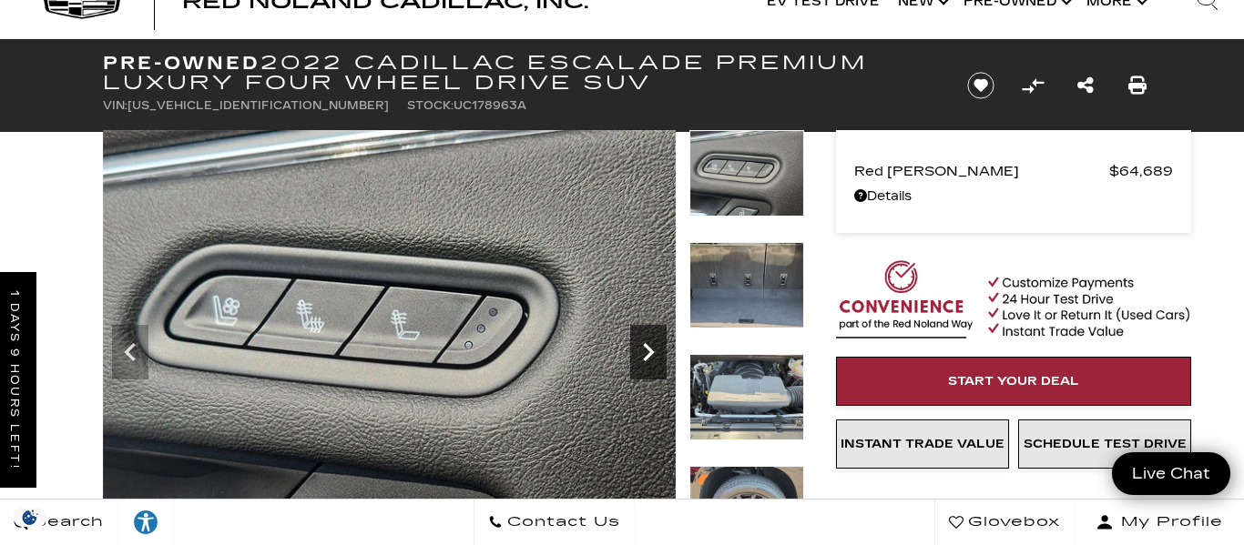
click at [647, 359] on icon "Next" at bounding box center [648, 352] width 11 height 18
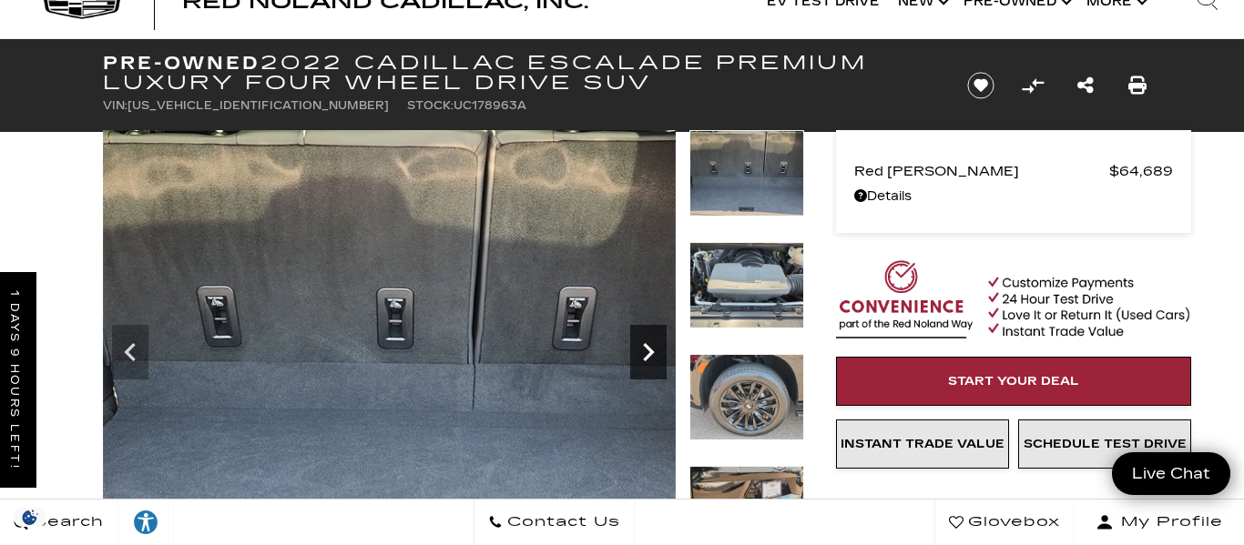
click at [647, 359] on icon "Next" at bounding box center [648, 352] width 11 height 18
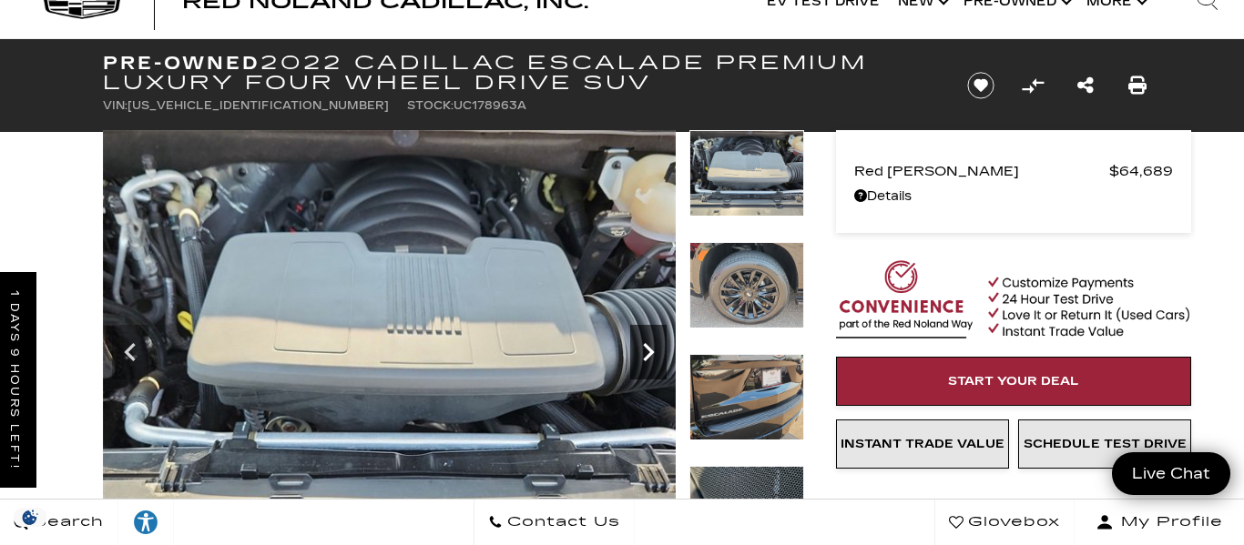
click at [647, 359] on icon "Next" at bounding box center [648, 352] width 11 height 18
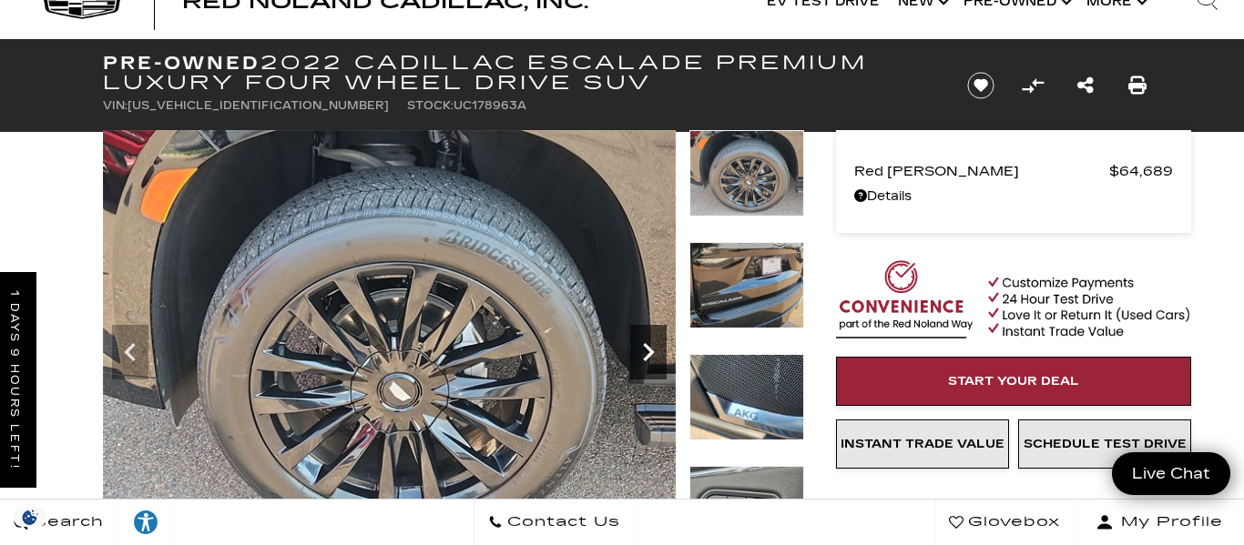
click at [647, 359] on icon "Next" at bounding box center [648, 352] width 11 height 18
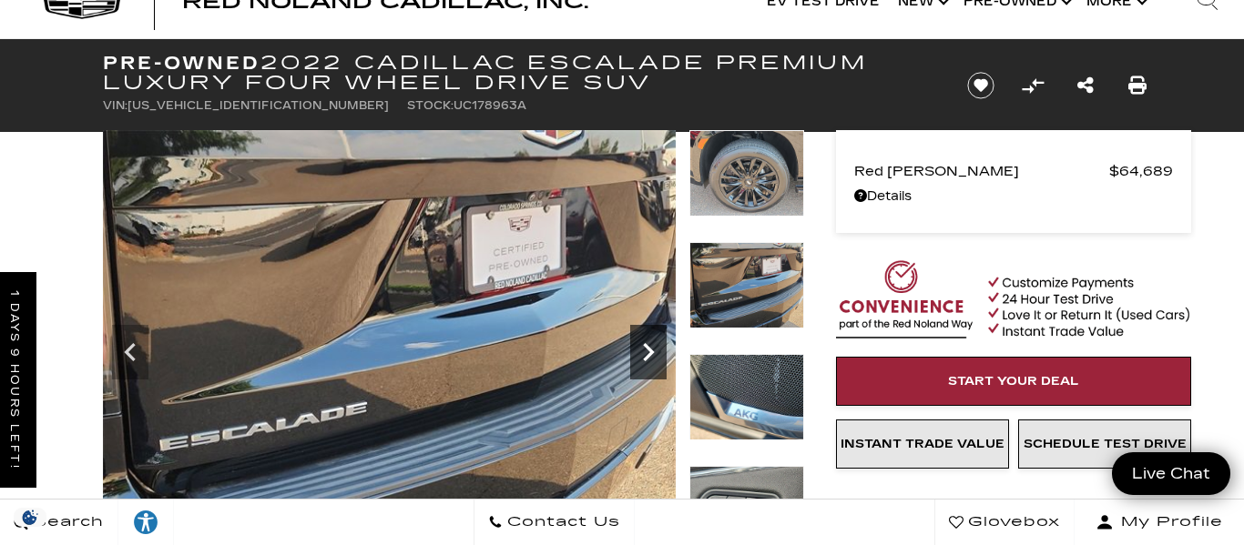
click at [647, 359] on icon "Next" at bounding box center [648, 352] width 11 height 18
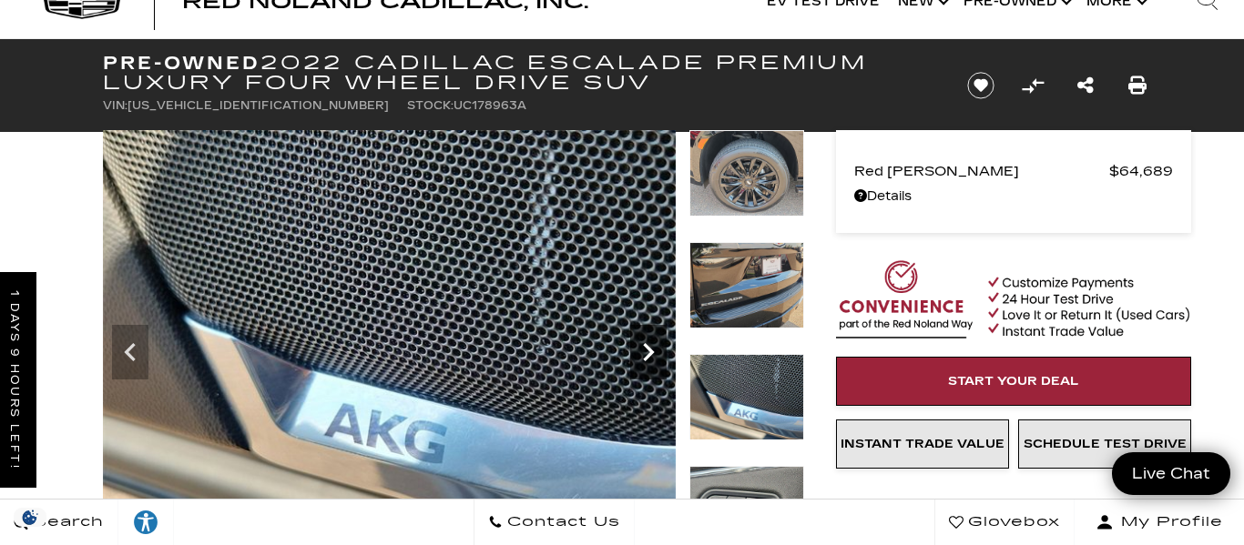
click at [647, 359] on icon "Next" at bounding box center [648, 352] width 11 height 18
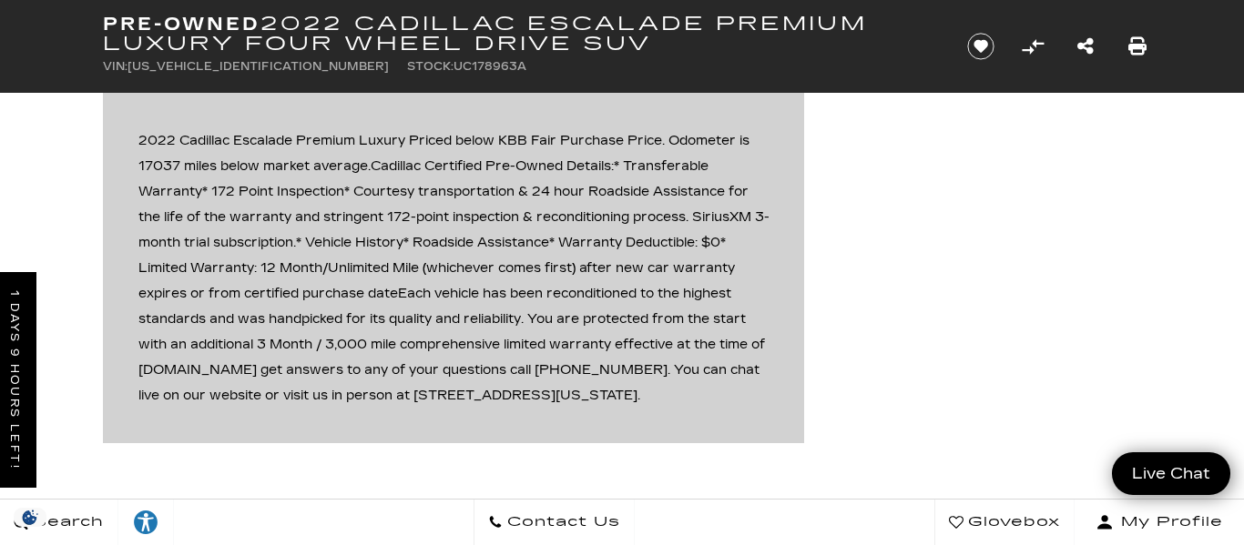
scroll to position [0, 0]
